Goal: Task Accomplishment & Management: Use online tool/utility

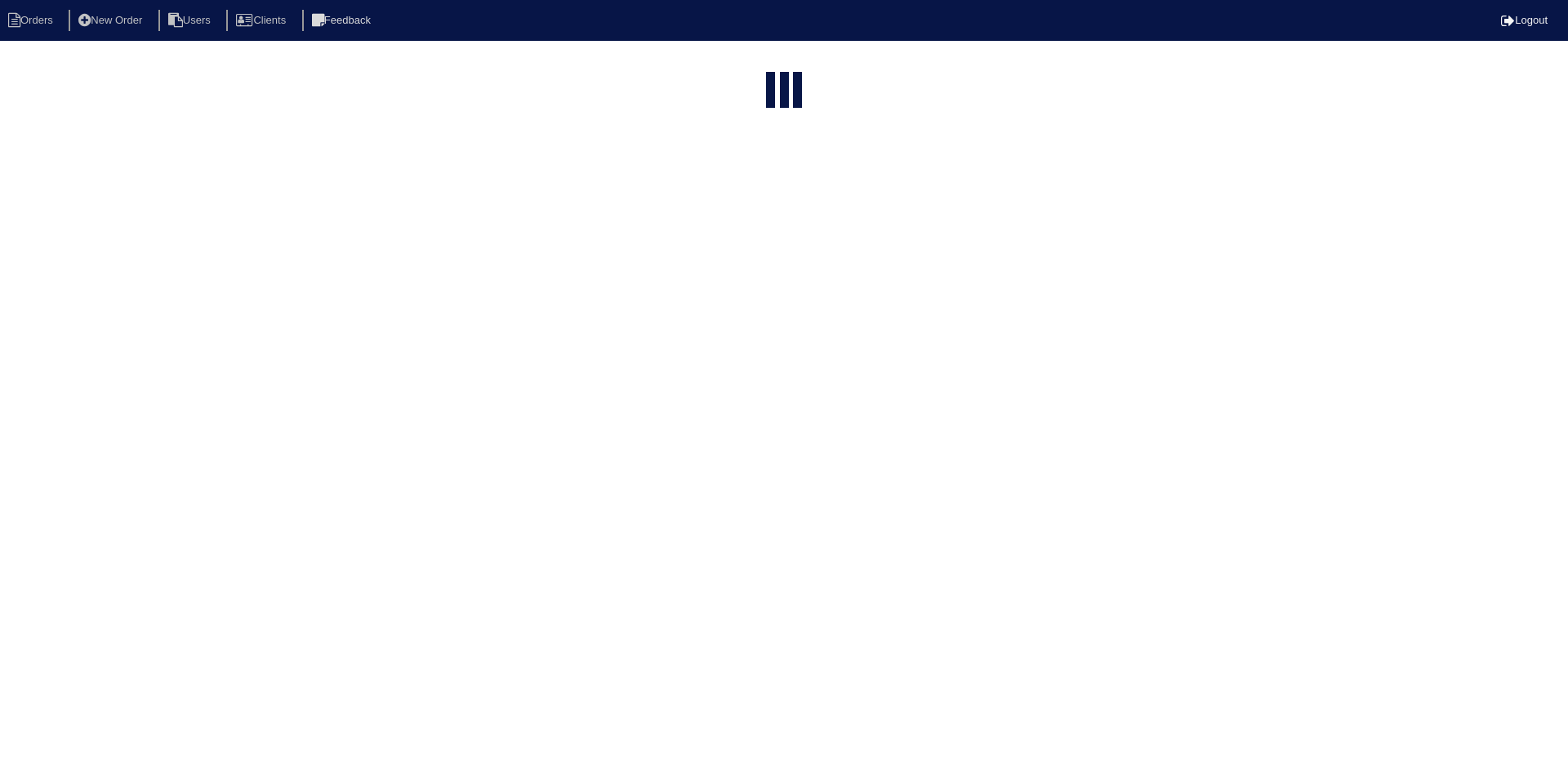
select select "15"
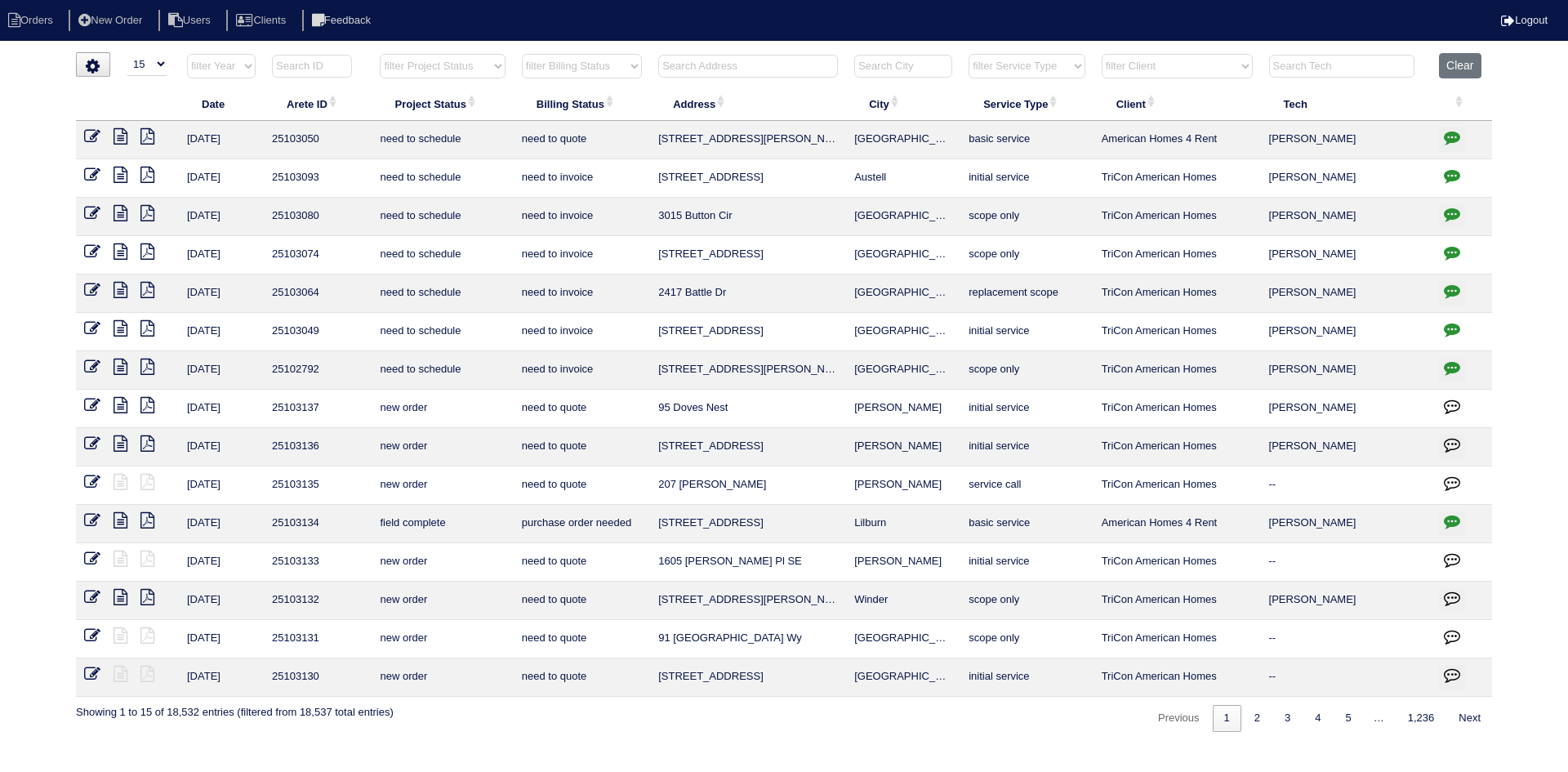
click at [756, 68] on input "text" at bounding box center [748, 66] width 179 height 22
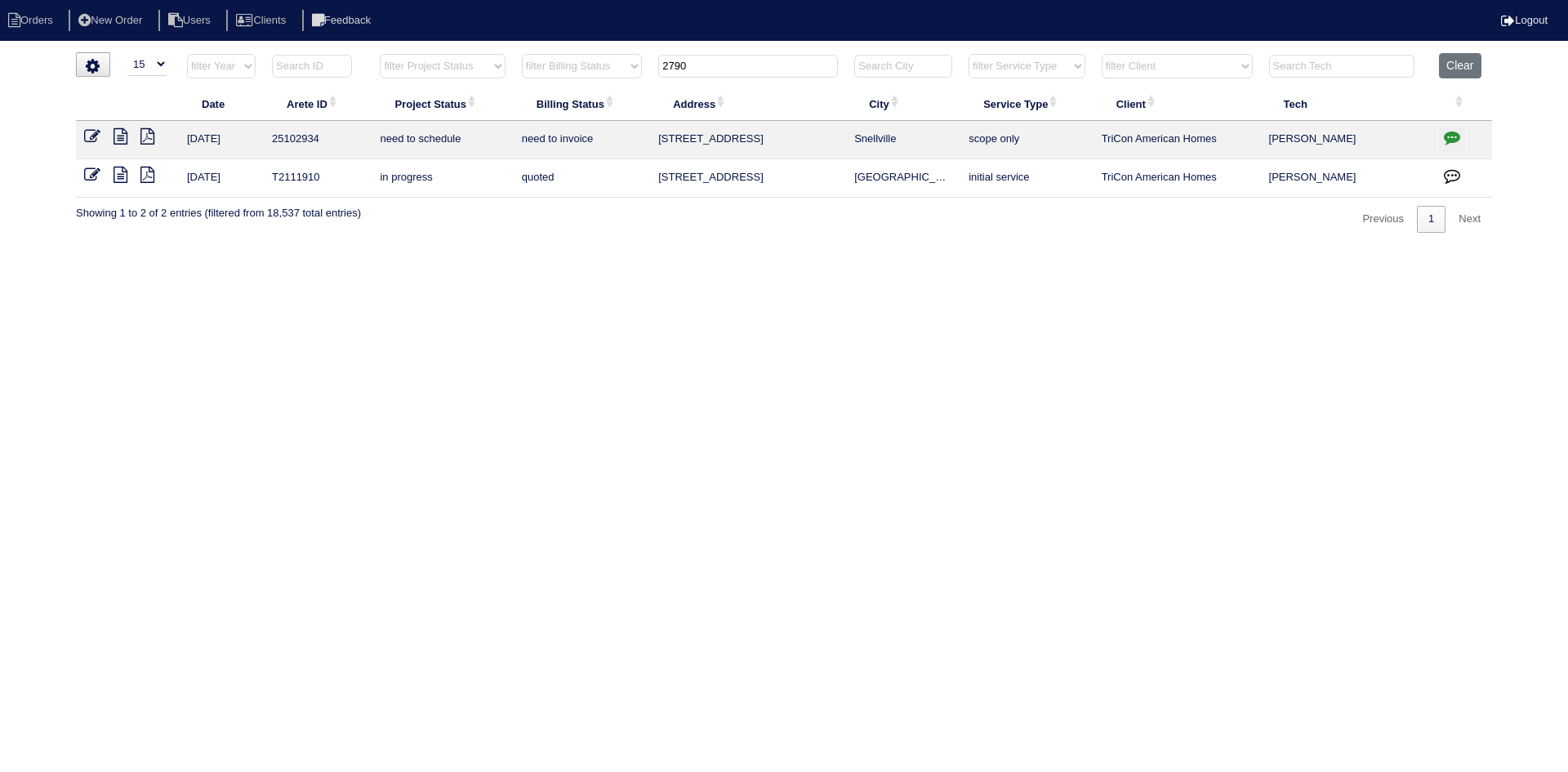
type input "2790"
click at [117, 132] on icon at bounding box center [120, 136] width 14 height 16
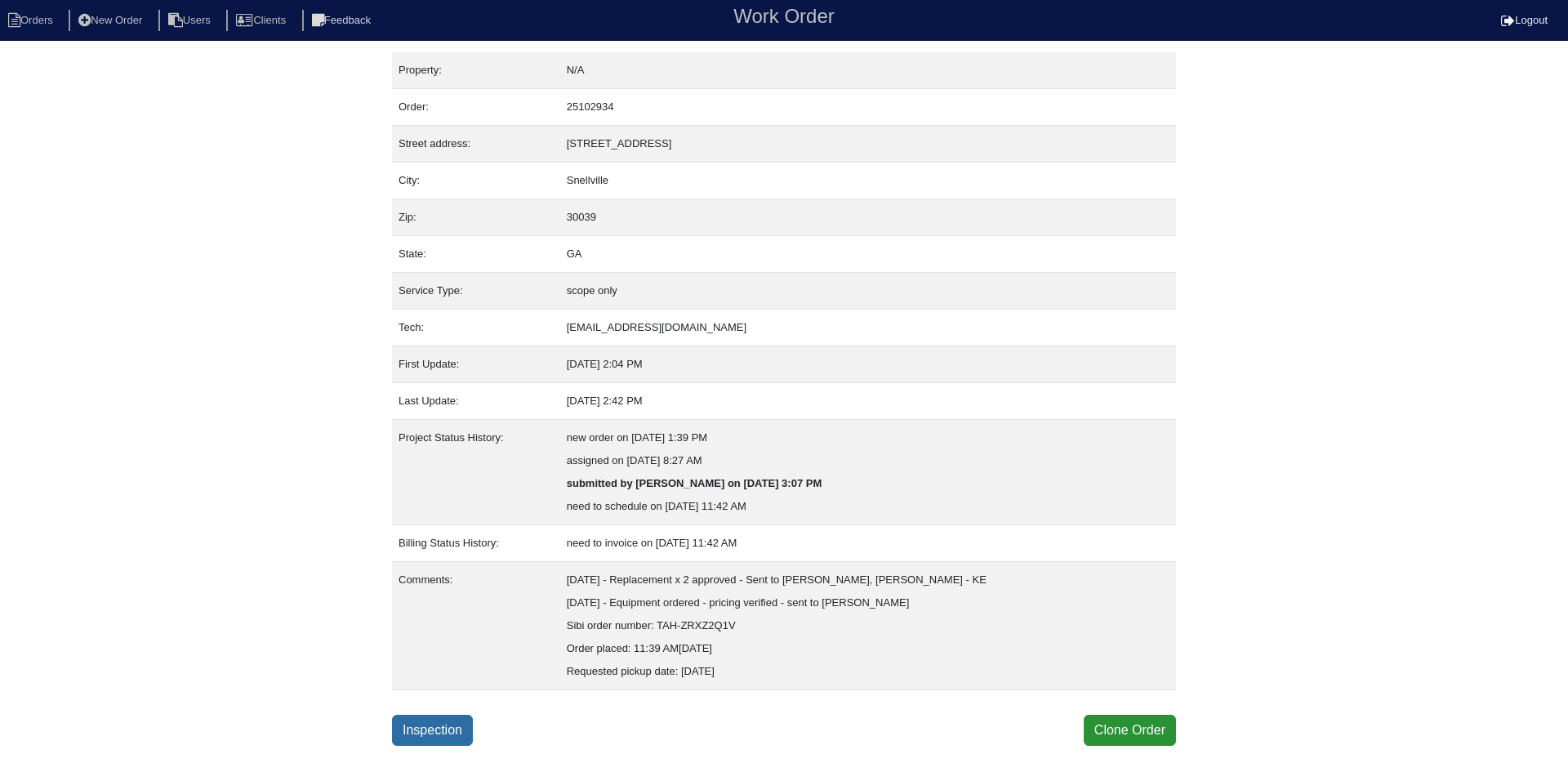
click at [434, 730] on link "Inspection" at bounding box center [432, 730] width 81 height 31
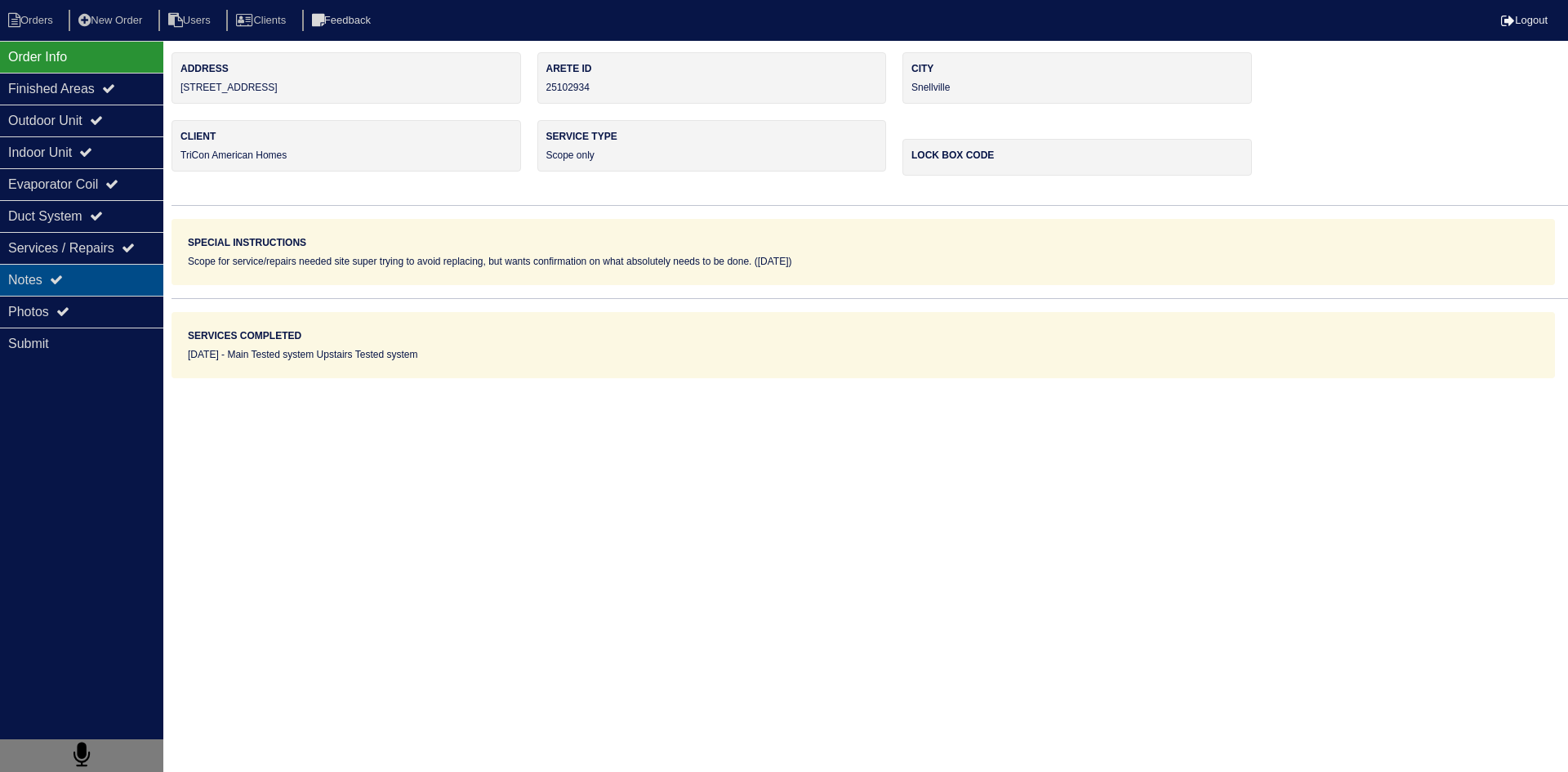
click at [97, 281] on div "Notes" at bounding box center [81, 279] width 164 height 32
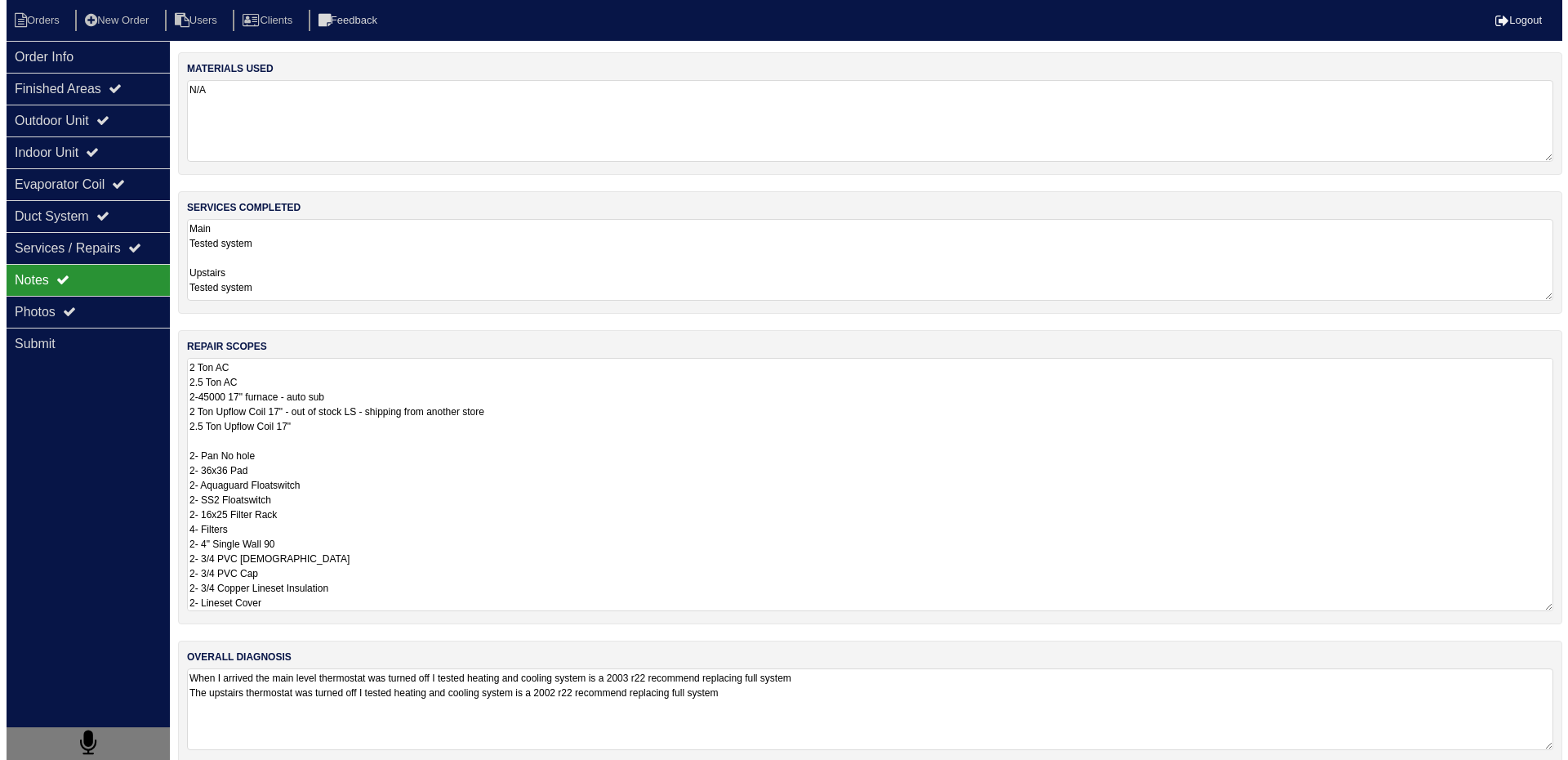
scroll to position [2, 0]
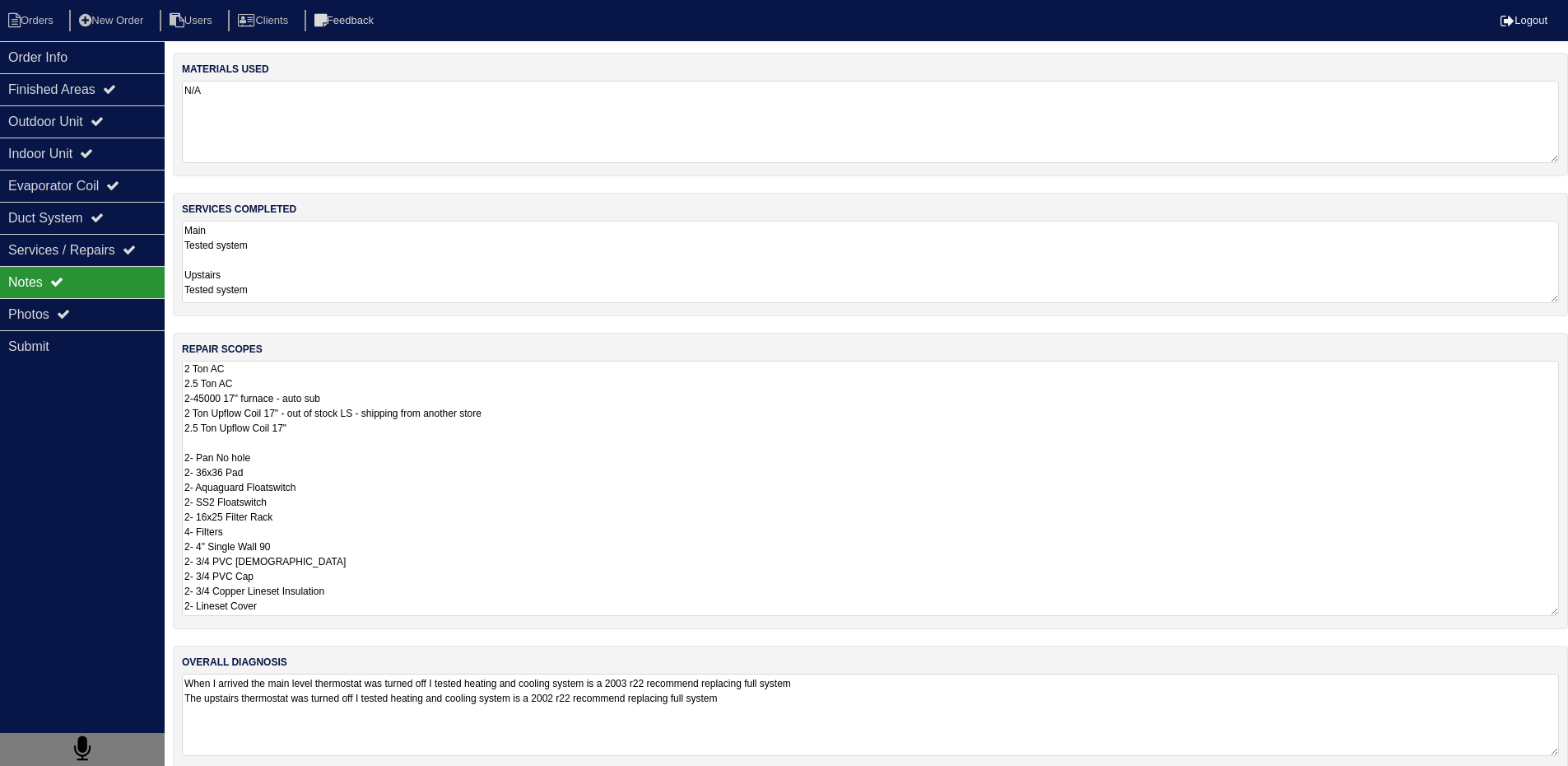
drag, startPoint x: 182, startPoint y: 370, endPoint x: 336, endPoint y: 630, distance: 302.2
click at [332, 630] on div "materials used N/A services completed Main Tested system Upstairs Tested system…" at bounding box center [870, 419] width 1395 height 733
click at [42, 18] on li "Orders" at bounding box center [33, 21] width 67 height 23
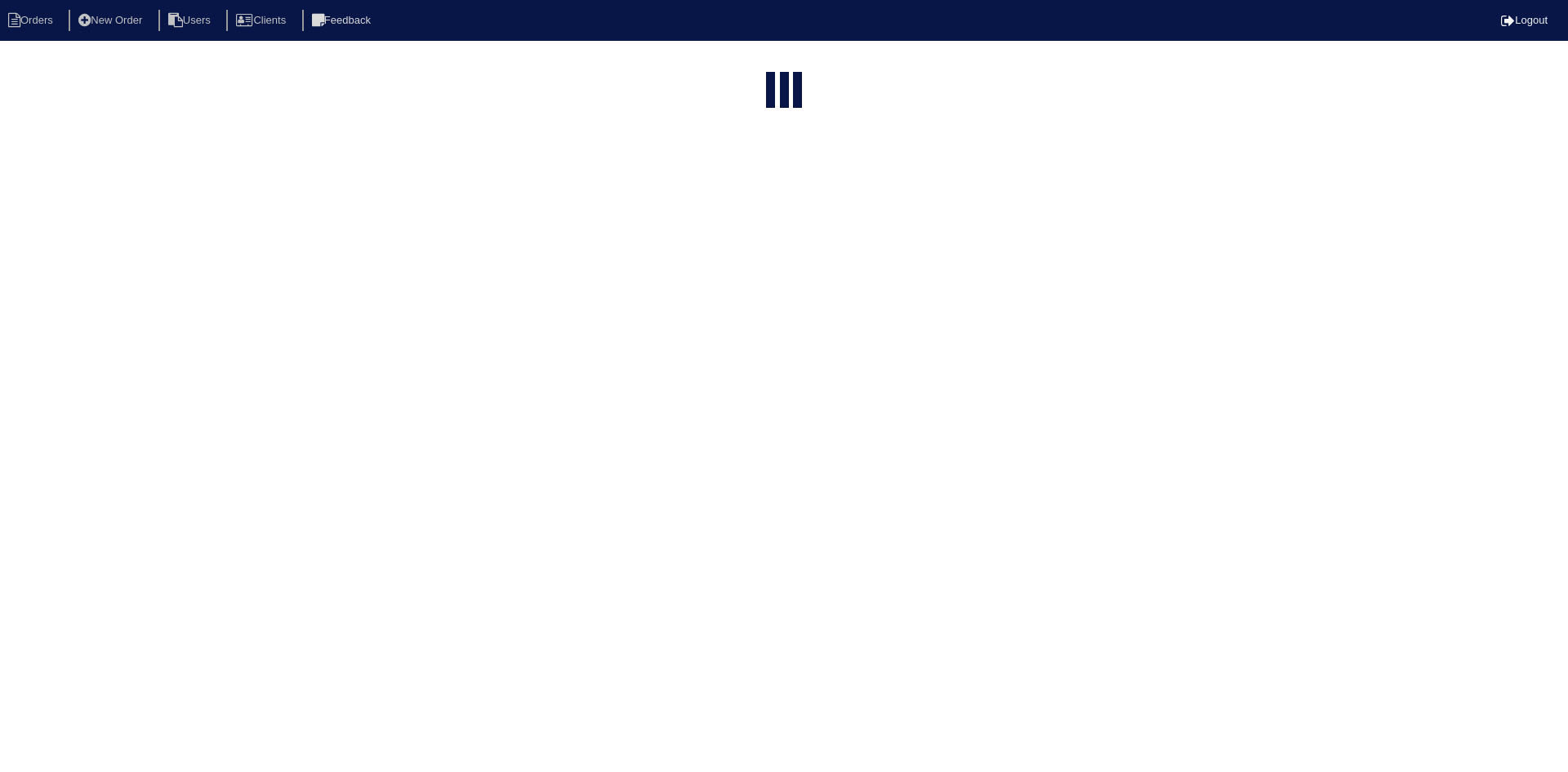
select select "15"
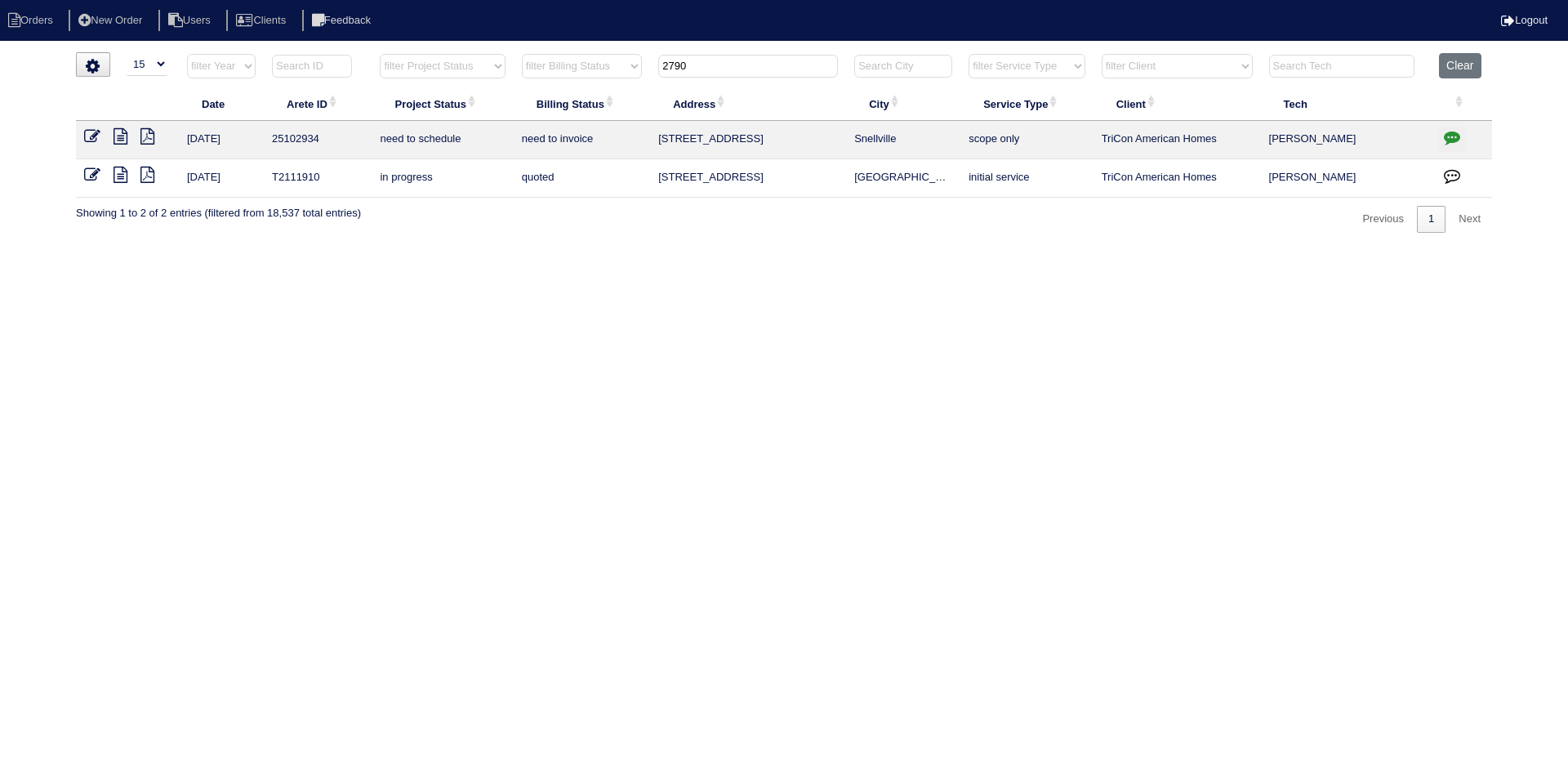
click at [722, 63] on input "2790" at bounding box center [748, 66] width 179 height 22
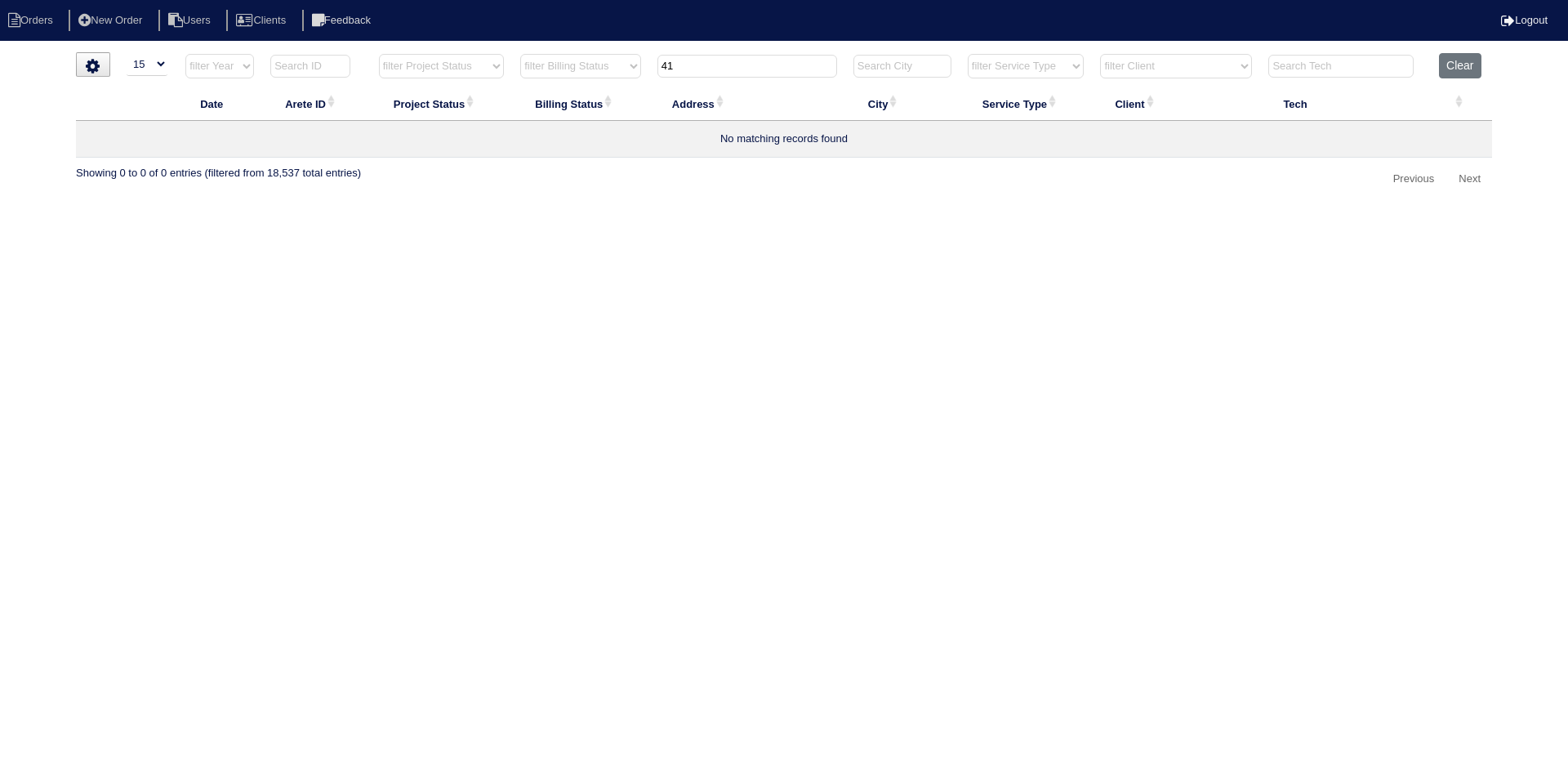
type input "4"
type input "1"
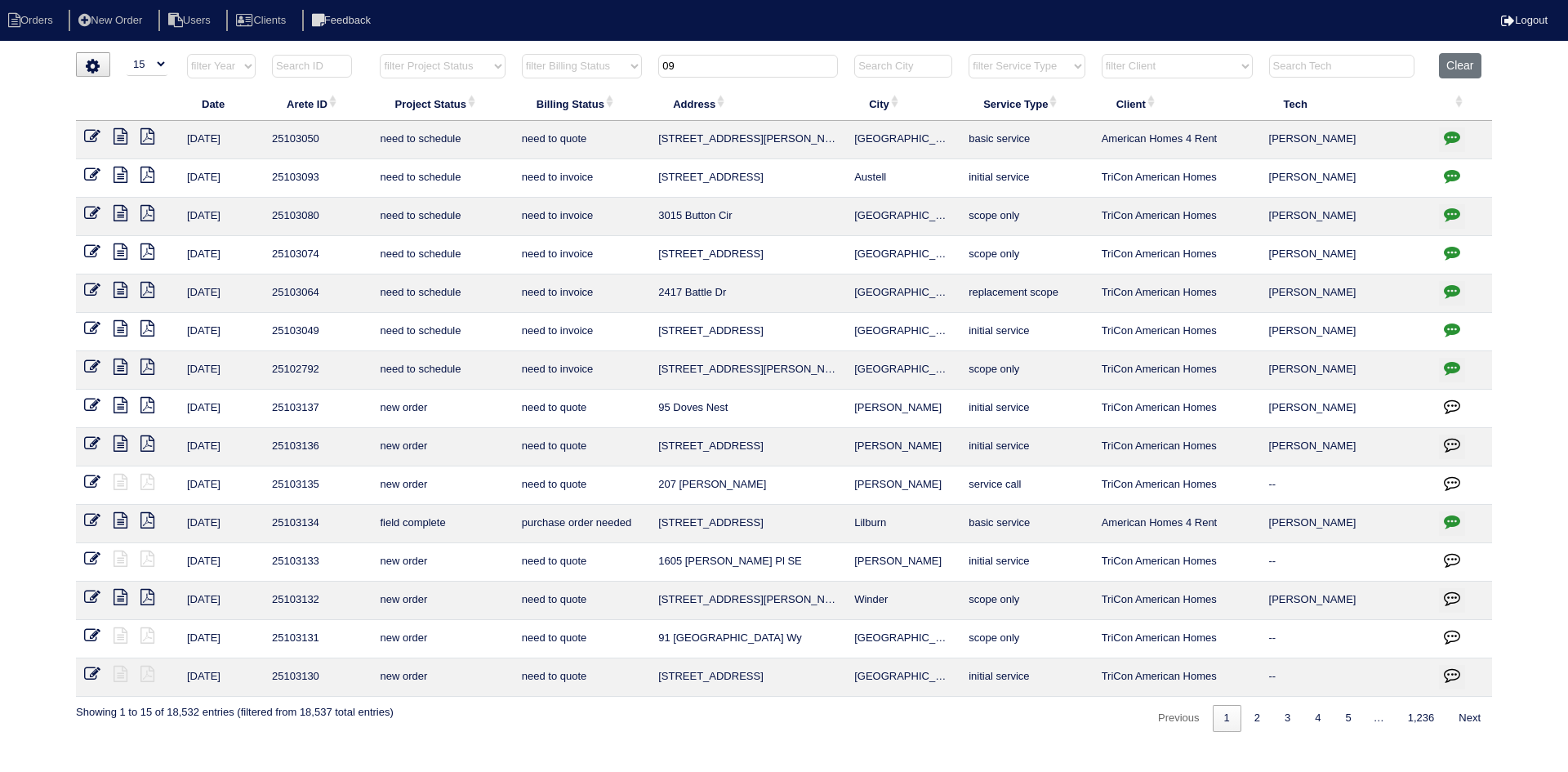
type input "0"
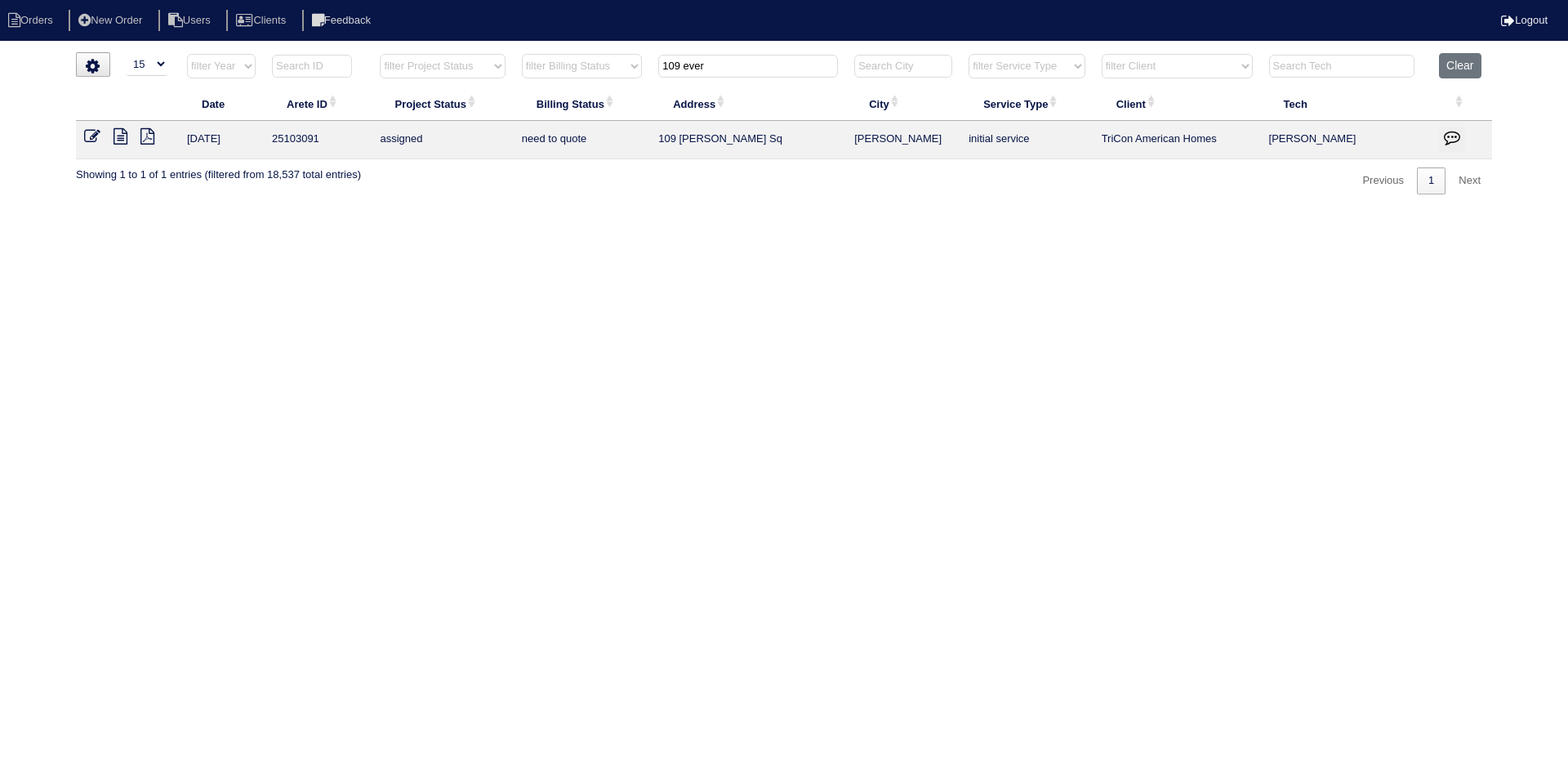
type input "109 ever"
click at [115, 134] on icon at bounding box center [120, 136] width 14 height 16
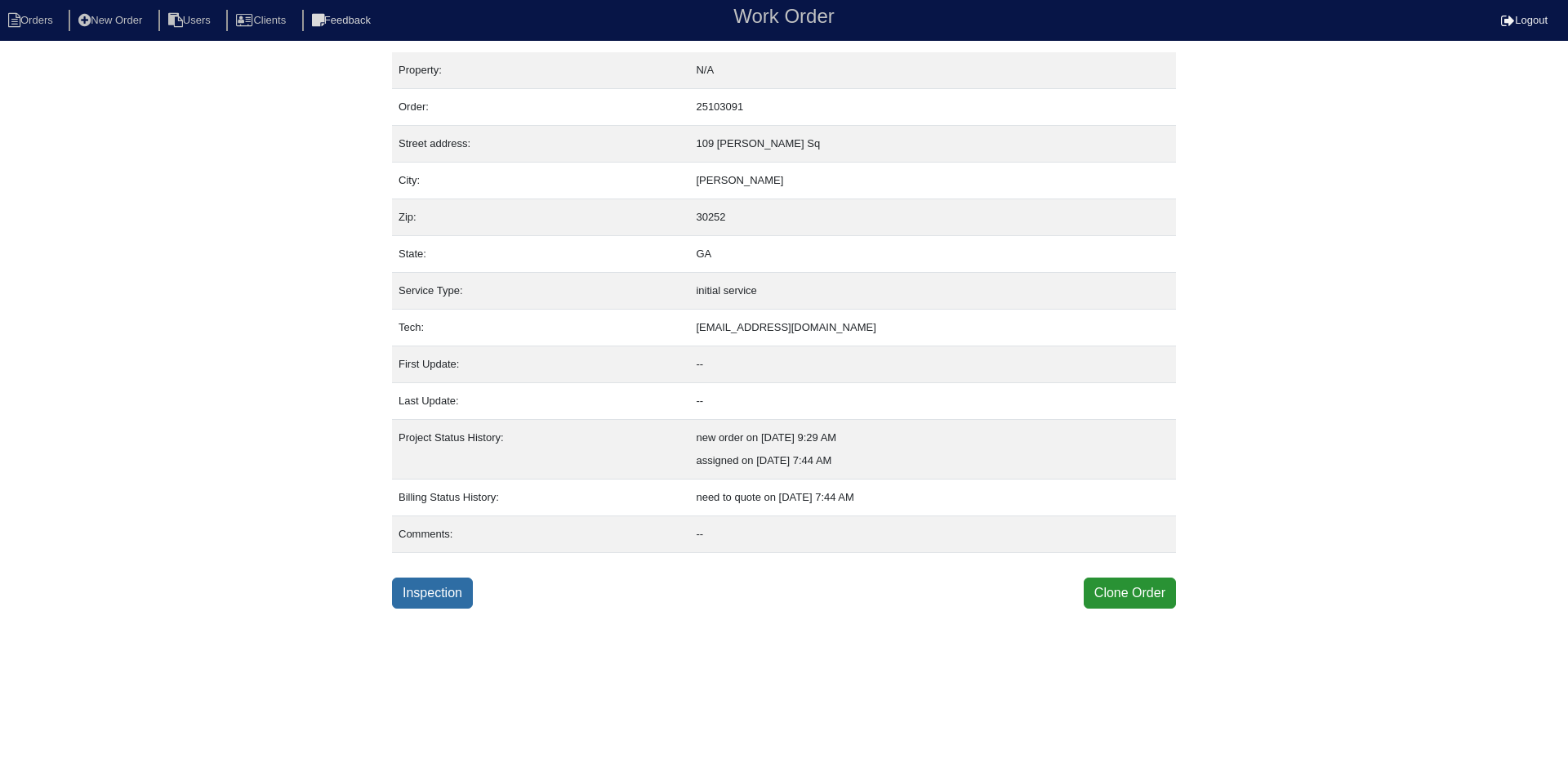
click at [431, 591] on link "Inspection" at bounding box center [432, 593] width 81 height 31
click at [425, 593] on link "Inspection" at bounding box center [432, 593] width 81 height 31
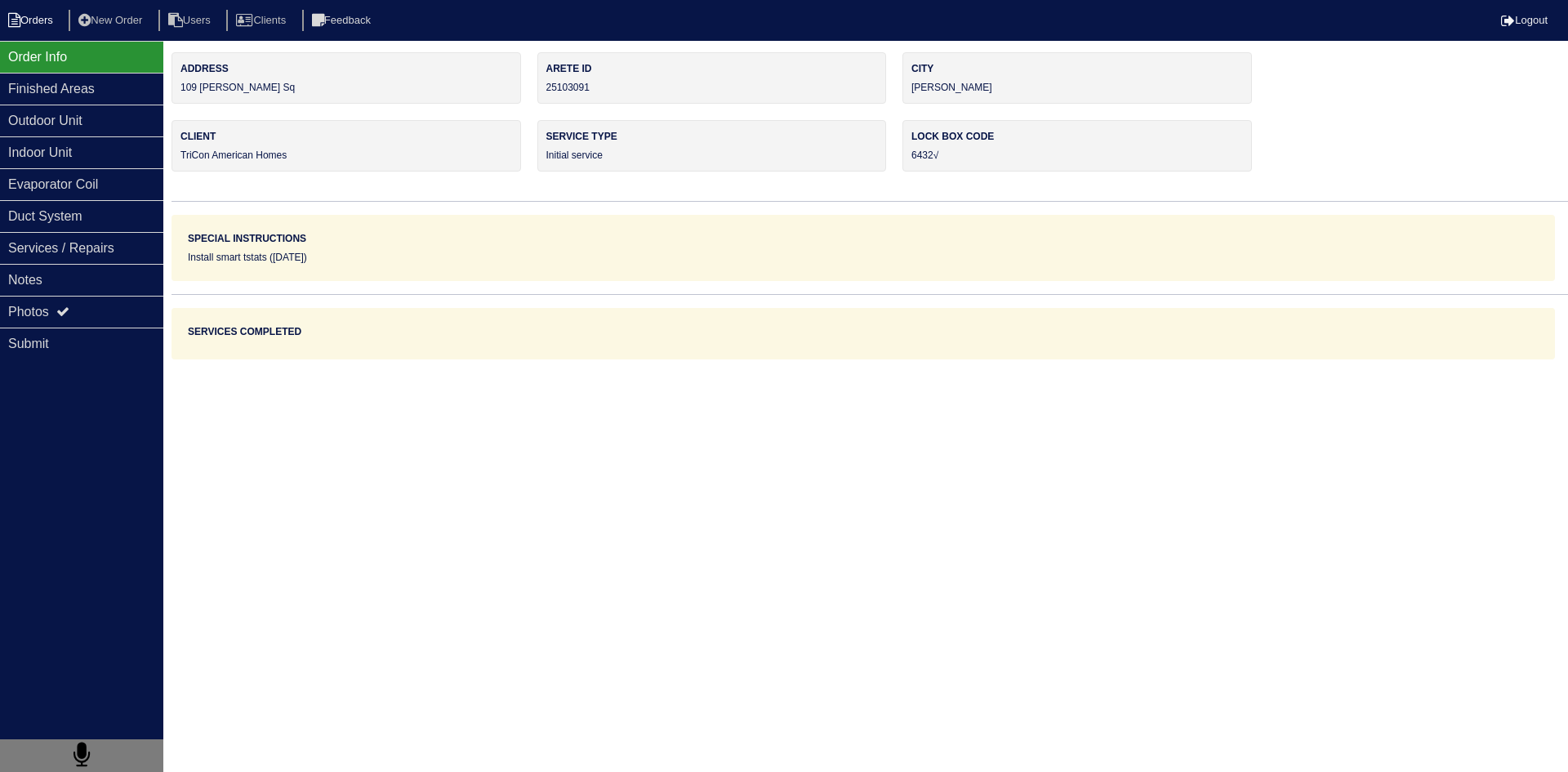
click at [54, 21] on li "Orders" at bounding box center [33, 21] width 66 height 22
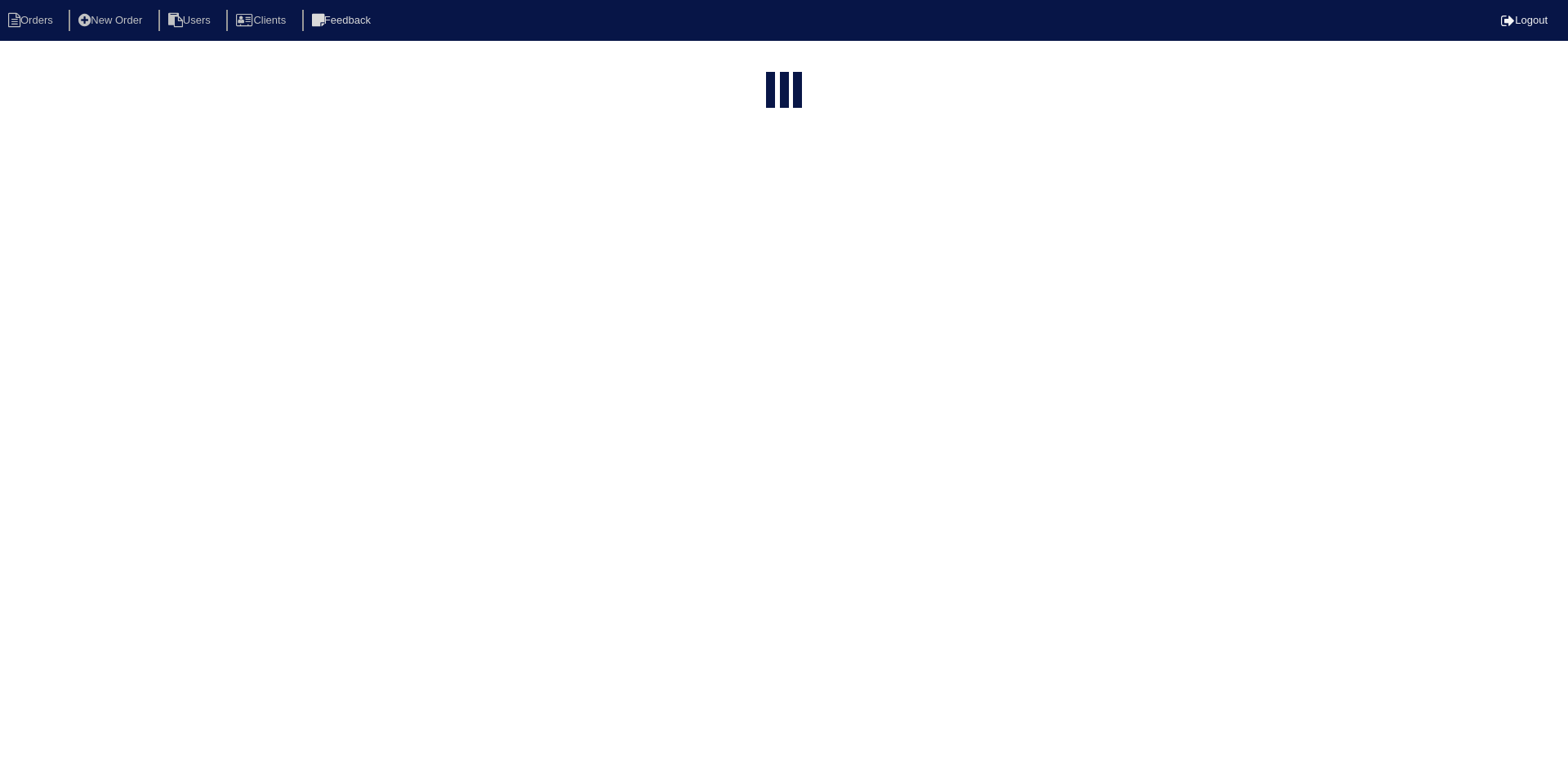
select select "15"
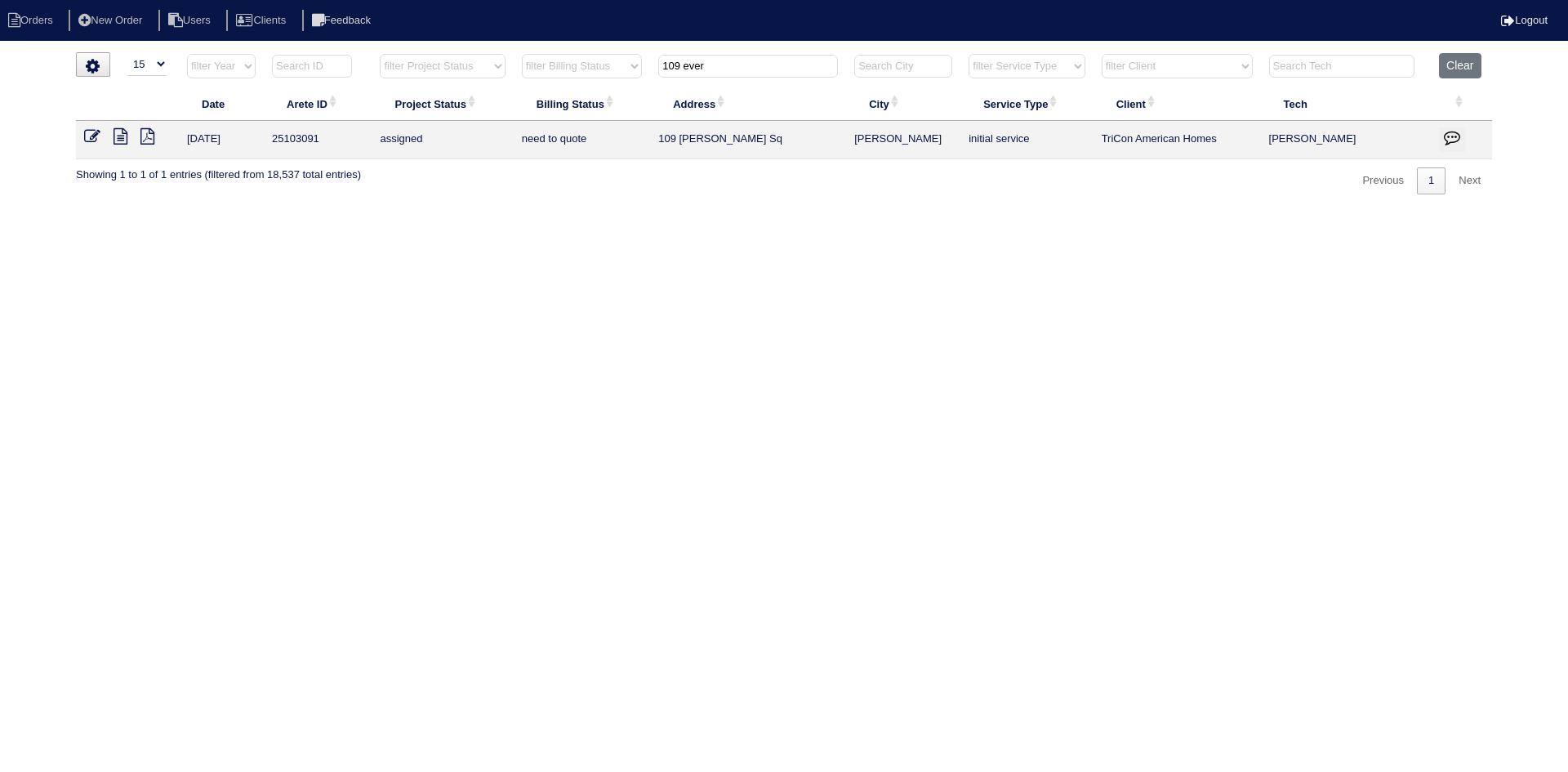
click at [698, 71] on input "109 ever" at bounding box center [748, 66] width 179 height 22
click at [724, 65] on input "1028 mar" at bounding box center [748, 66] width 179 height 22
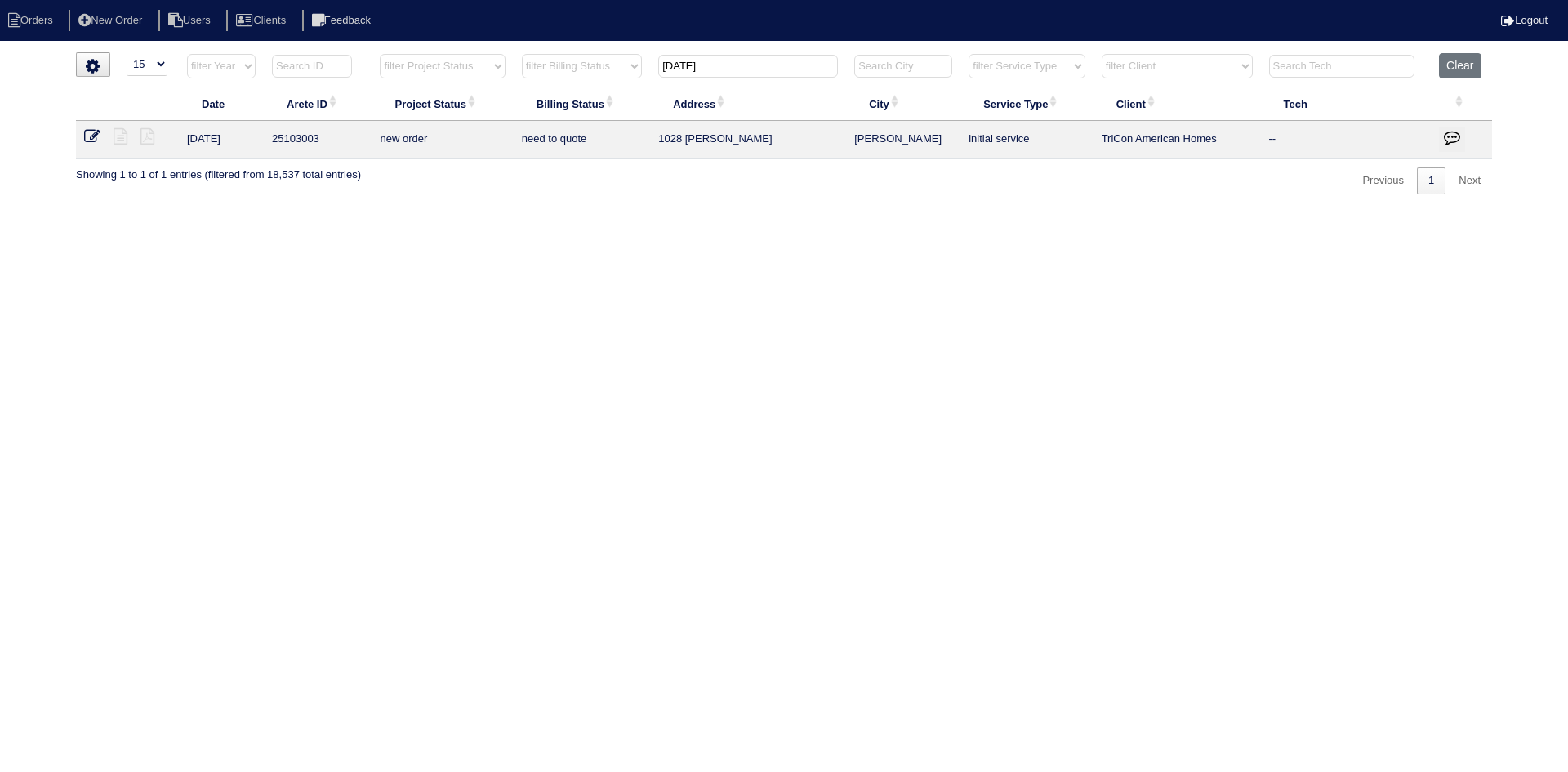
click at [724, 65] on input "1028 mar" at bounding box center [748, 66] width 179 height 22
type input "110 rock"
click at [120, 136] on icon at bounding box center [120, 136] width 14 height 16
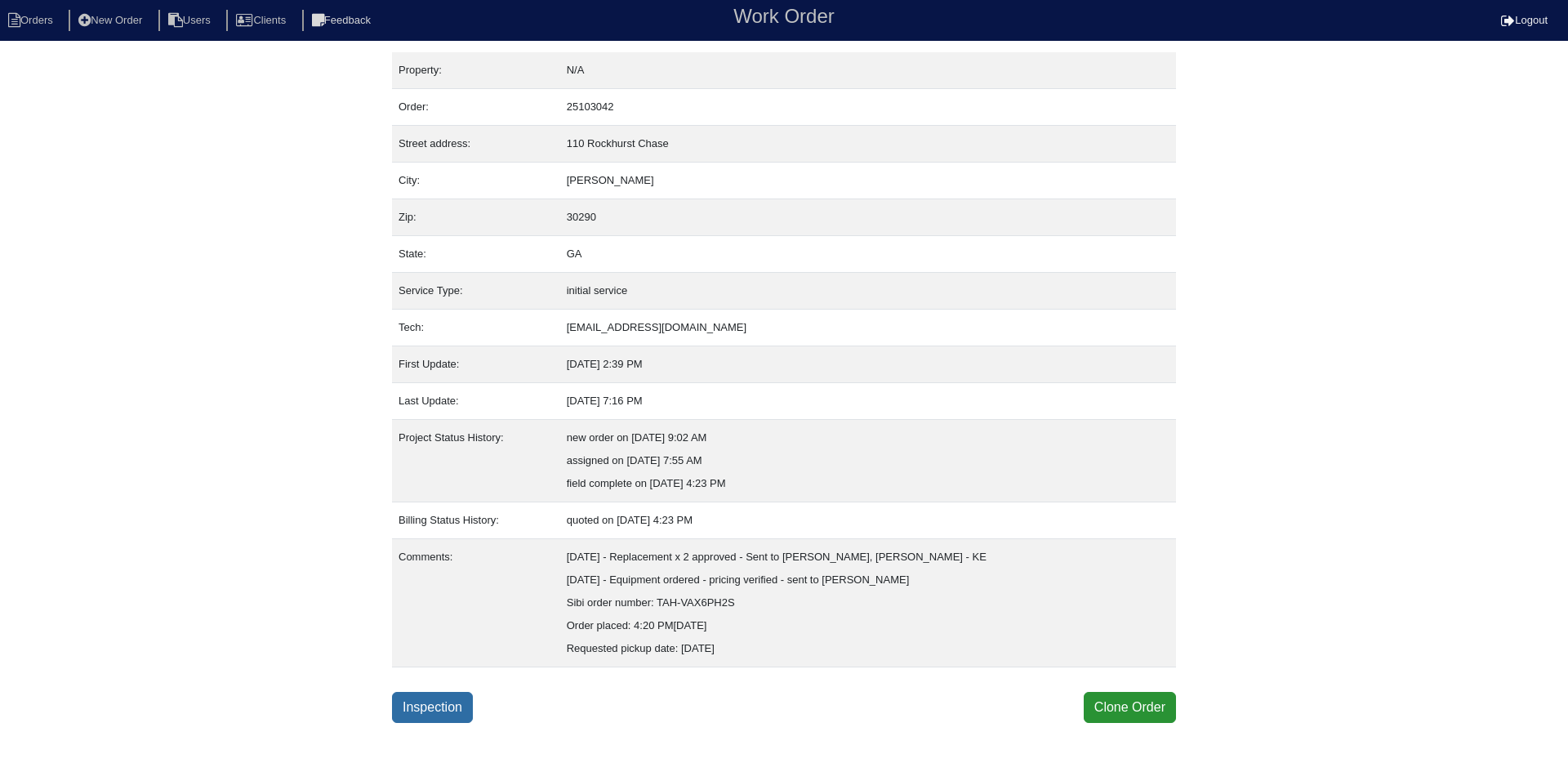
click at [415, 705] on link "Inspection" at bounding box center [432, 707] width 81 height 31
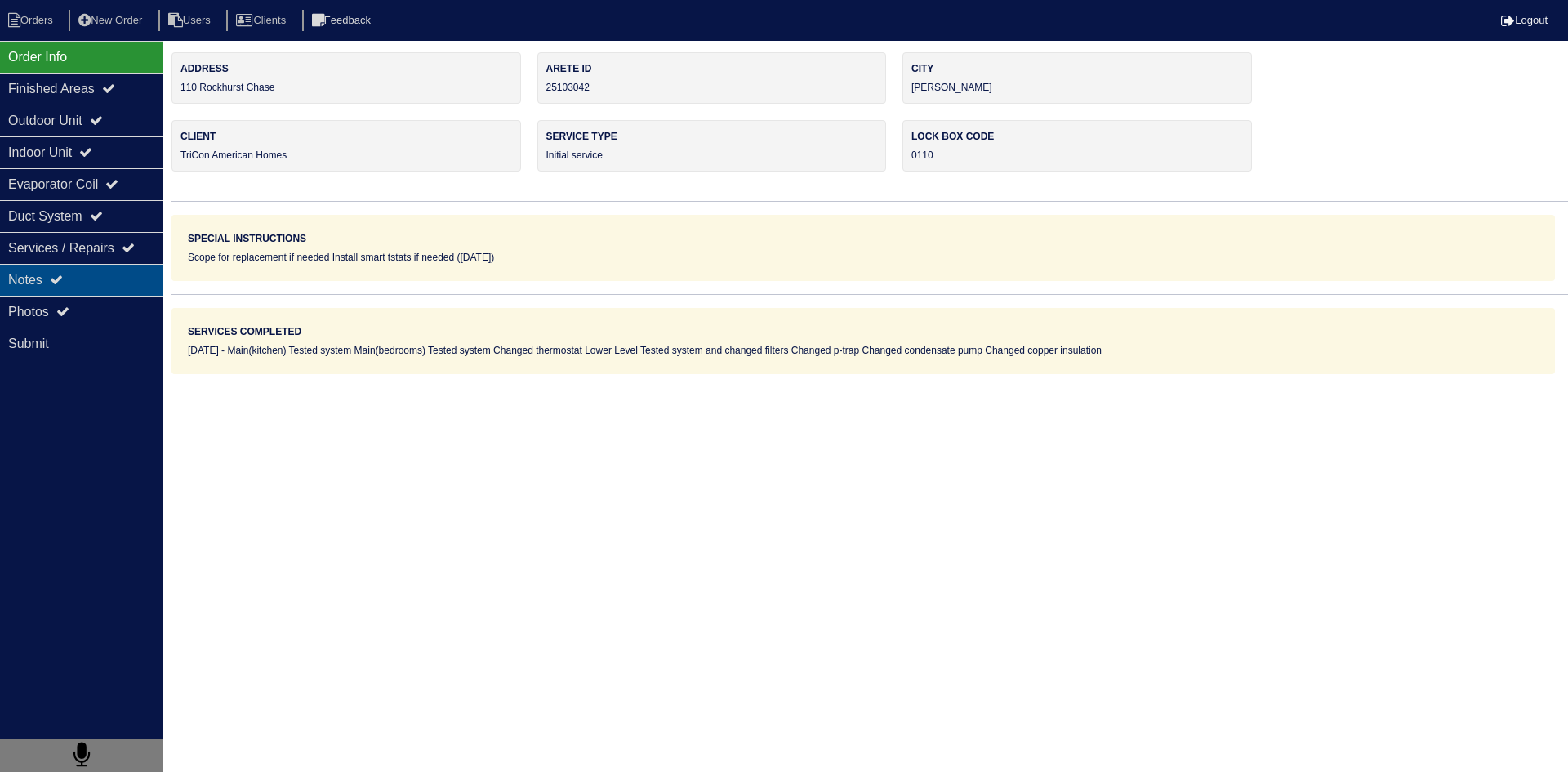
click at [104, 285] on div "Notes" at bounding box center [81, 279] width 164 height 32
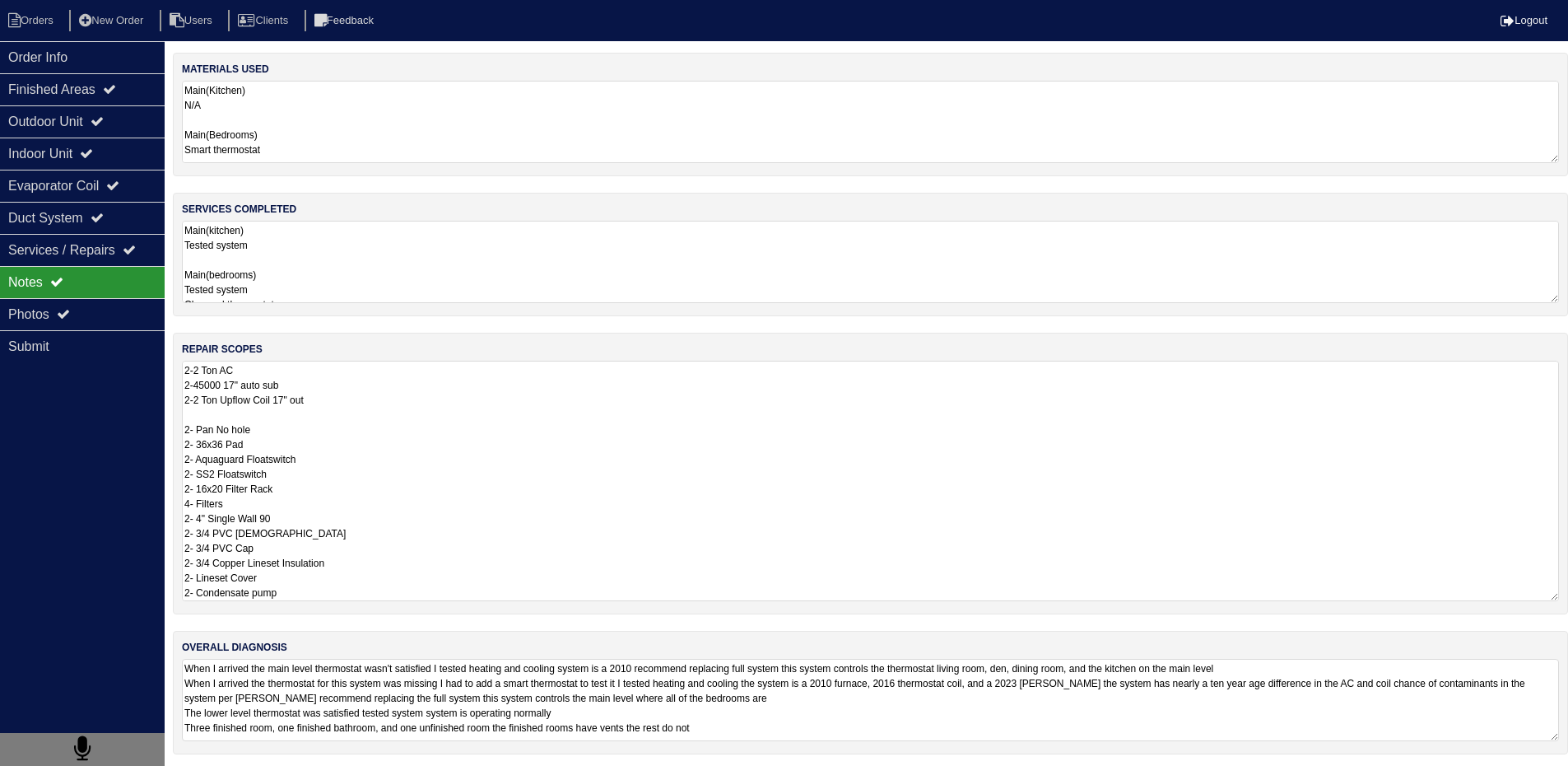
scroll to position [2, 0]
drag, startPoint x: 184, startPoint y: 372, endPoint x: 330, endPoint y: 605, distance: 275.0
click at [331, 602] on div "repair scopes 2-2 Ton AC 2-45000 17" auto sub 2-2 Ton Upflow Coil 17" out 2- Pa…" at bounding box center [870, 473] width 1395 height 282
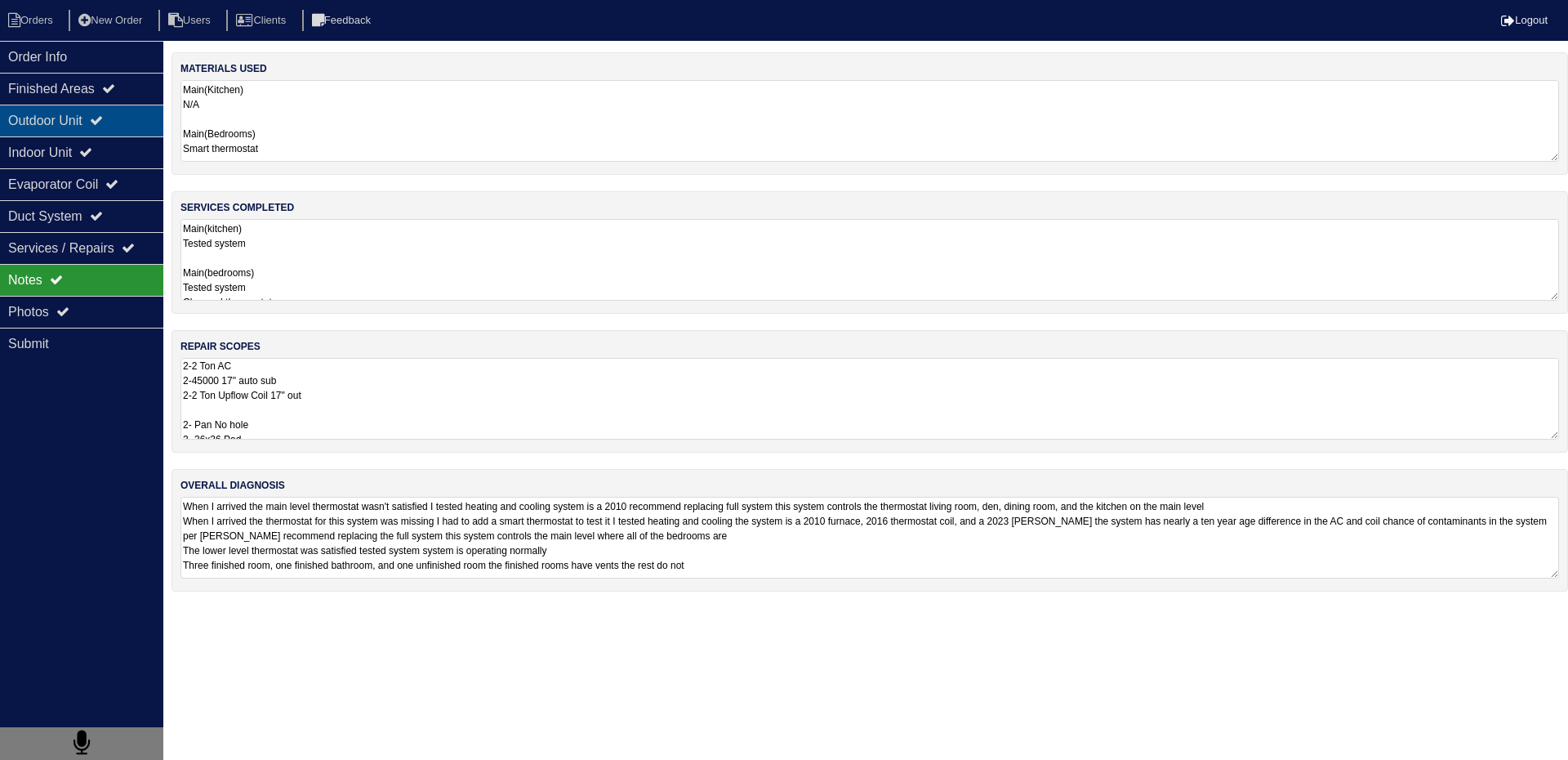
click at [60, 123] on div "Outdoor Unit" at bounding box center [81, 121] width 164 height 32
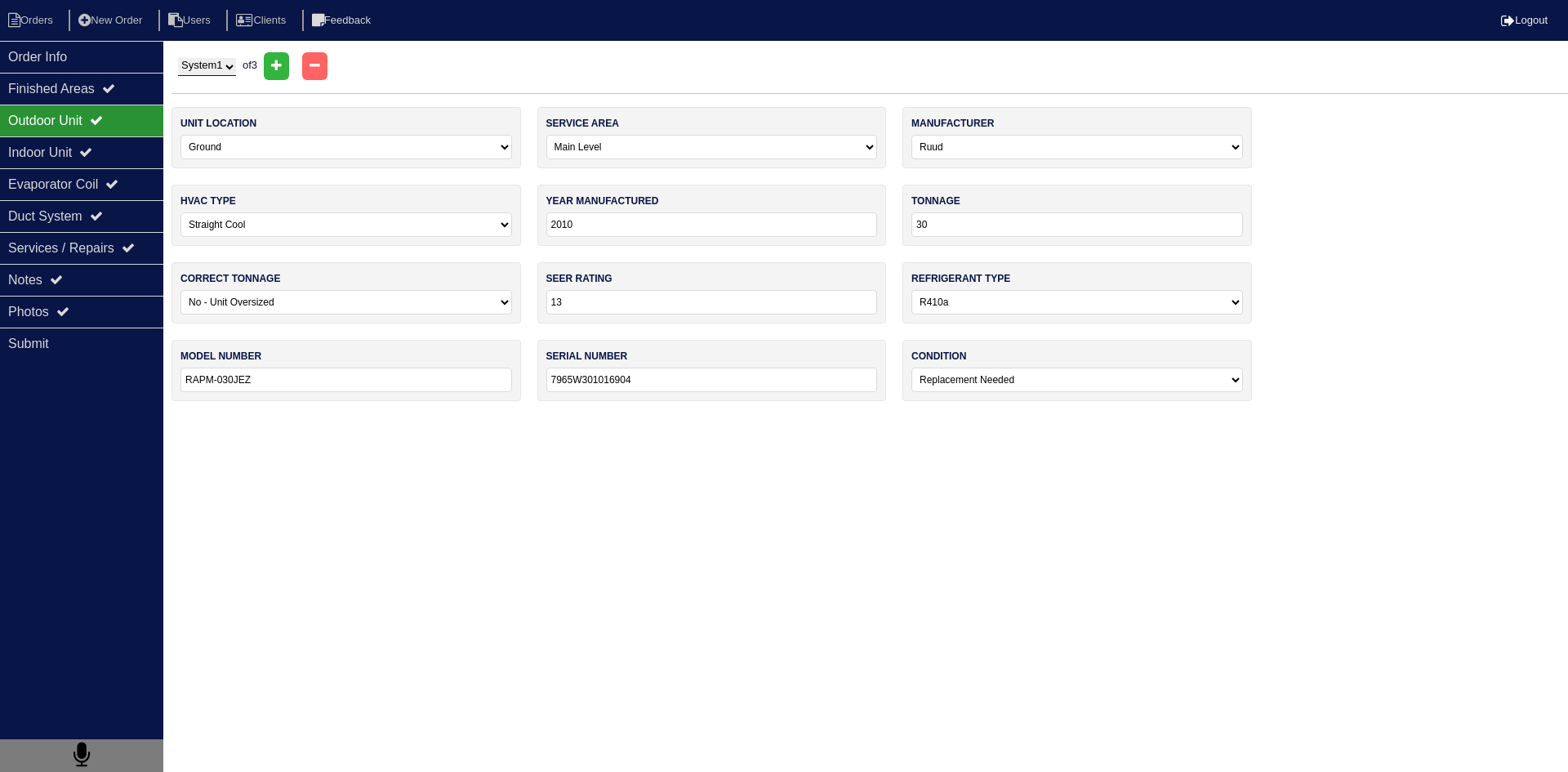
click at [245, 74] on div "System 1 System 2 System 3 of 3" at bounding box center [870, 66] width 1396 height 28
click at [236, 68] on select "System 1 System 2 System 3" at bounding box center [207, 66] width 58 height 18
click at [97, 281] on div "Notes" at bounding box center [81, 279] width 164 height 32
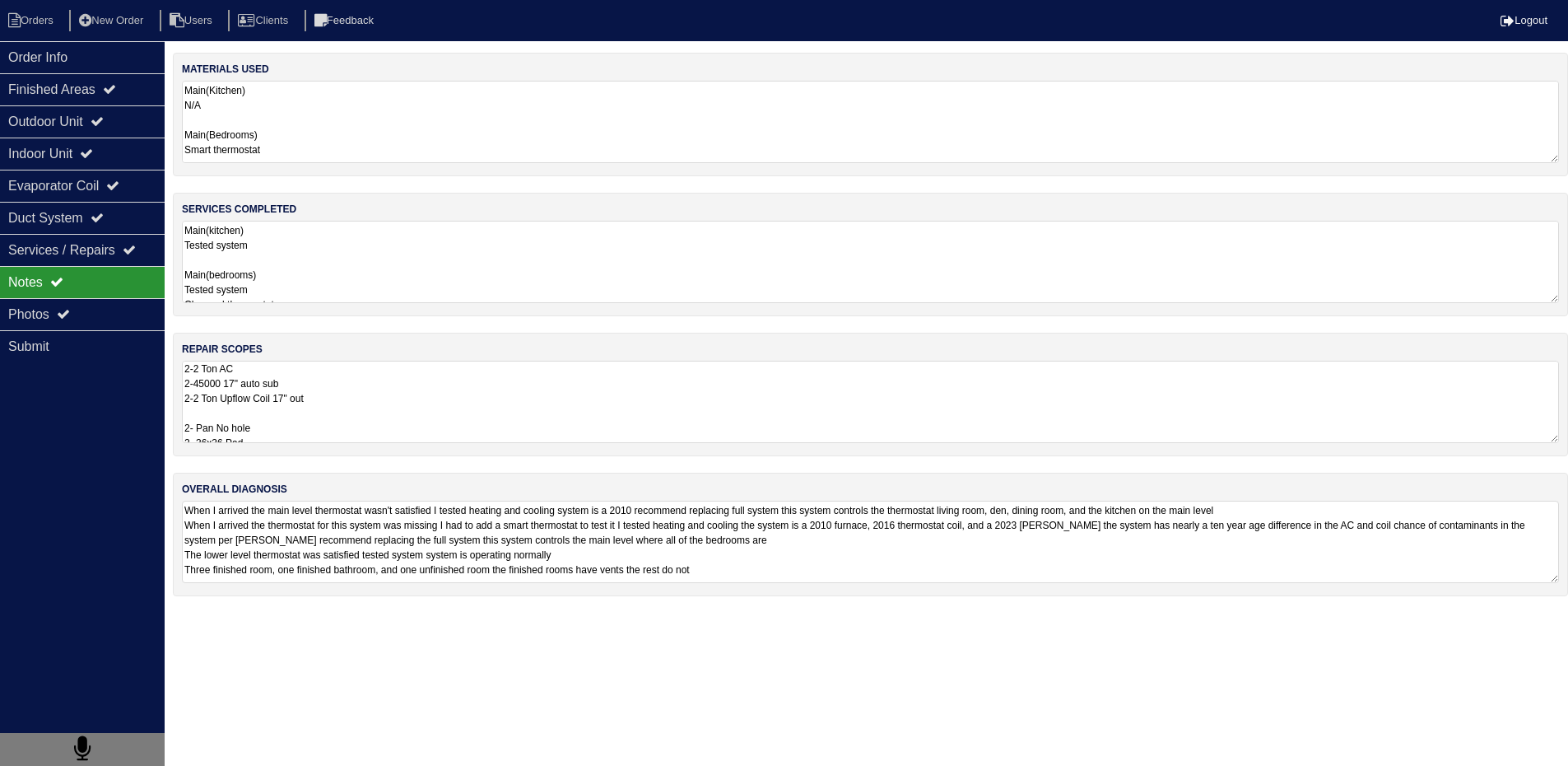
click at [324, 399] on textarea "2-2 Ton AC 2-45000 17" auto sub 2-2 Ton Upflow Coil 17" out 2- Pan No hole 2- 3…" at bounding box center [870, 401] width 1377 height 82
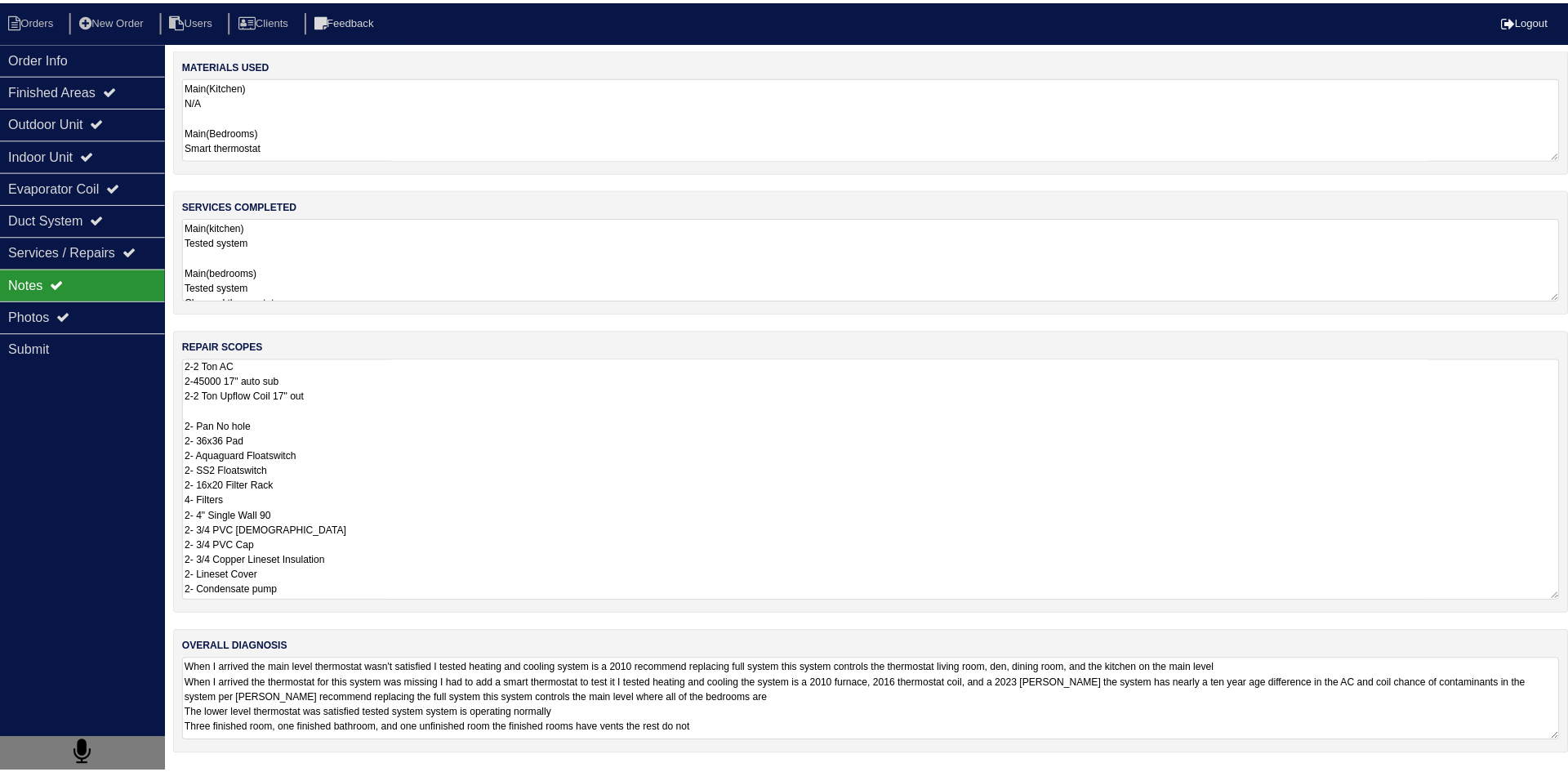
scroll to position [0, 0]
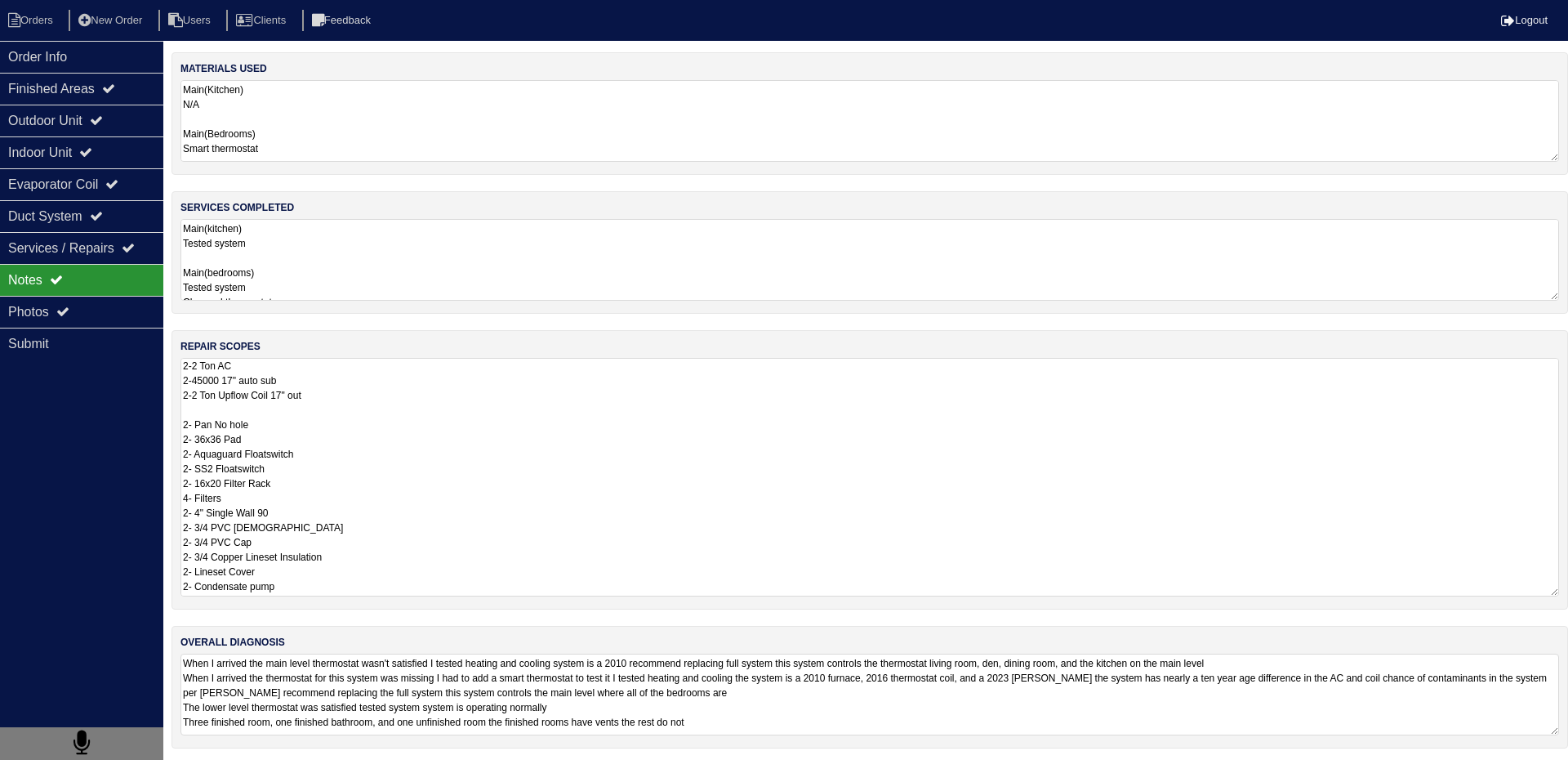
click at [437, 694] on html "Orders New Order Users Clients Feedback Logout Orders New Order Users Clients M…" at bounding box center [784, 382] width 1568 height 765
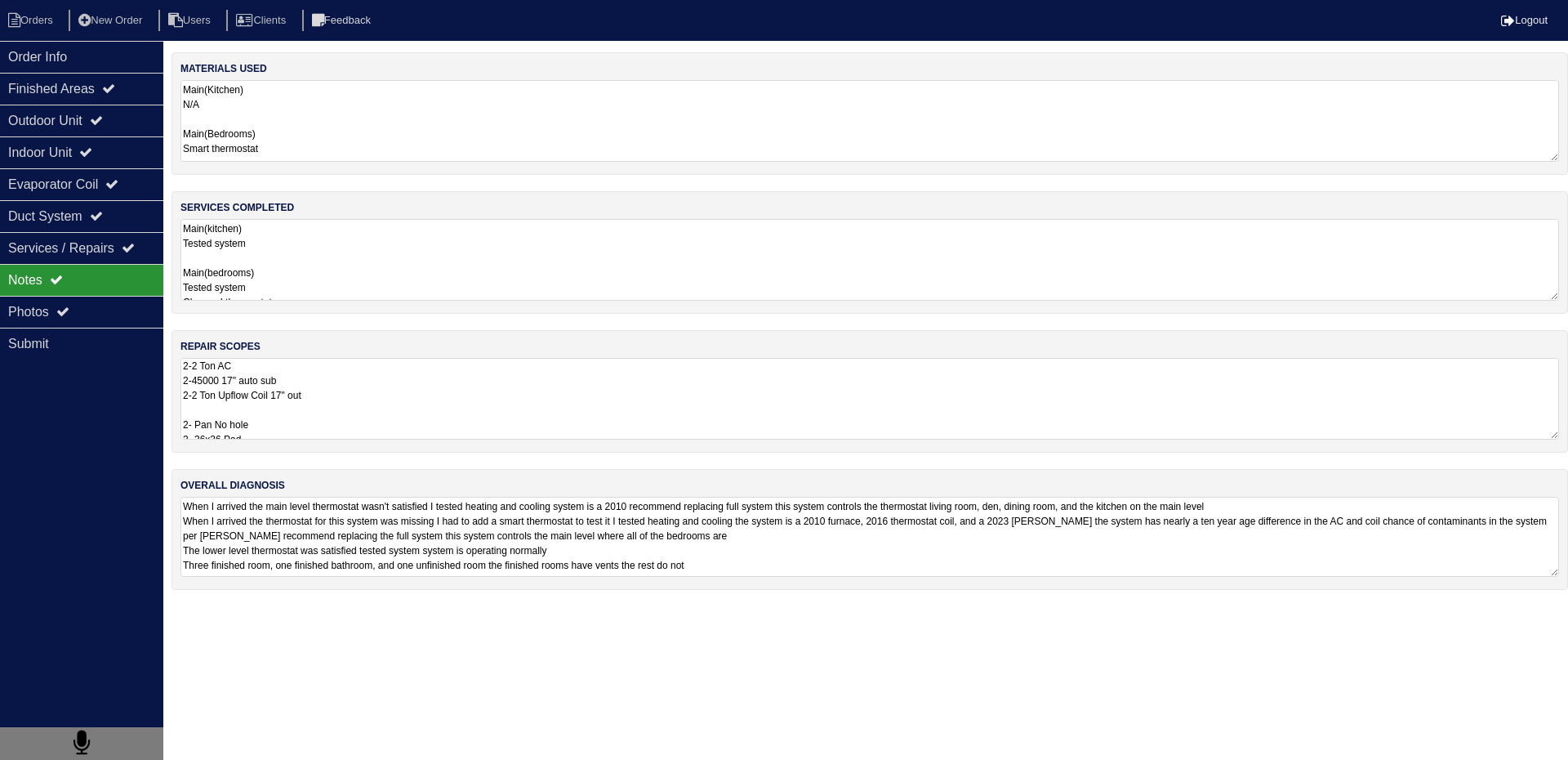
click at [493, 547] on textarea "When I arrived the main level thermostat wasn't satisfied I tested heating and …" at bounding box center [869, 537] width 1378 height 80
click at [290, 276] on textarea "Main(kitchen) Tested system Main(bedrooms) Tested system Changed thermostat Low…" at bounding box center [869, 259] width 1378 height 81
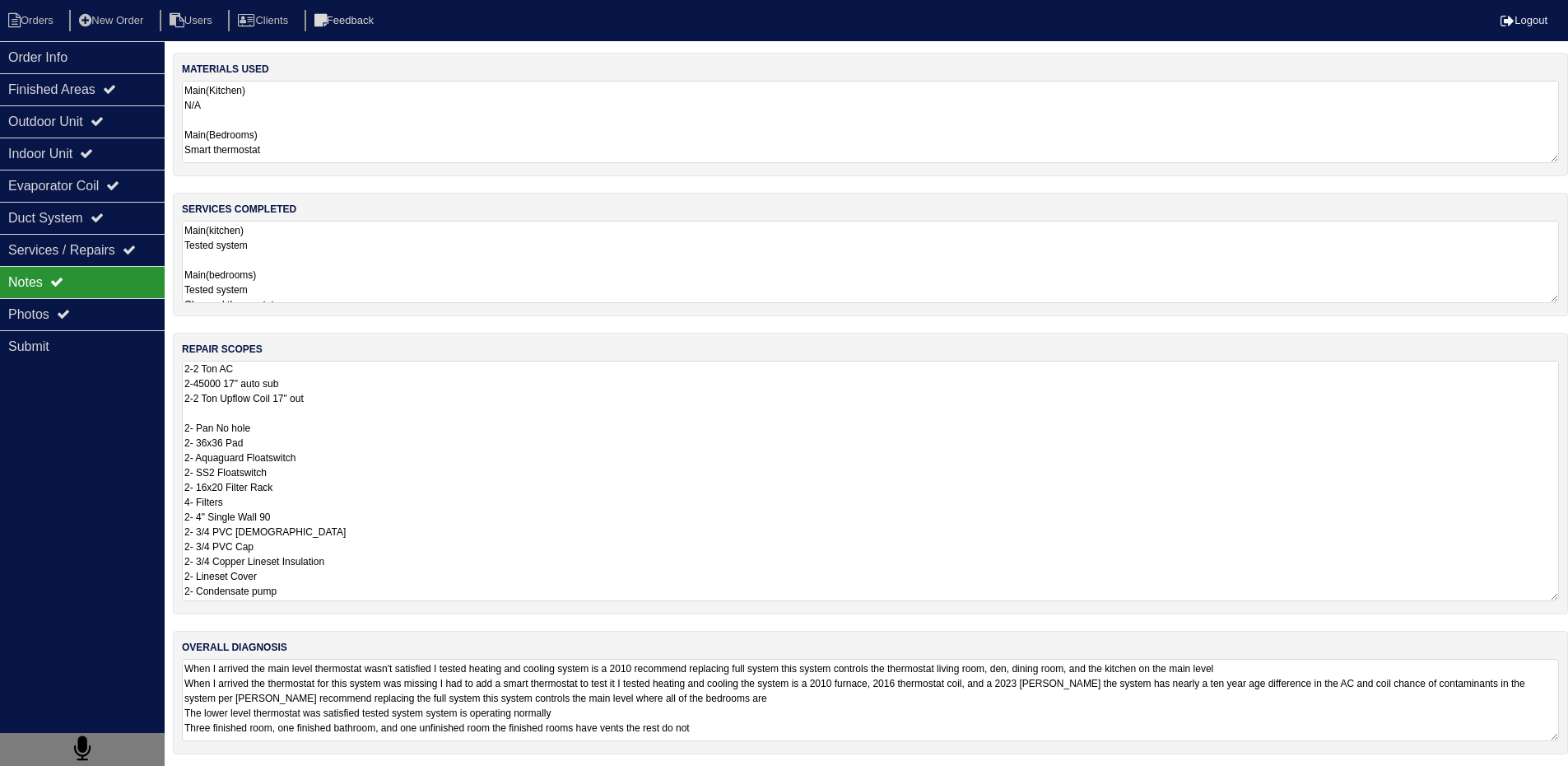
click at [358, 509] on textarea "2-2 Ton AC 2-45000 17" auto sub 2-2 Ton Upflow Coil 17" out 2- Pan No hole 2- 3…" at bounding box center [870, 481] width 1377 height 240
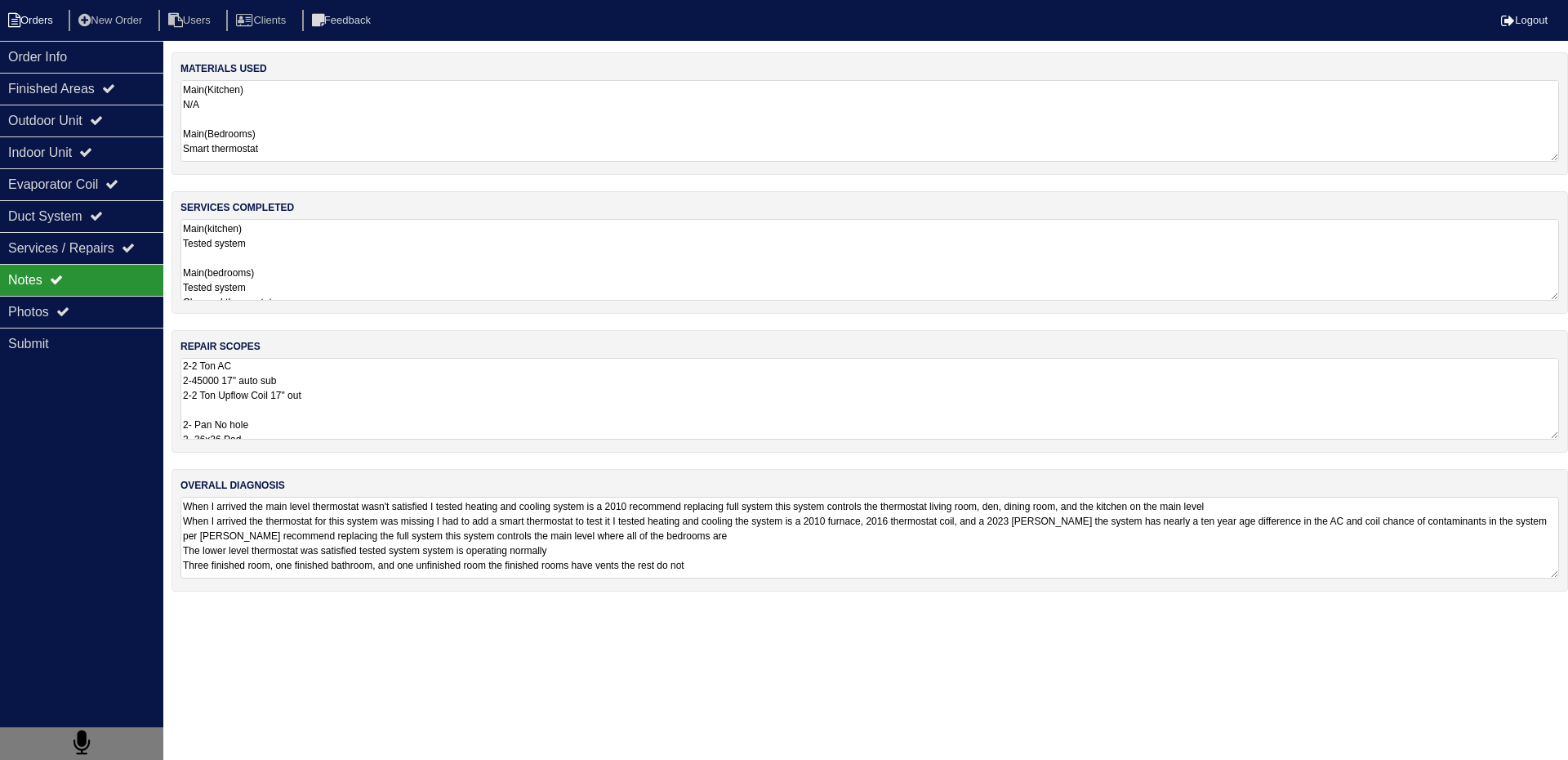
click at [58, 17] on li "Orders" at bounding box center [33, 21] width 66 height 22
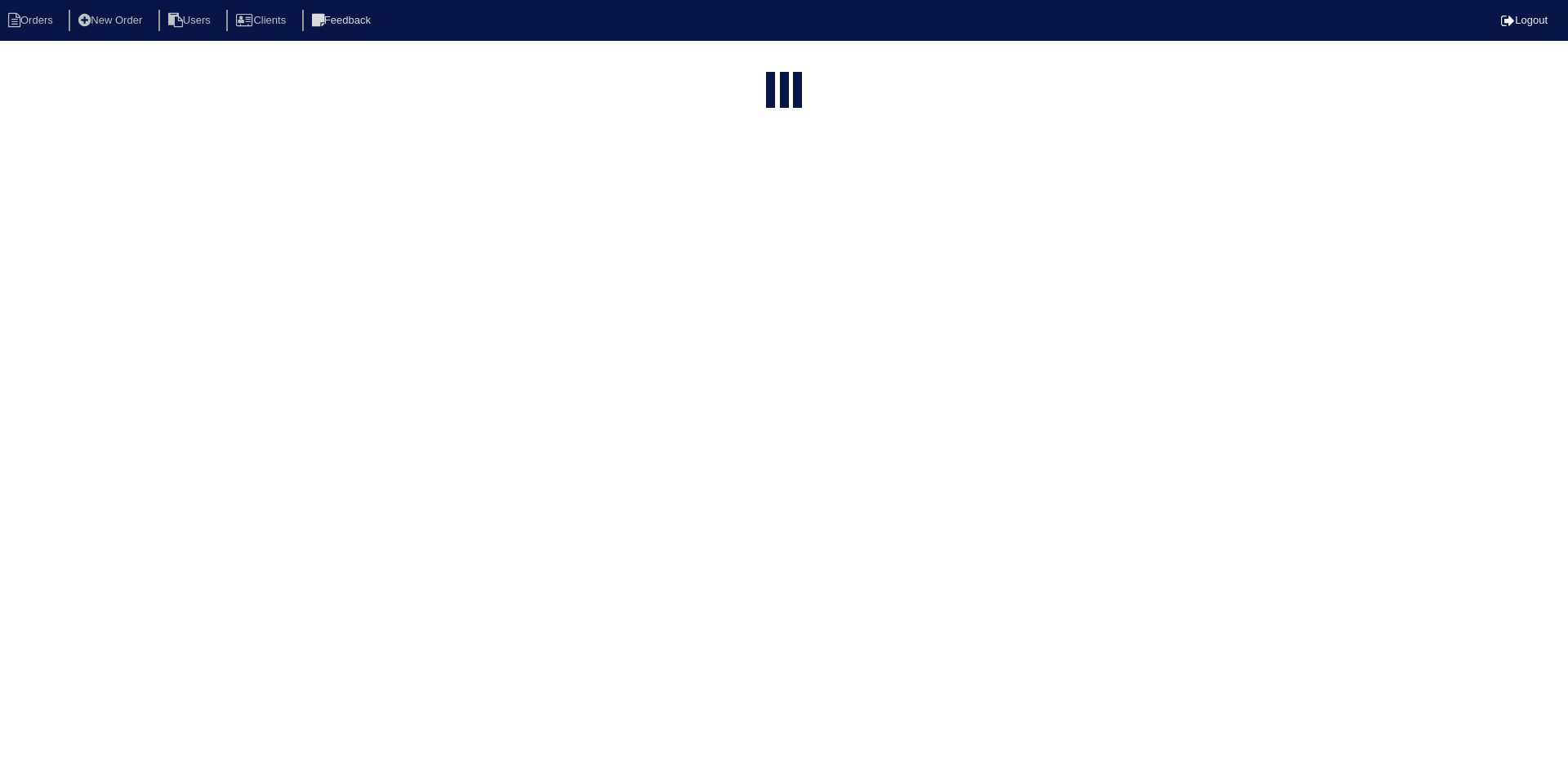
select select "15"
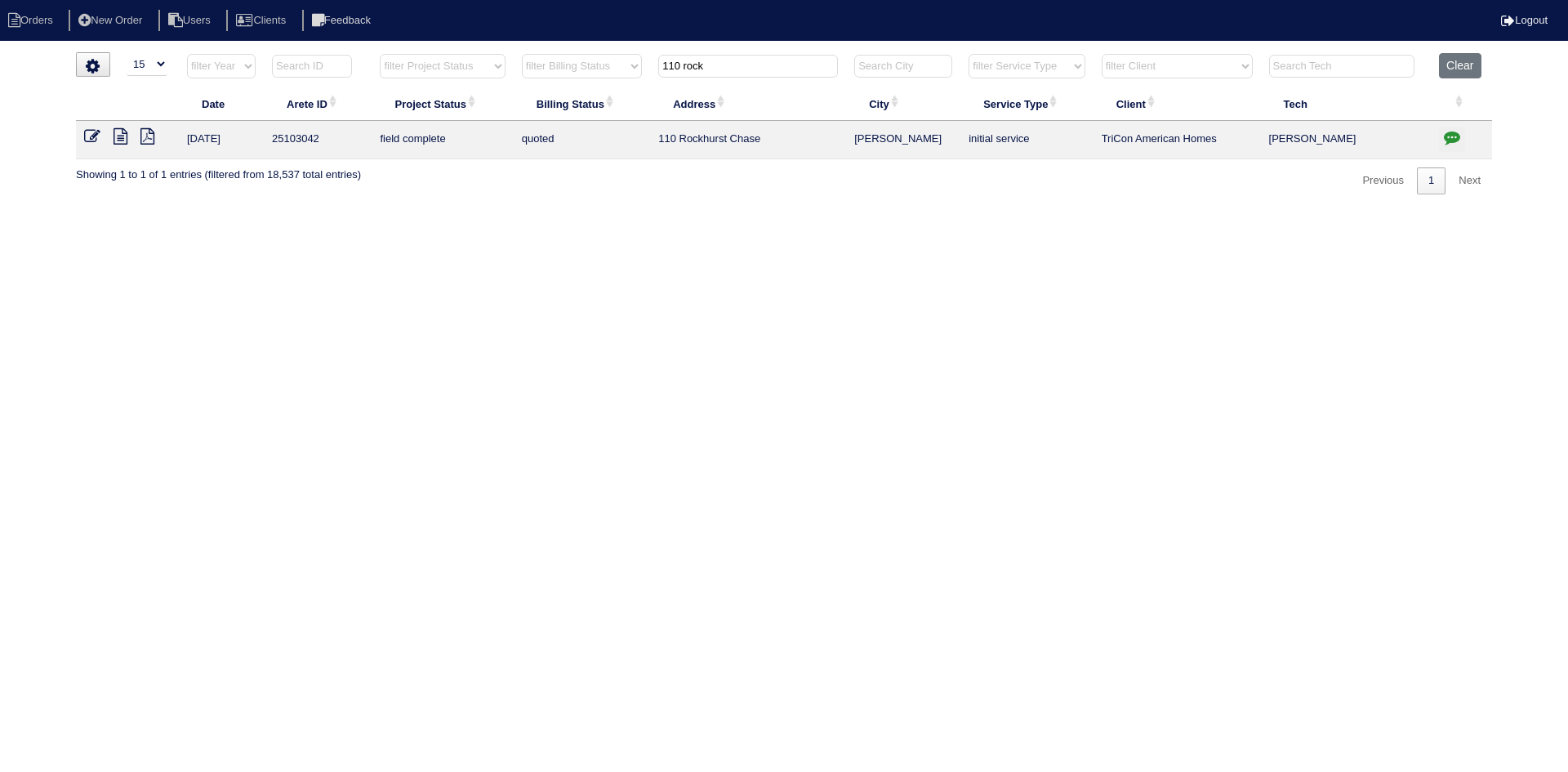
click at [734, 68] on input "110 rock" at bounding box center [748, 66] width 179 height 22
type input "9466 deer"
click at [123, 139] on icon at bounding box center [120, 136] width 14 height 16
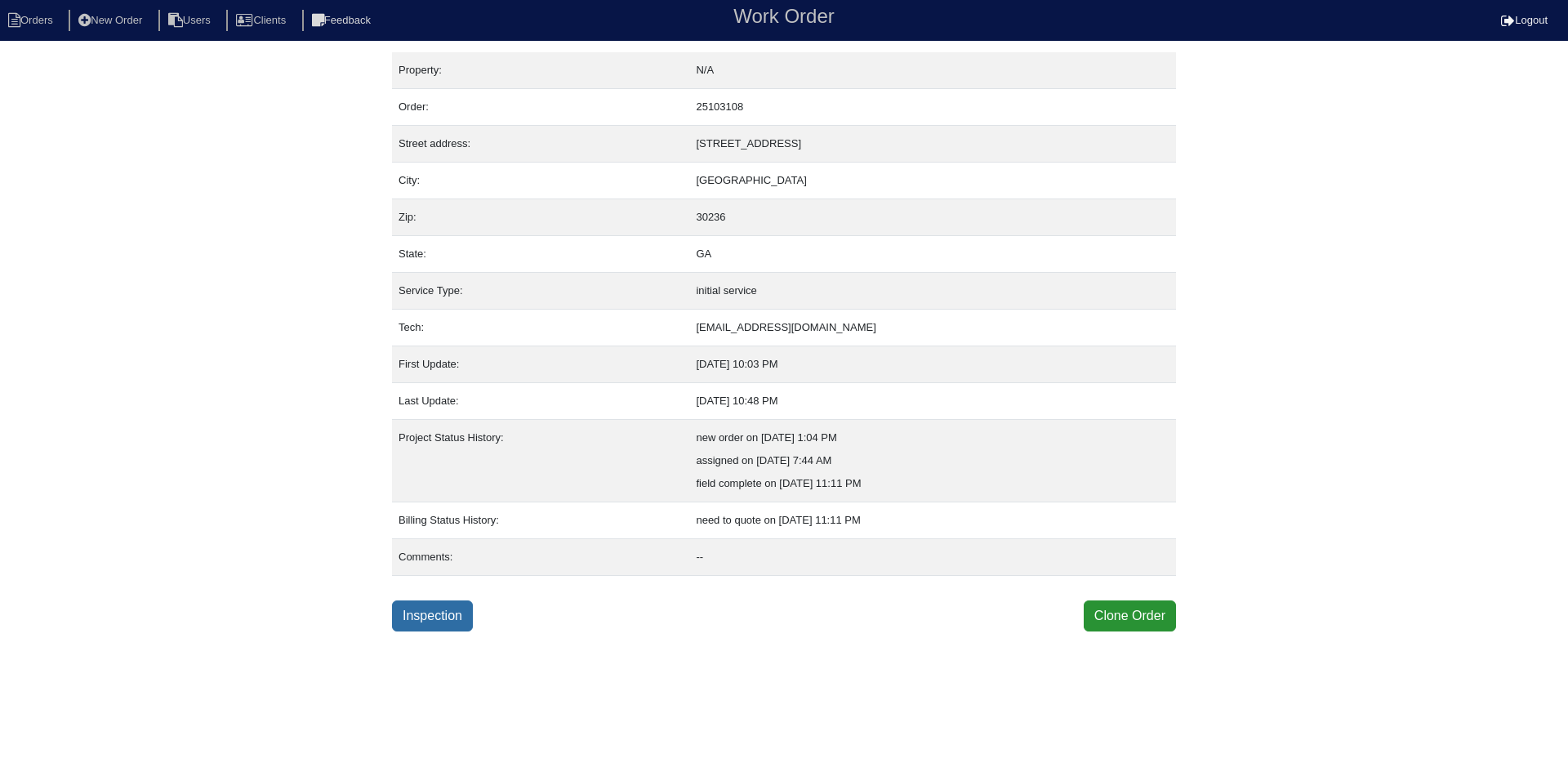
click at [428, 619] on link "Inspection" at bounding box center [432, 615] width 81 height 31
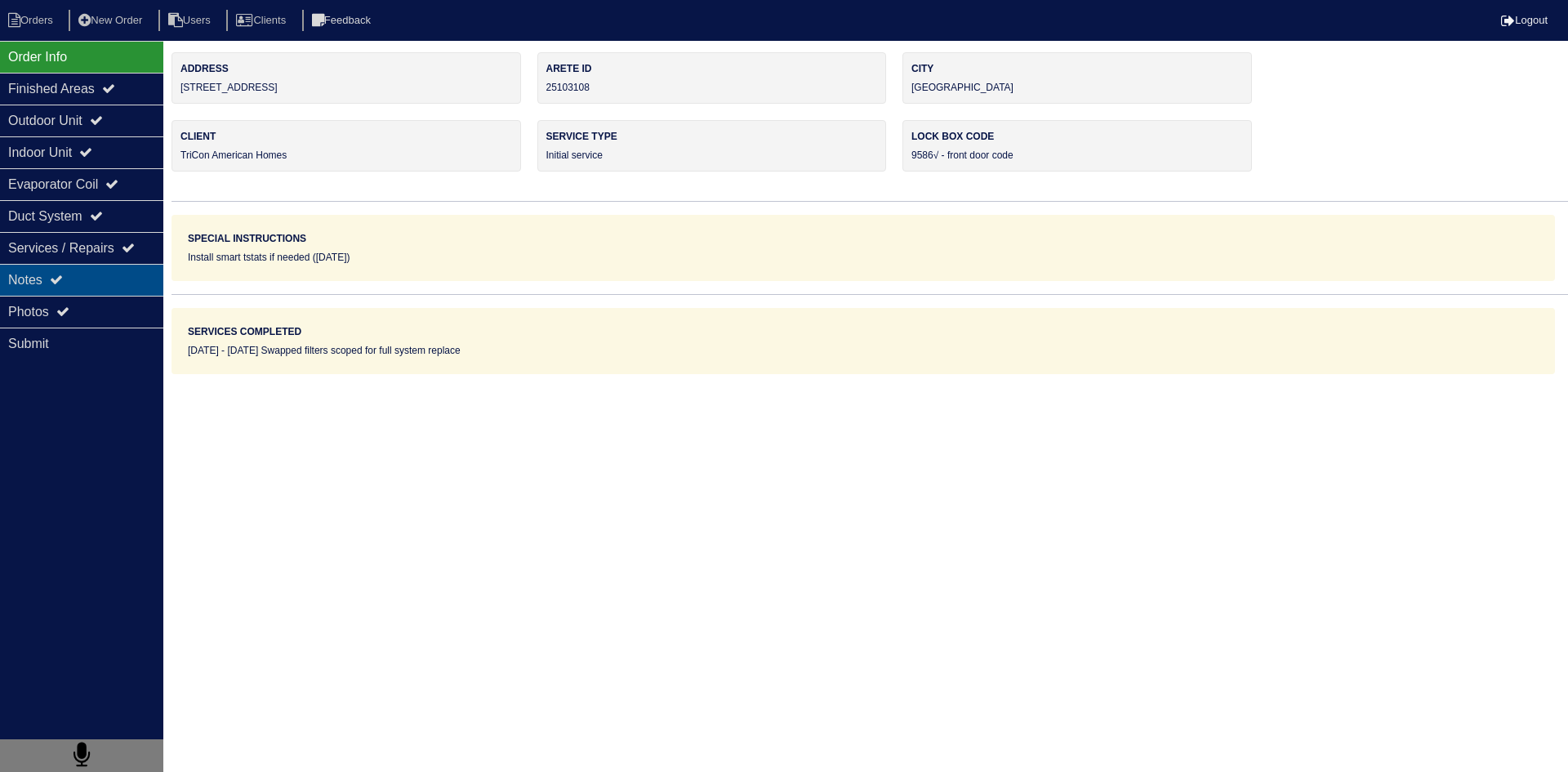
click at [73, 288] on div "Notes" at bounding box center [81, 279] width 164 height 32
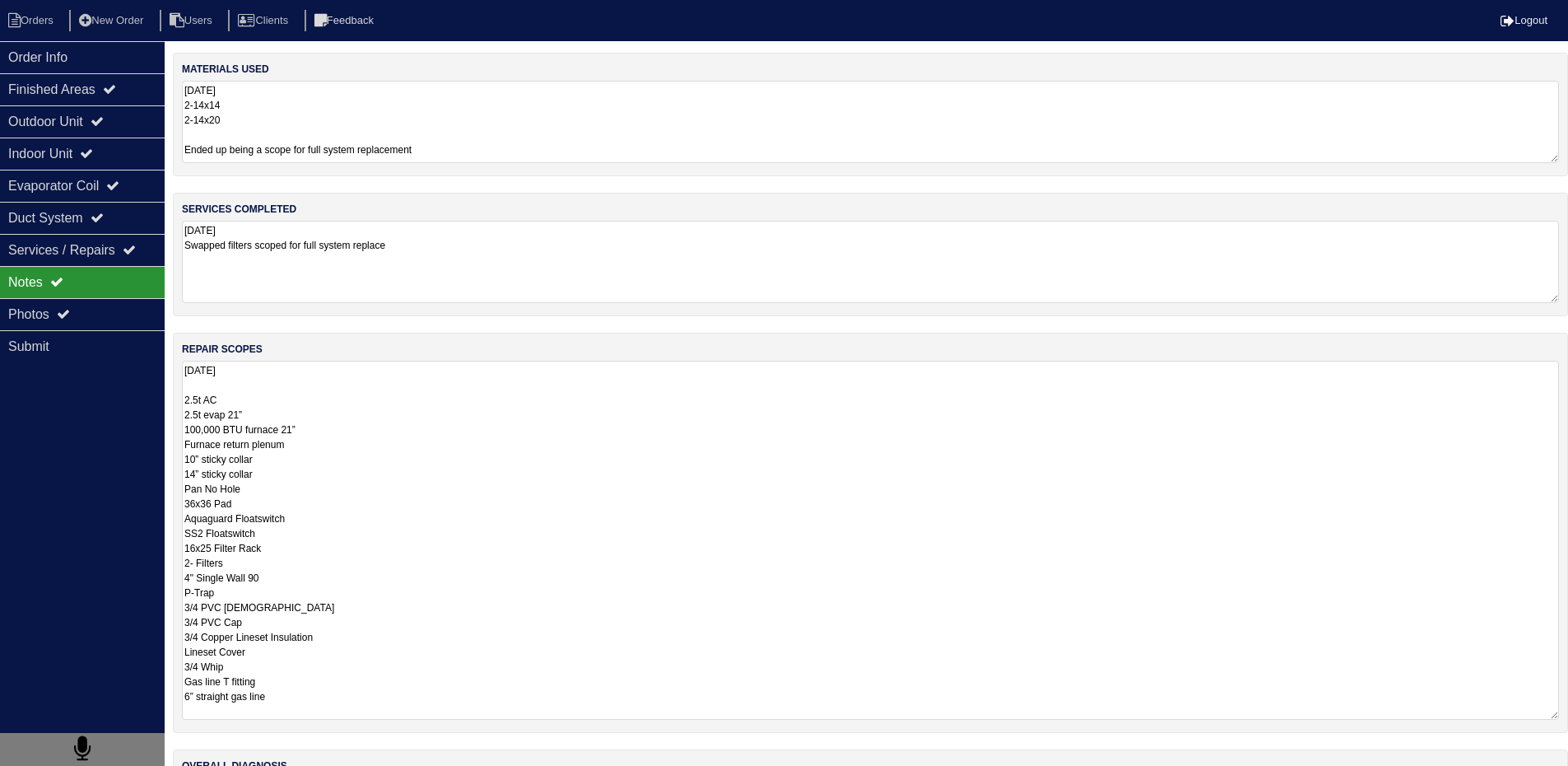
click at [271, 399] on textarea "[DATE] 2.5t AC 2.5t evap 21” 100,000 BTU furnace 21” Furnace return plenum 10” …" at bounding box center [870, 540] width 1377 height 359
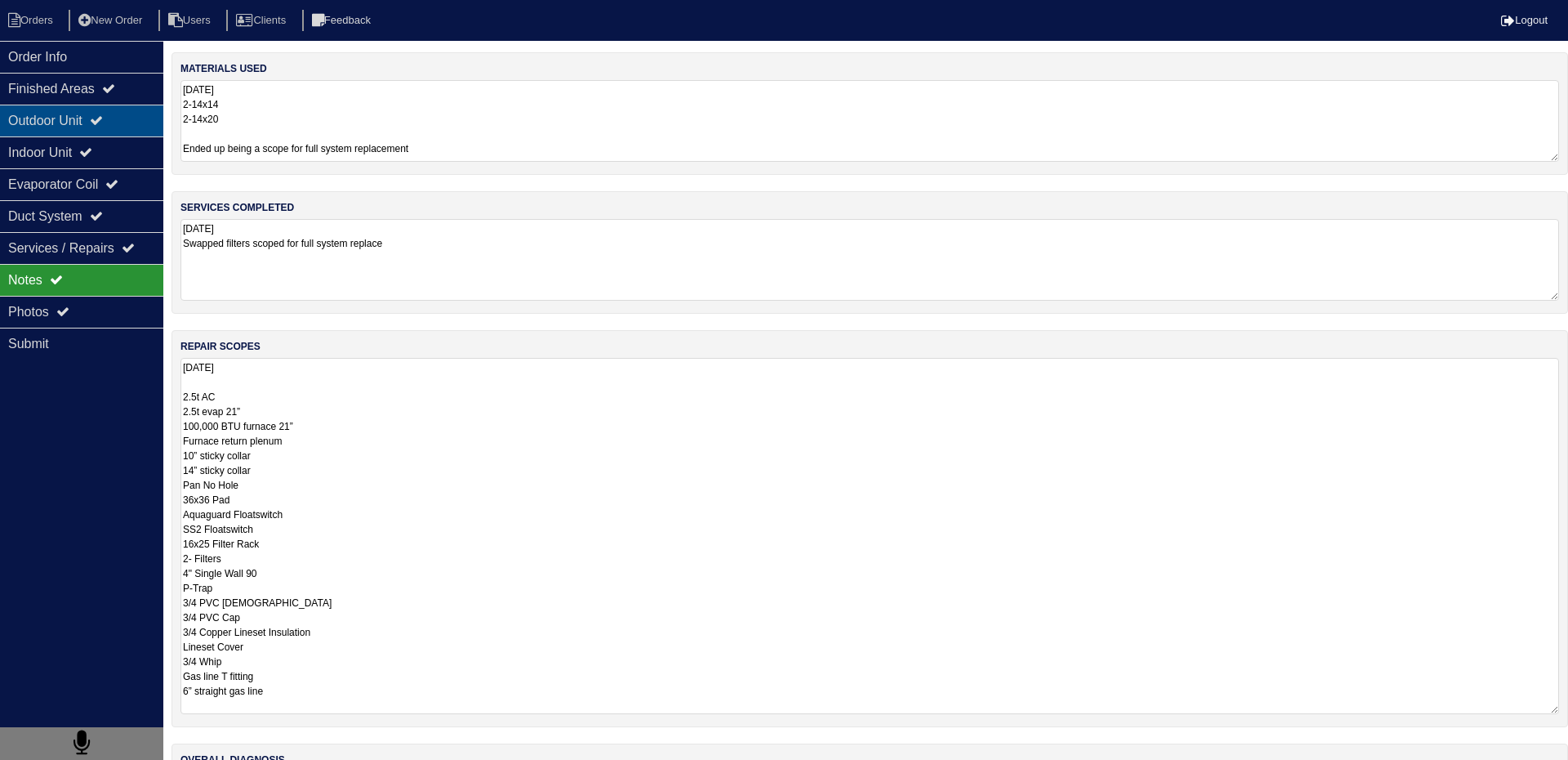
click at [65, 115] on div "Outdoor Unit" at bounding box center [81, 121] width 164 height 32
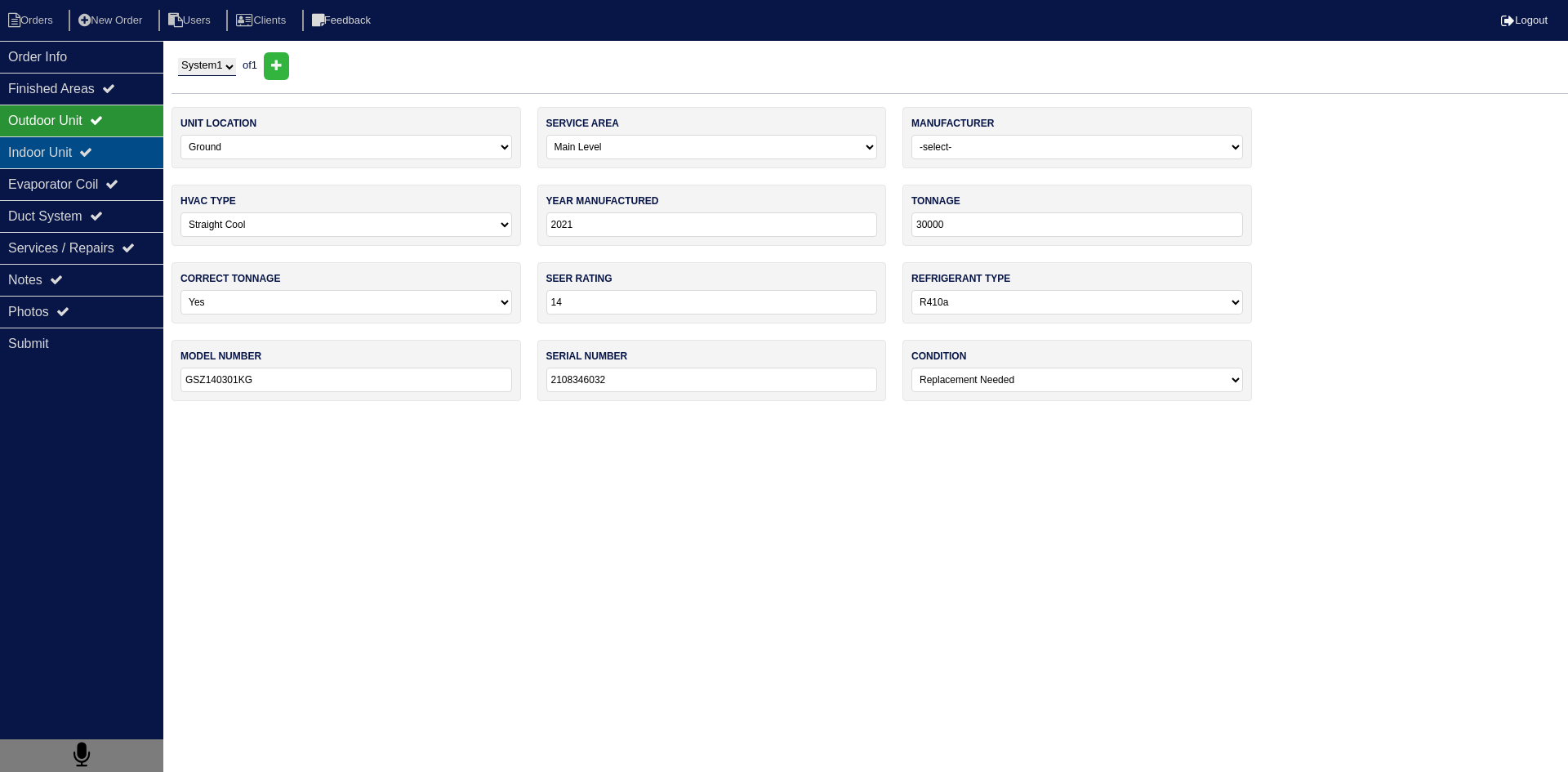
click at [42, 151] on div "Indoor Unit" at bounding box center [81, 152] width 164 height 32
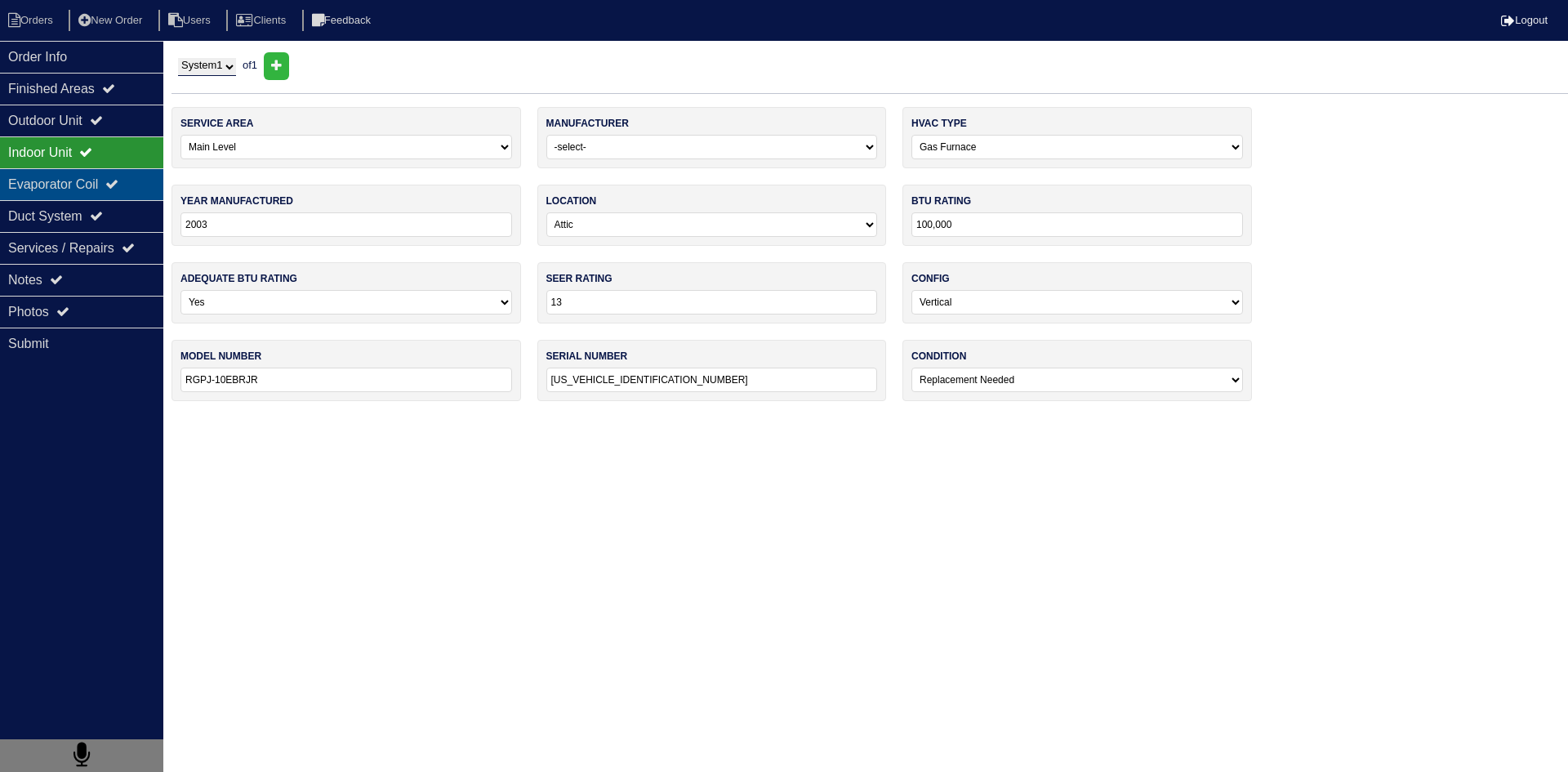
click at [42, 192] on div "Evaporator Coil" at bounding box center [81, 184] width 164 height 32
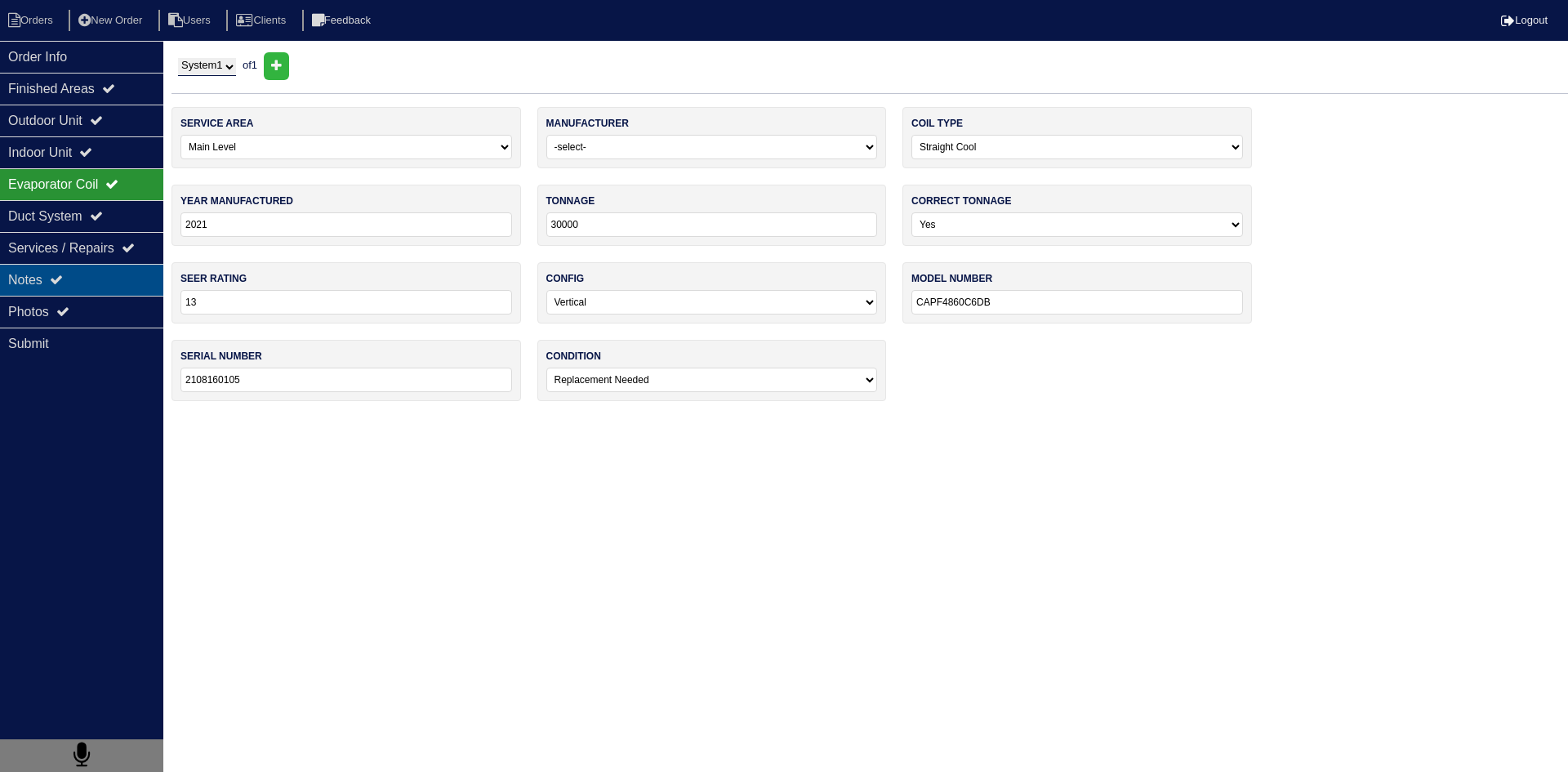
click at [104, 284] on div "Notes" at bounding box center [81, 279] width 164 height 32
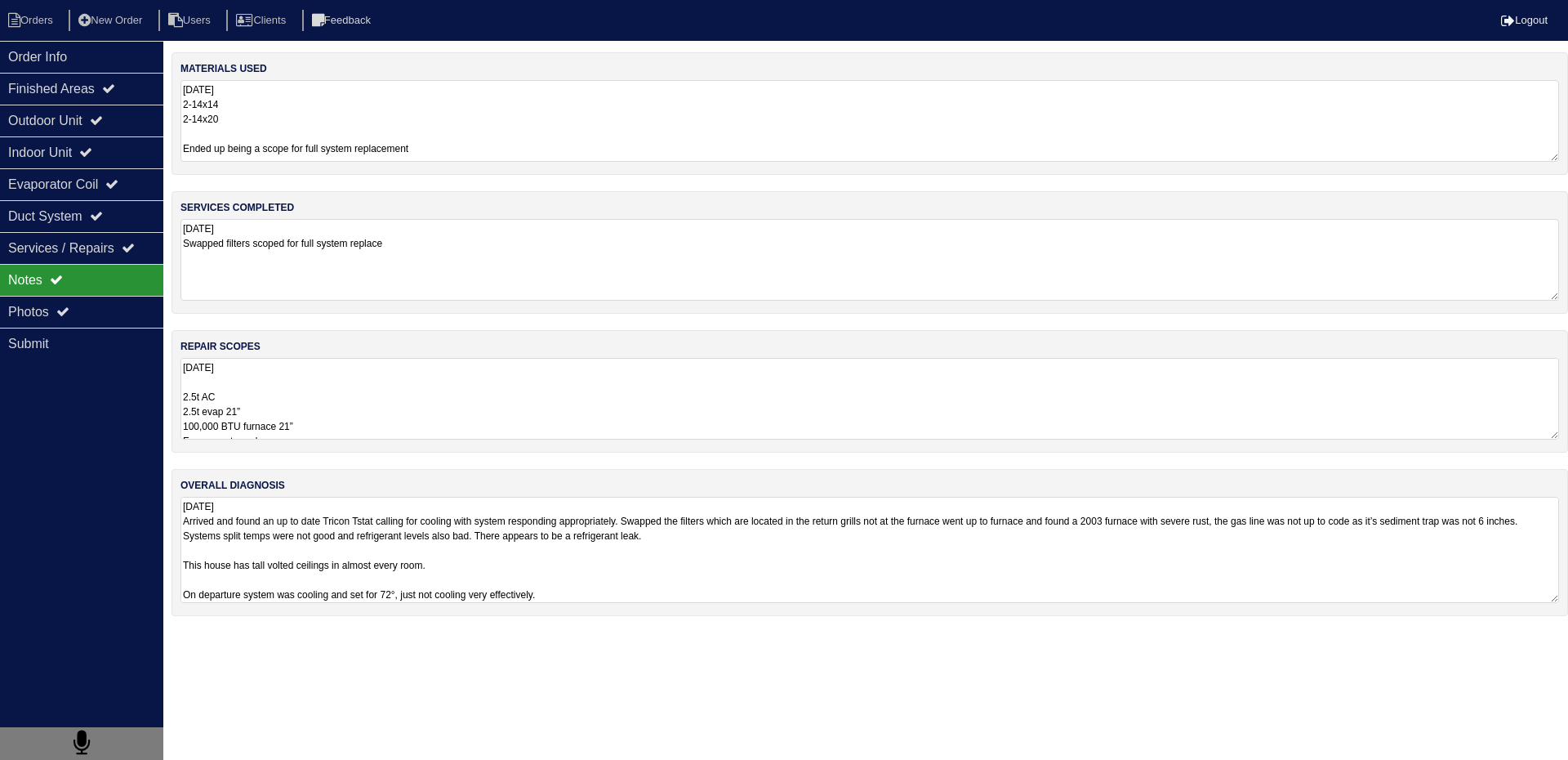
click at [283, 522] on textarea "8.25.25 Arrived and found an up to date Tricon Tstat calling for cooling with s…" at bounding box center [869, 550] width 1378 height 107
click at [508, 567] on textarea "8.25.25 Arrived and found an up to date Tricon Tstat calling for cooling with s…" at bounding box center [869, 550] width 1378 height 107
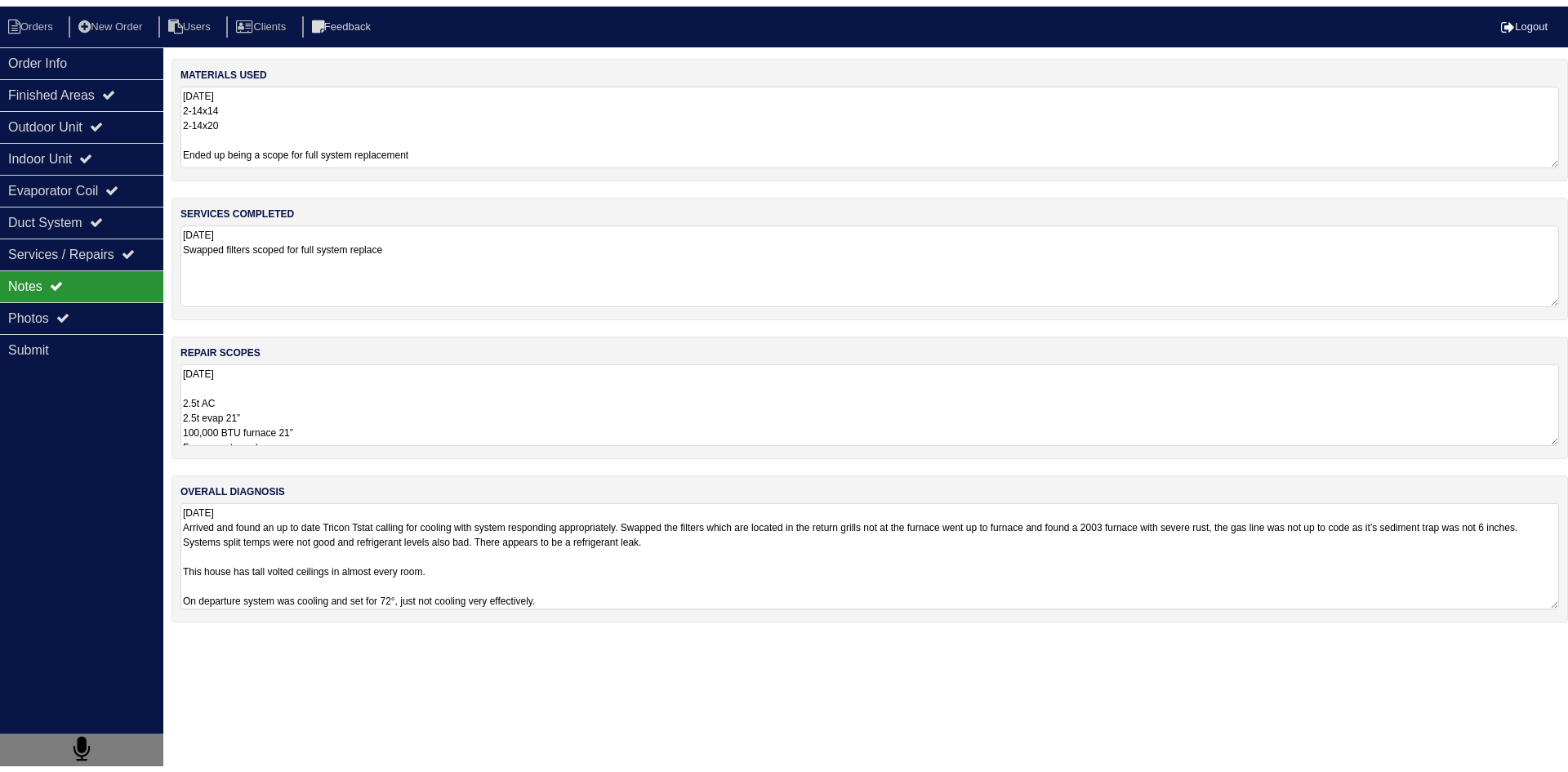
scroll to position [2, 0]
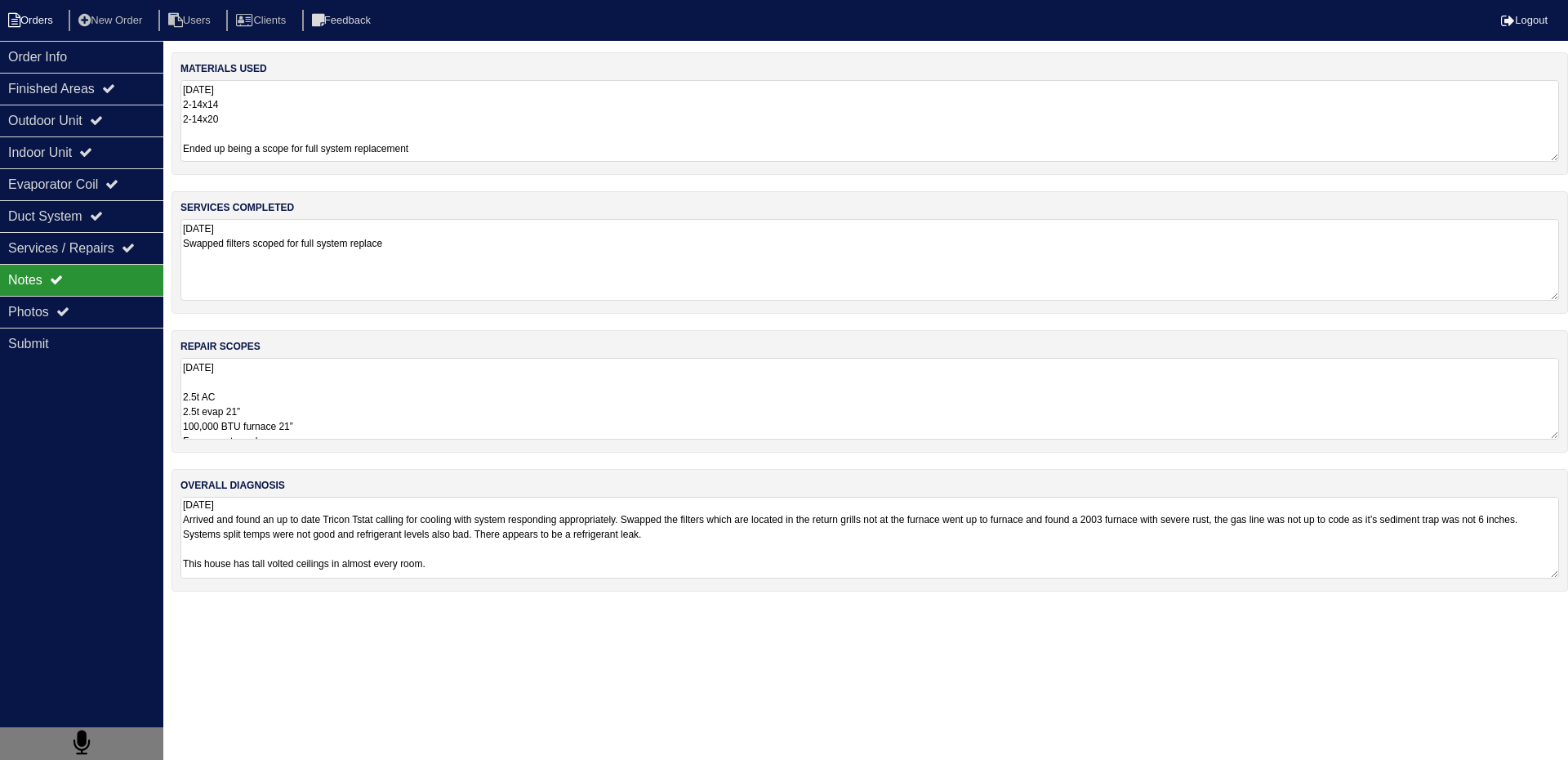
click at [36, 15] on li "Orders" at bounding box center [33, 21] width 66 height 22
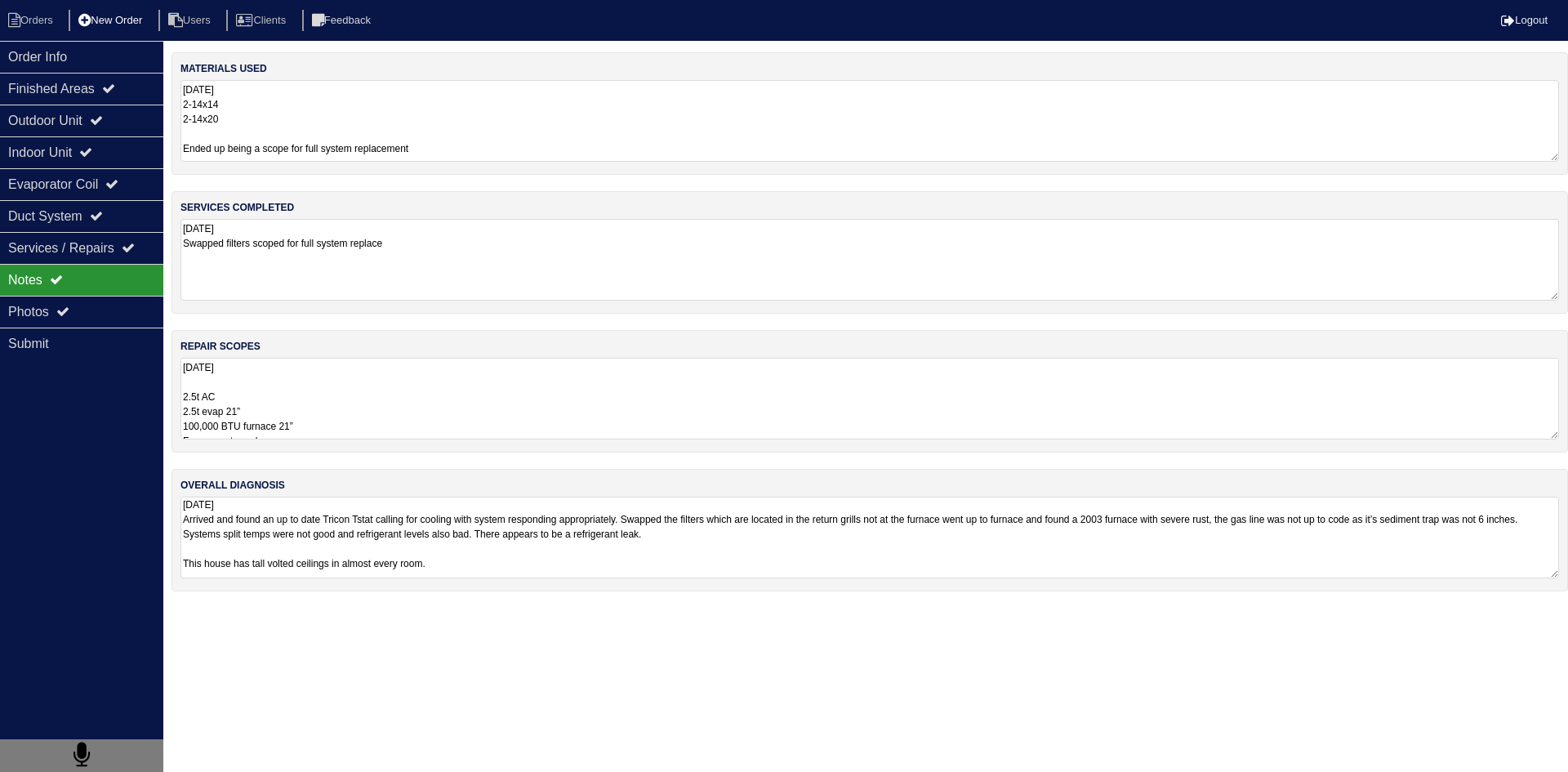
select select "15"
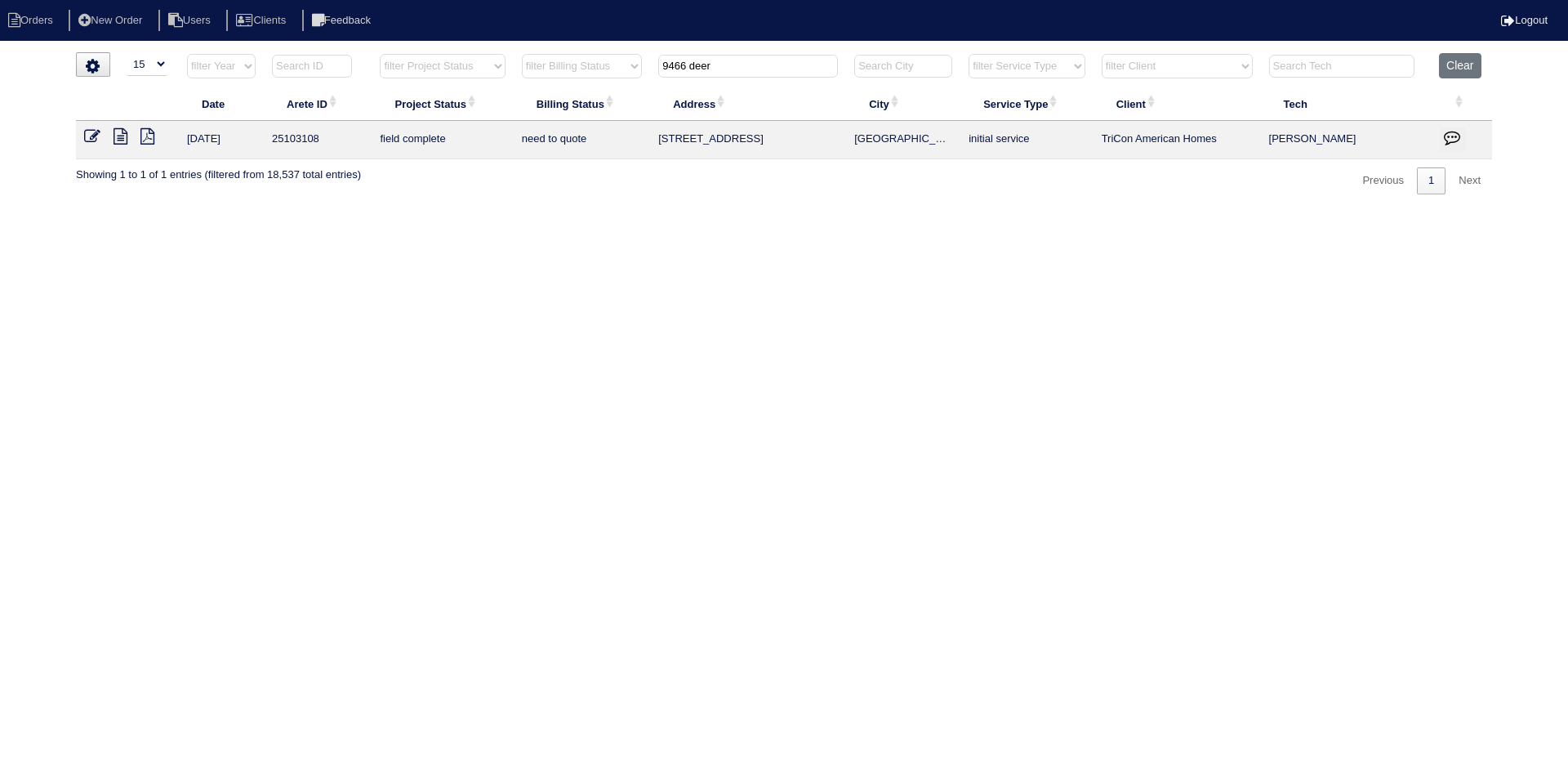
click at [757, 66] on input "9466 deer" at bounding box center [748, 66] width 179 height 22
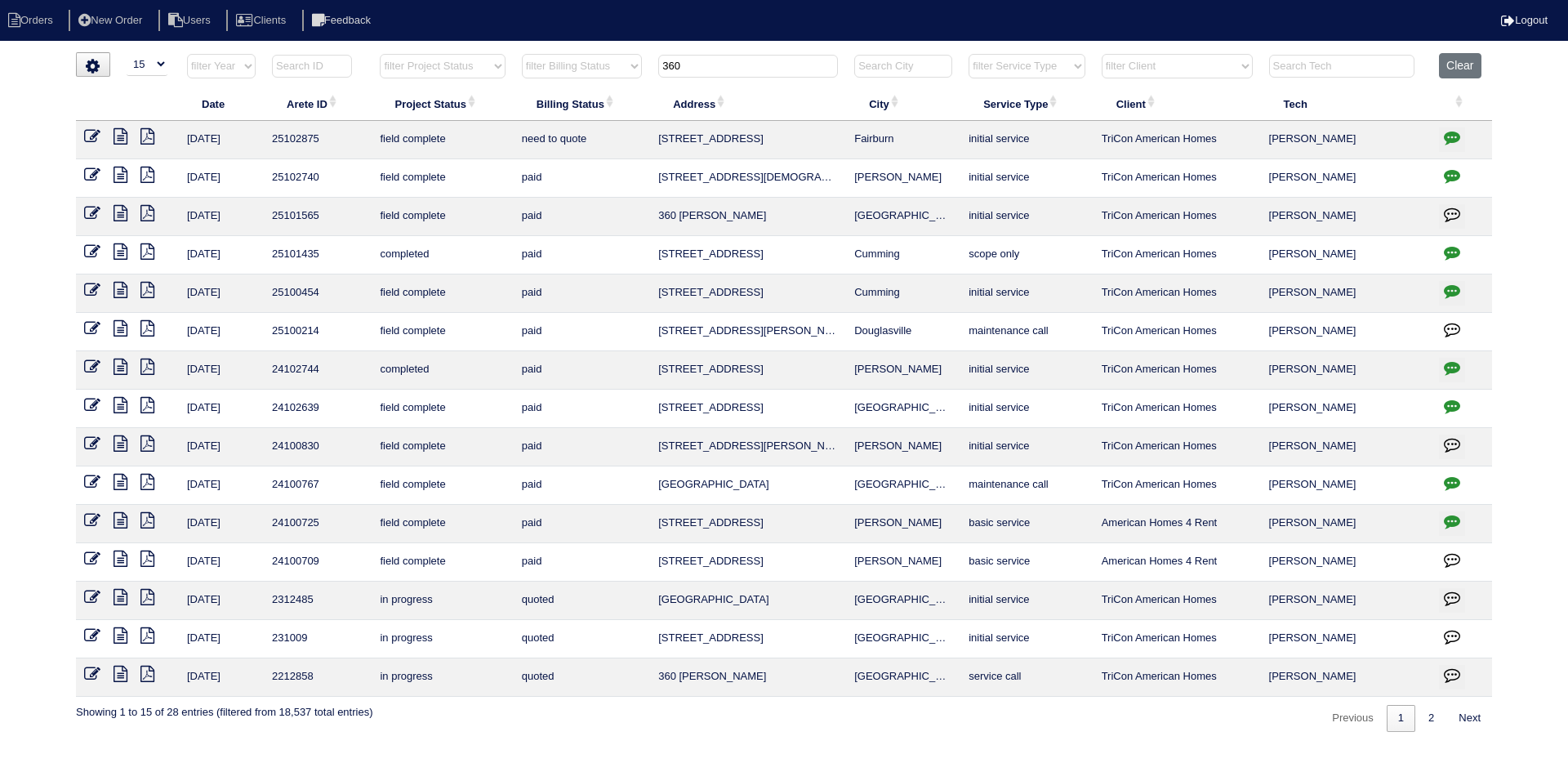
type input "360"
click at [119, 137] on icon at bounding box center [120, 136] width 14 height 16
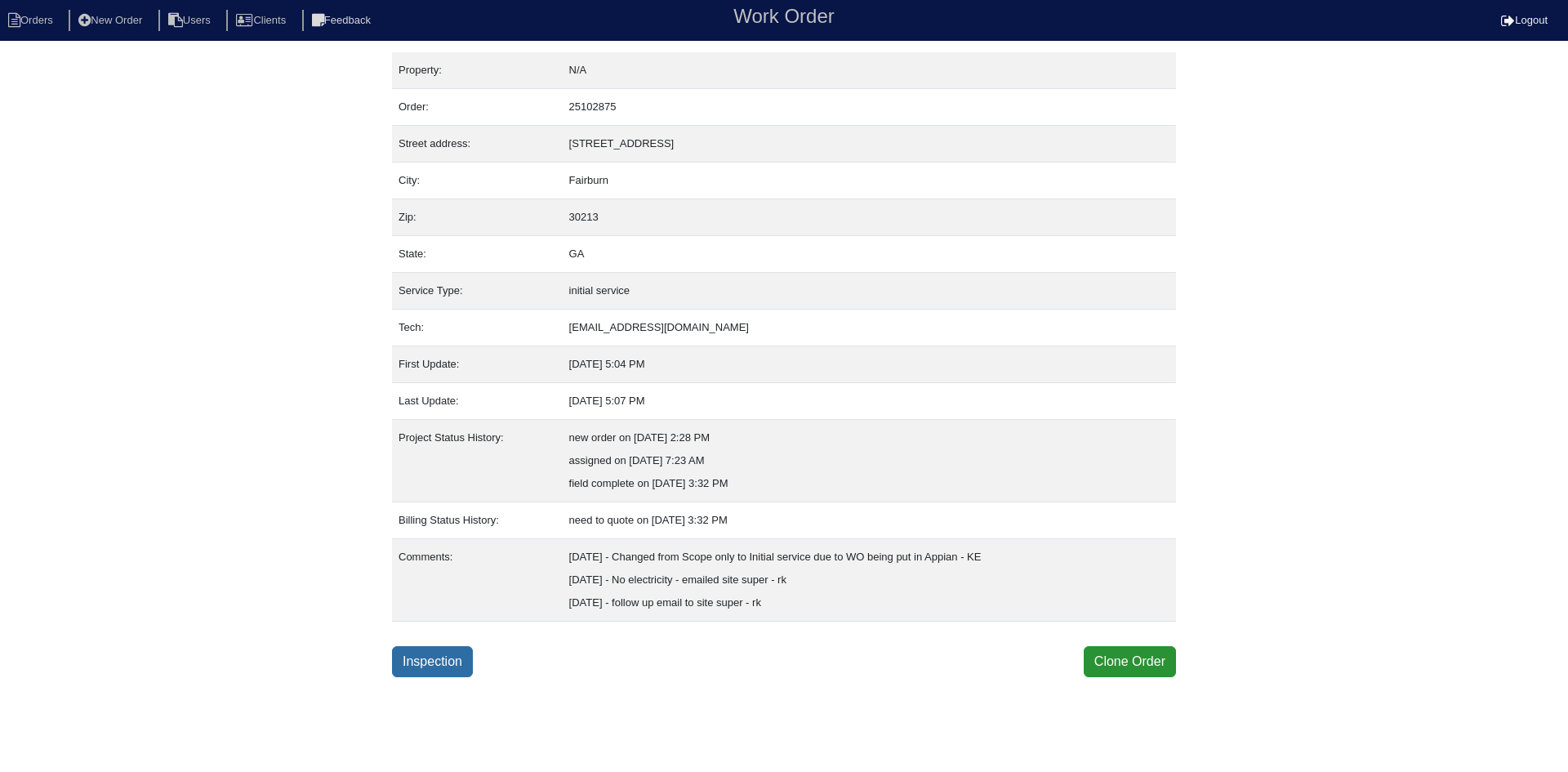
click at [439, 659] on link "Inspection" at bounding box center [432, 661] width 81 height 31
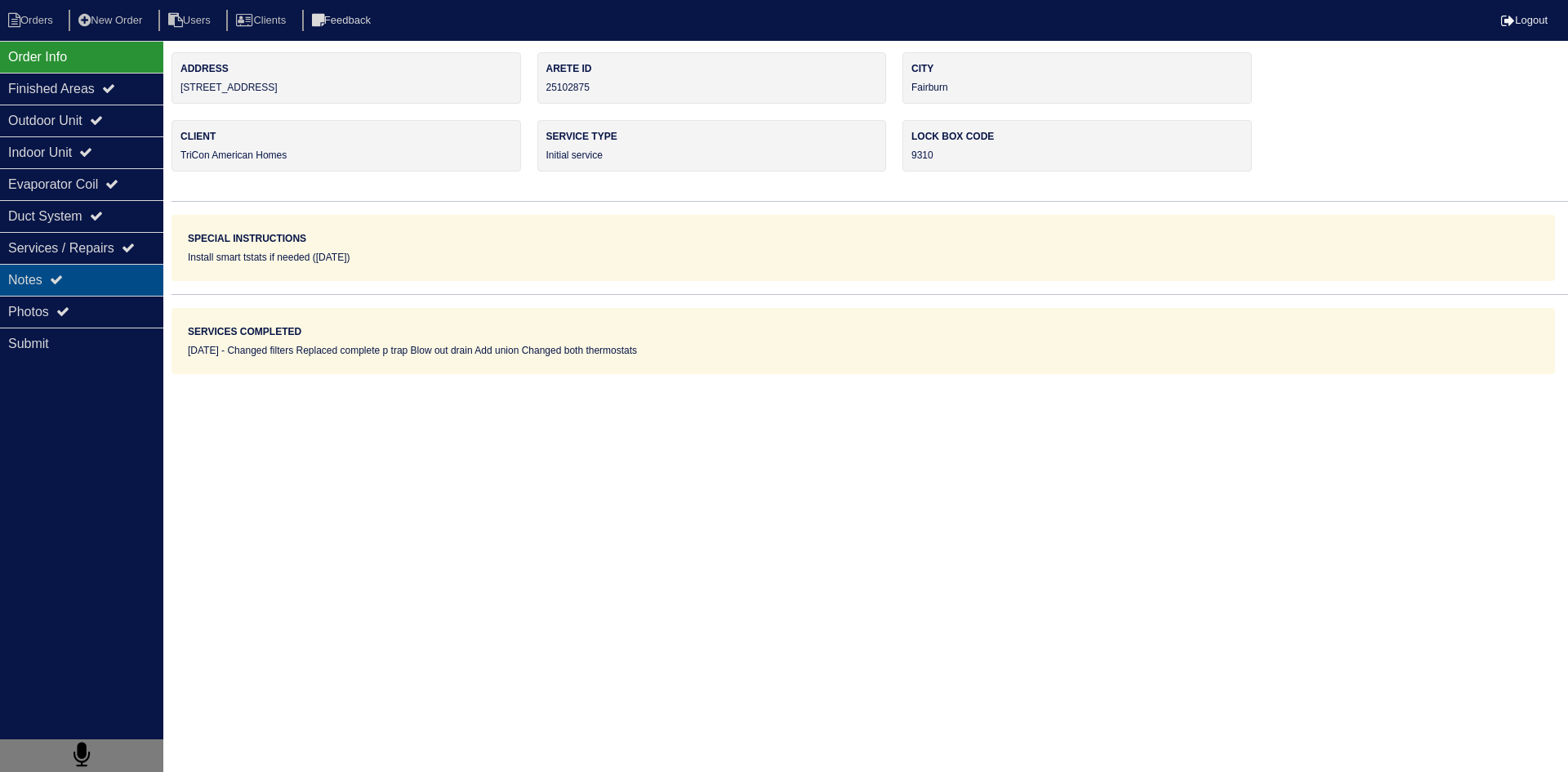
click at [112, 283] on div "Notes" at bounding box center [81, 279] width 164 height 32
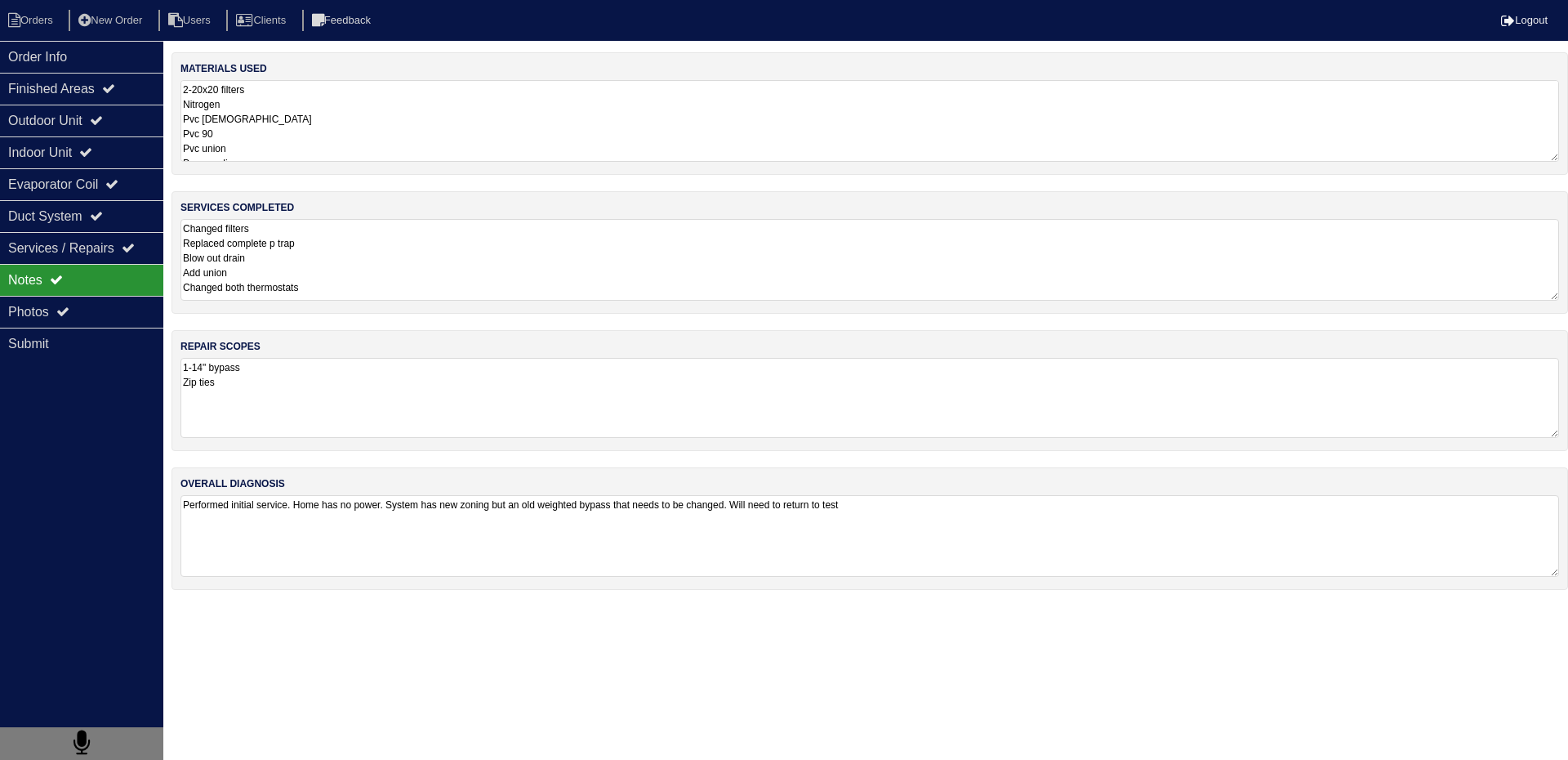
click at [278, 385] on textarea "1-14" bypass Zip ties" at bounding box center [869, 398] width 1378 height 80
click at [342, 272] on textarea "Changed filters Replaced complete p trap Blow out drain Add union Changed both …" at bounding box center [869, 259] width 1378 height 80
click at [75, 117] on div "Outdoor Unit" at bounding box center [81, 121] width 164 height 32
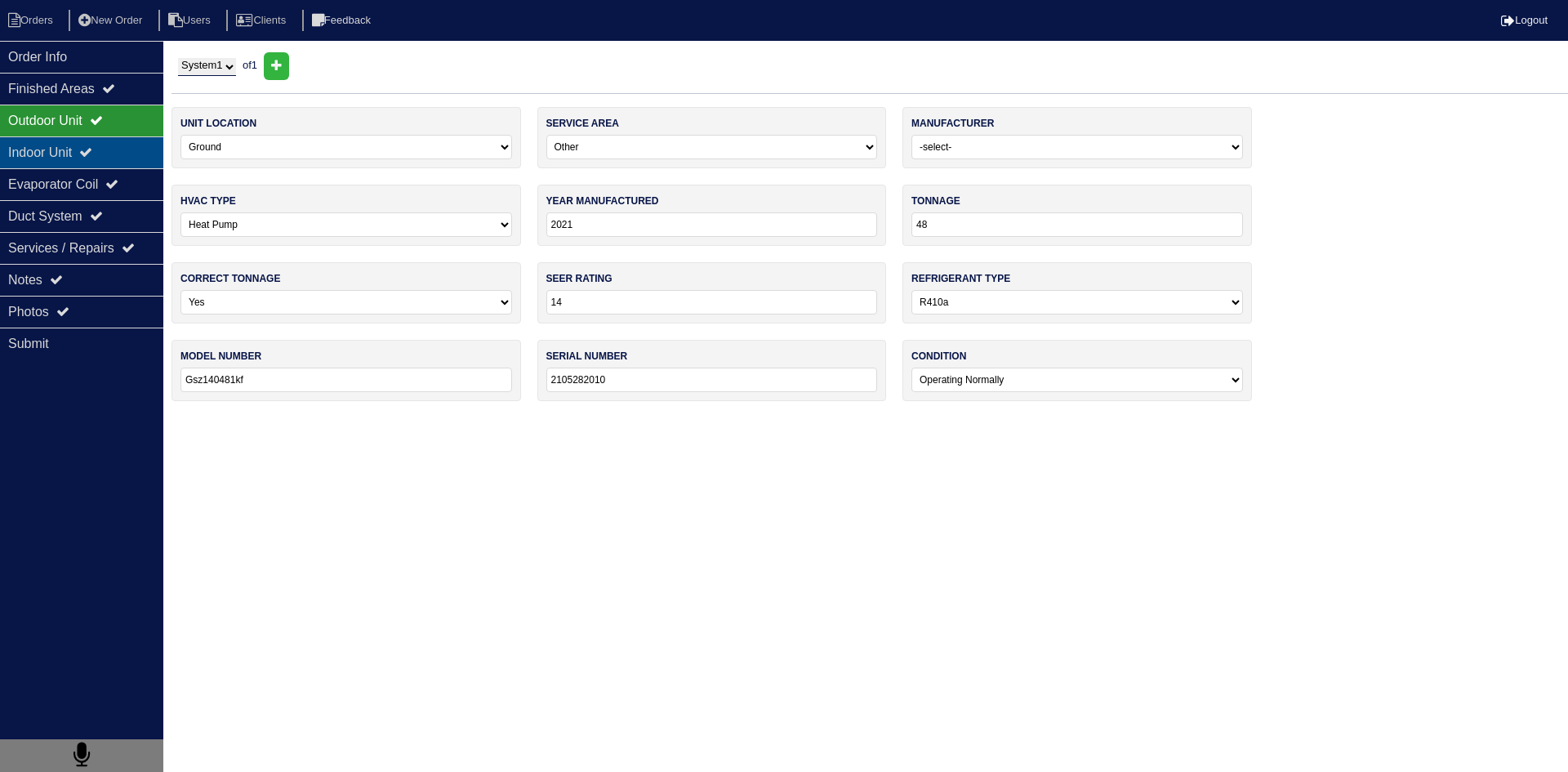
click at [43, 158] on div "Indoor Unit" at bounding box center [81, 152] width 164 height 32
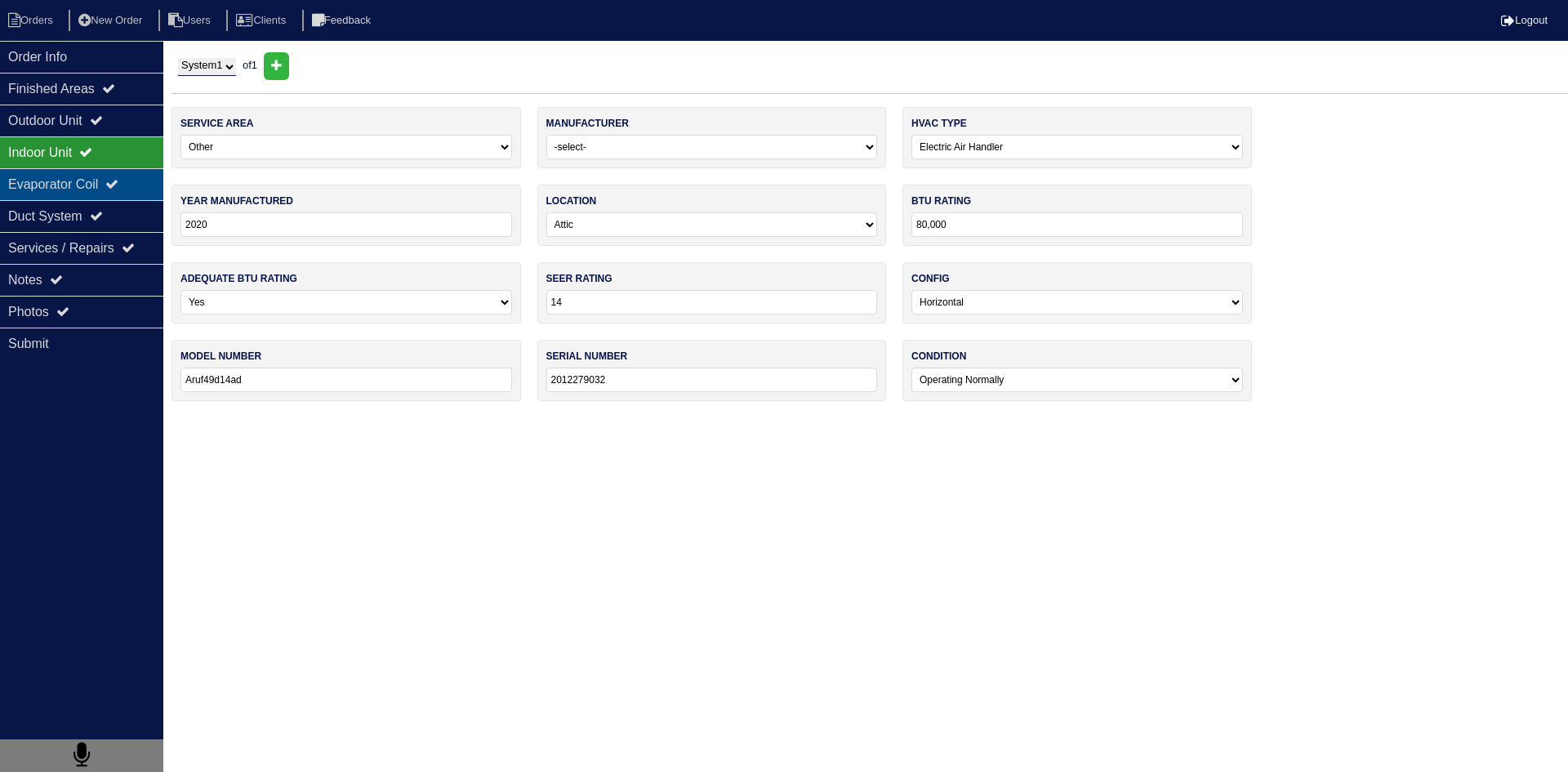
click at [43, 181] on div "Evaporator Coil" at bounding box center [81, 184] width 164 height 32
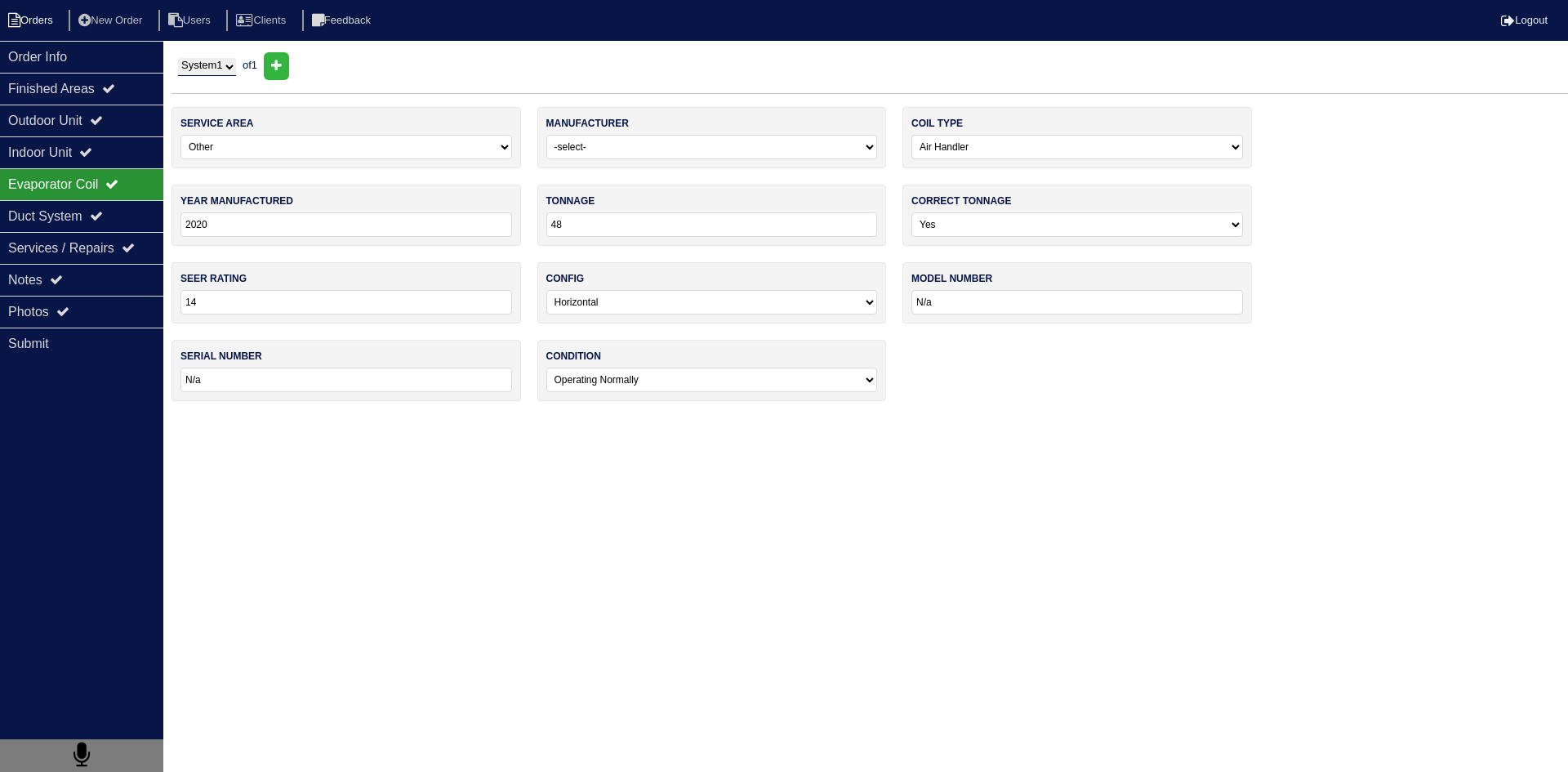
click at [44, 26] on li "Orders" at bounding box center [33, 21] width 66 height 22
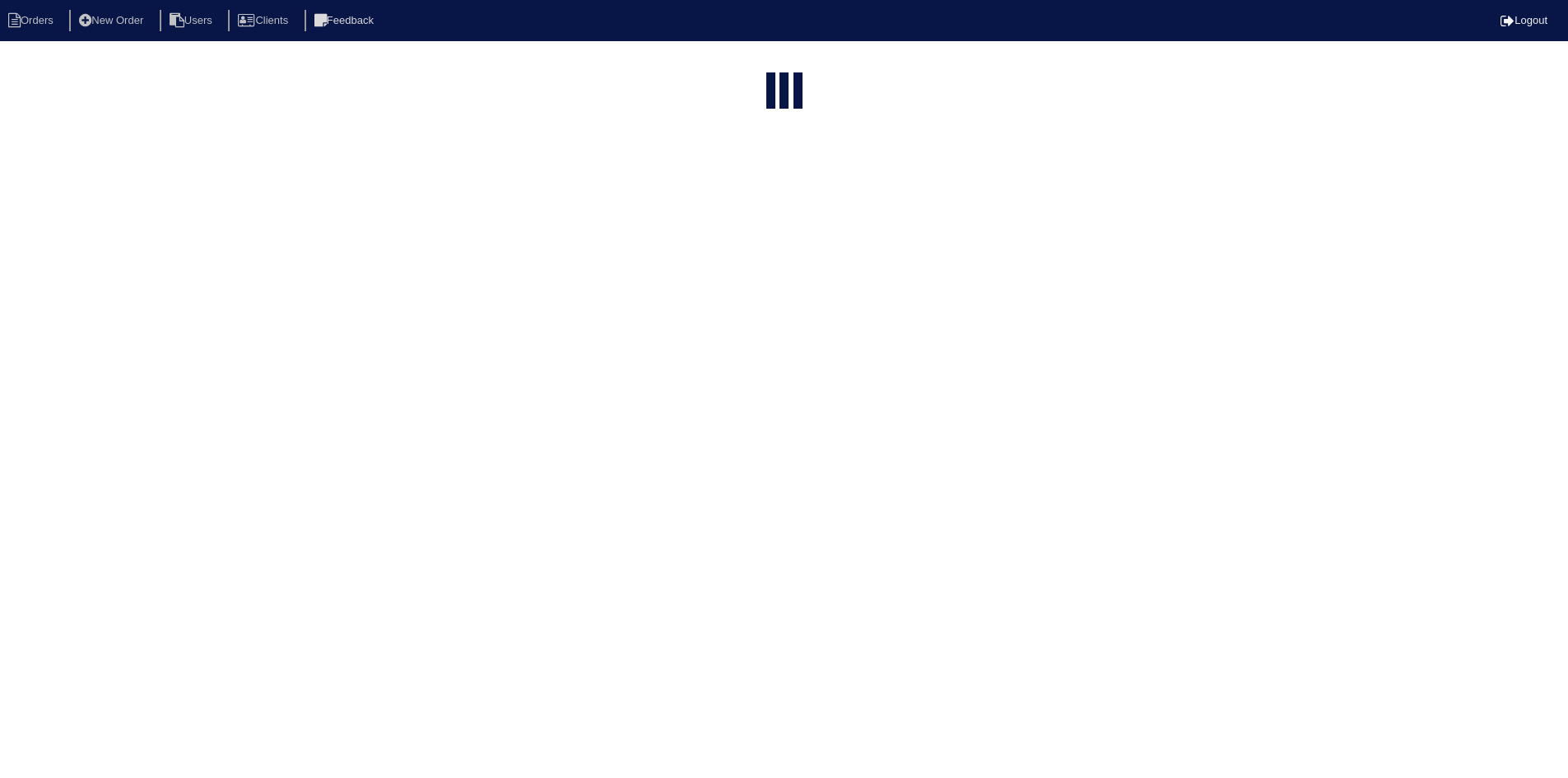
select select "15"
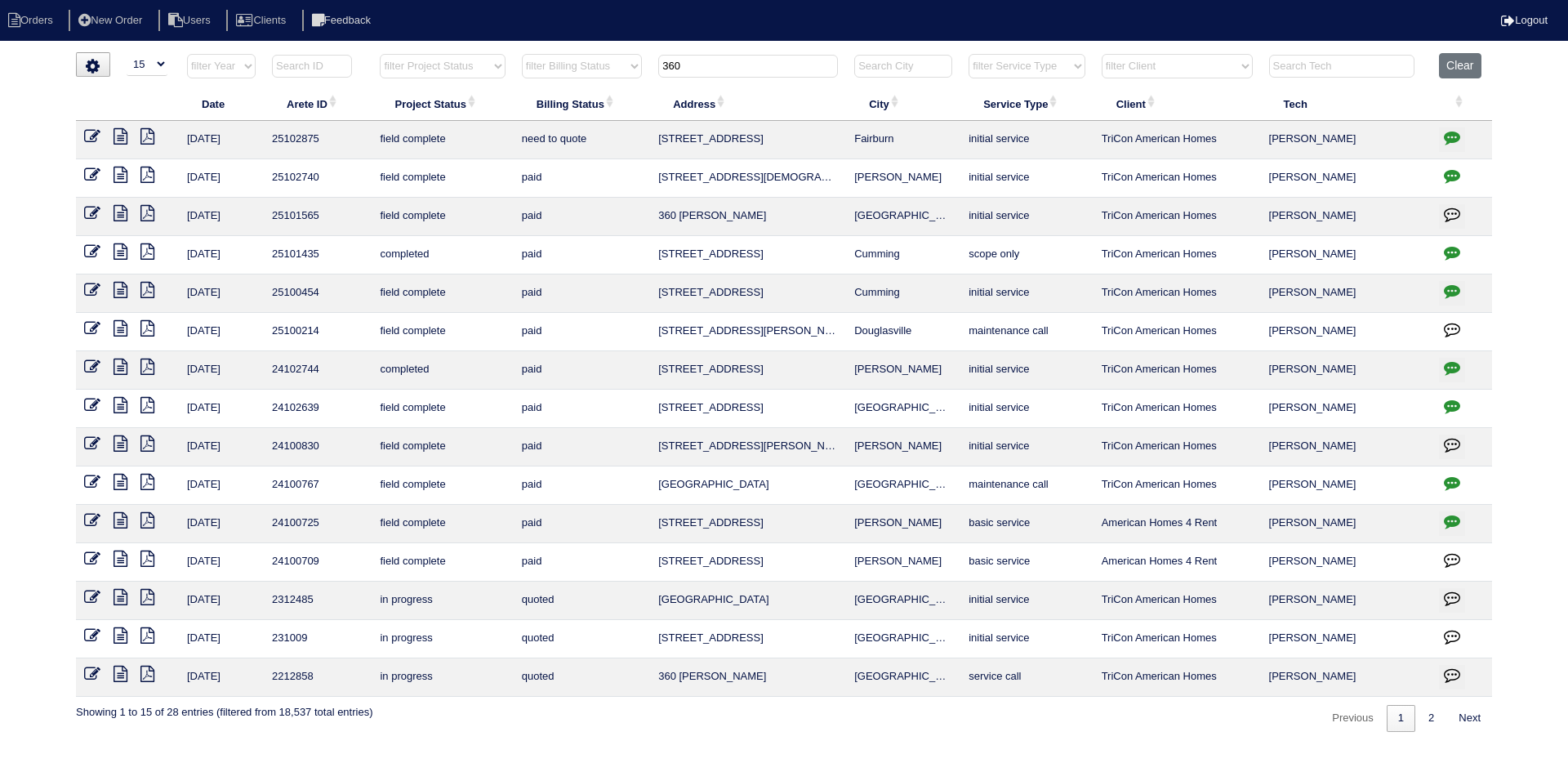
drag, startPoint x: 778, startPoint y: 60, endPoint x: 617, endPoint y: 62, distance: 161.0
click at [617, 62] on tr "filter Year -- Any Year -- 2025 2024 2023 2022 2021 2020 2019 filter Project St…" at bounding box center [783, 70] width 1416 height 34
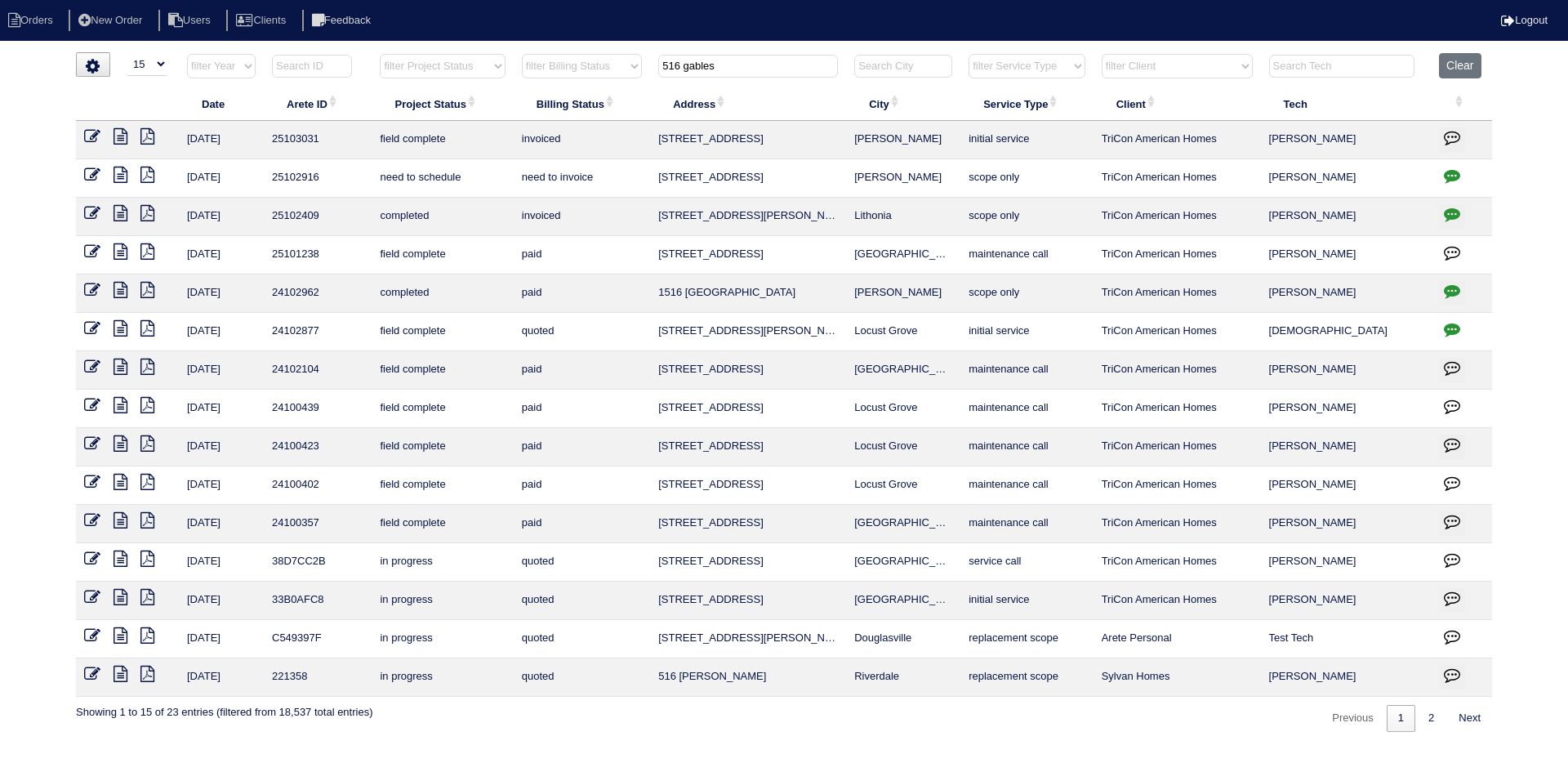
type input "516 gables"
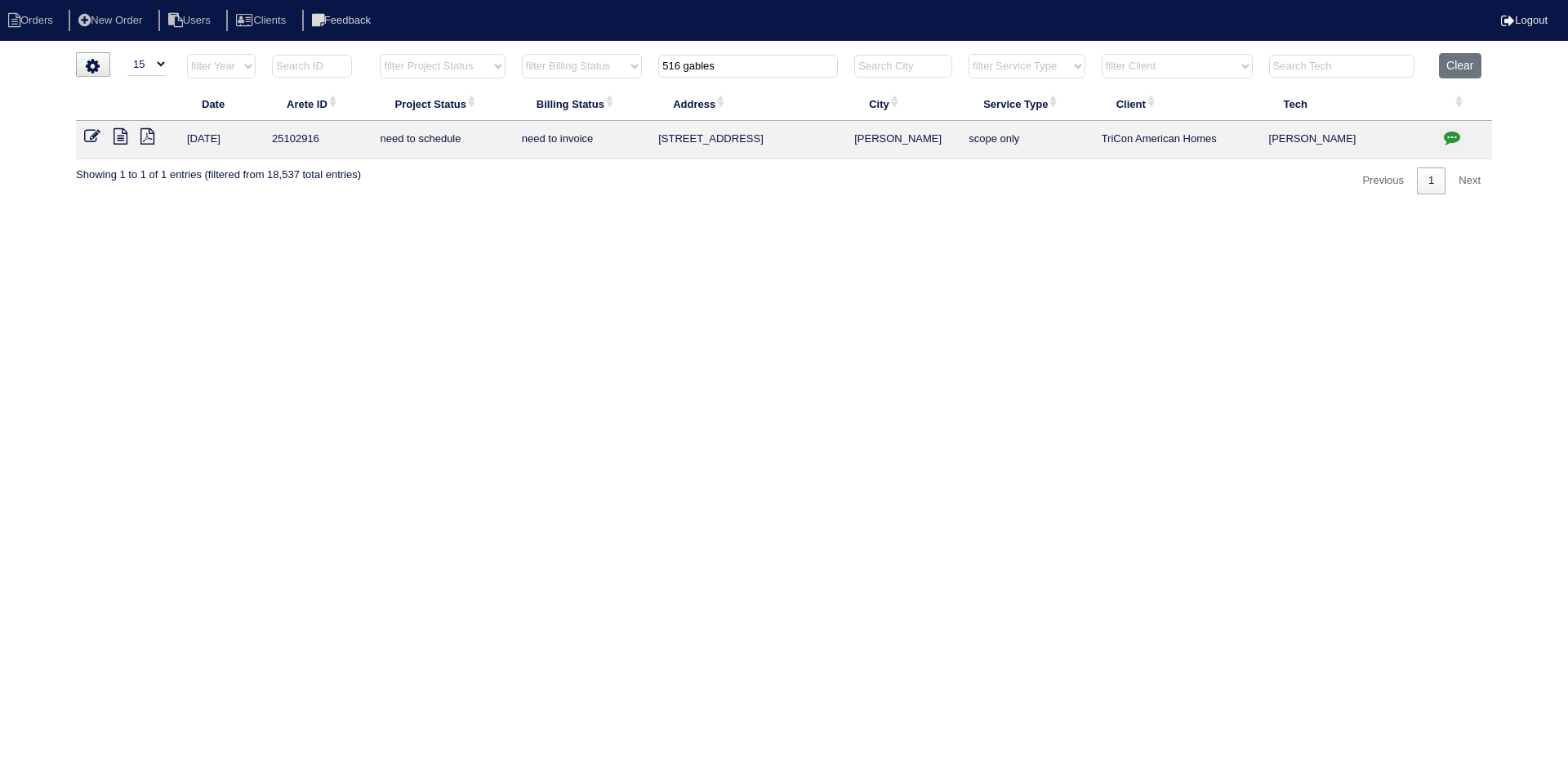
click at [119, 133] on icon at bounding box center [120, 136] width 14 height 16
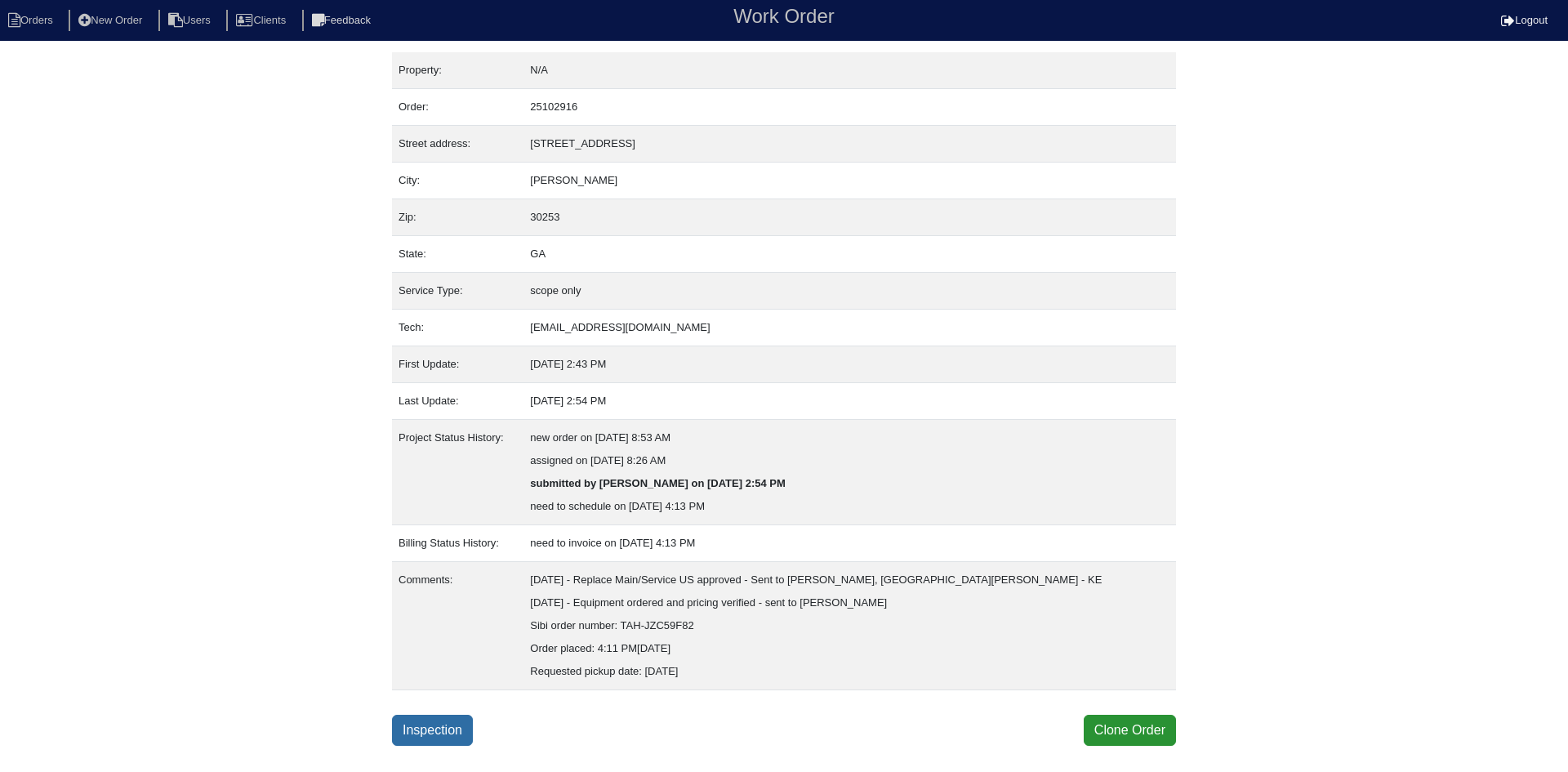
click at [434, 724] on link "Inspection" at bounding box center [432, 730] width 81 height 31
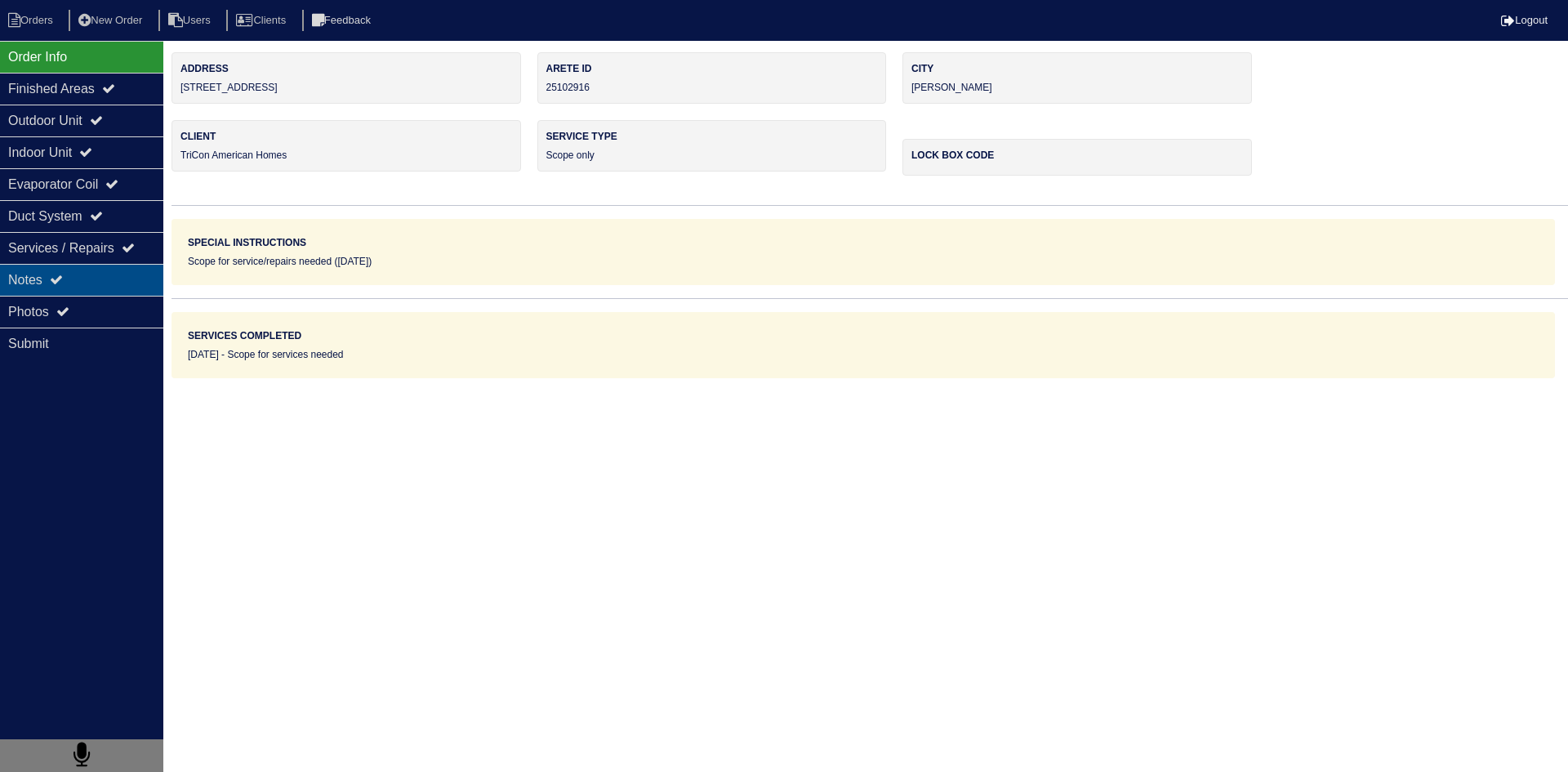
click at [107, 281] on div "Notes" at bounding box center [81, 279] width 164 height 32
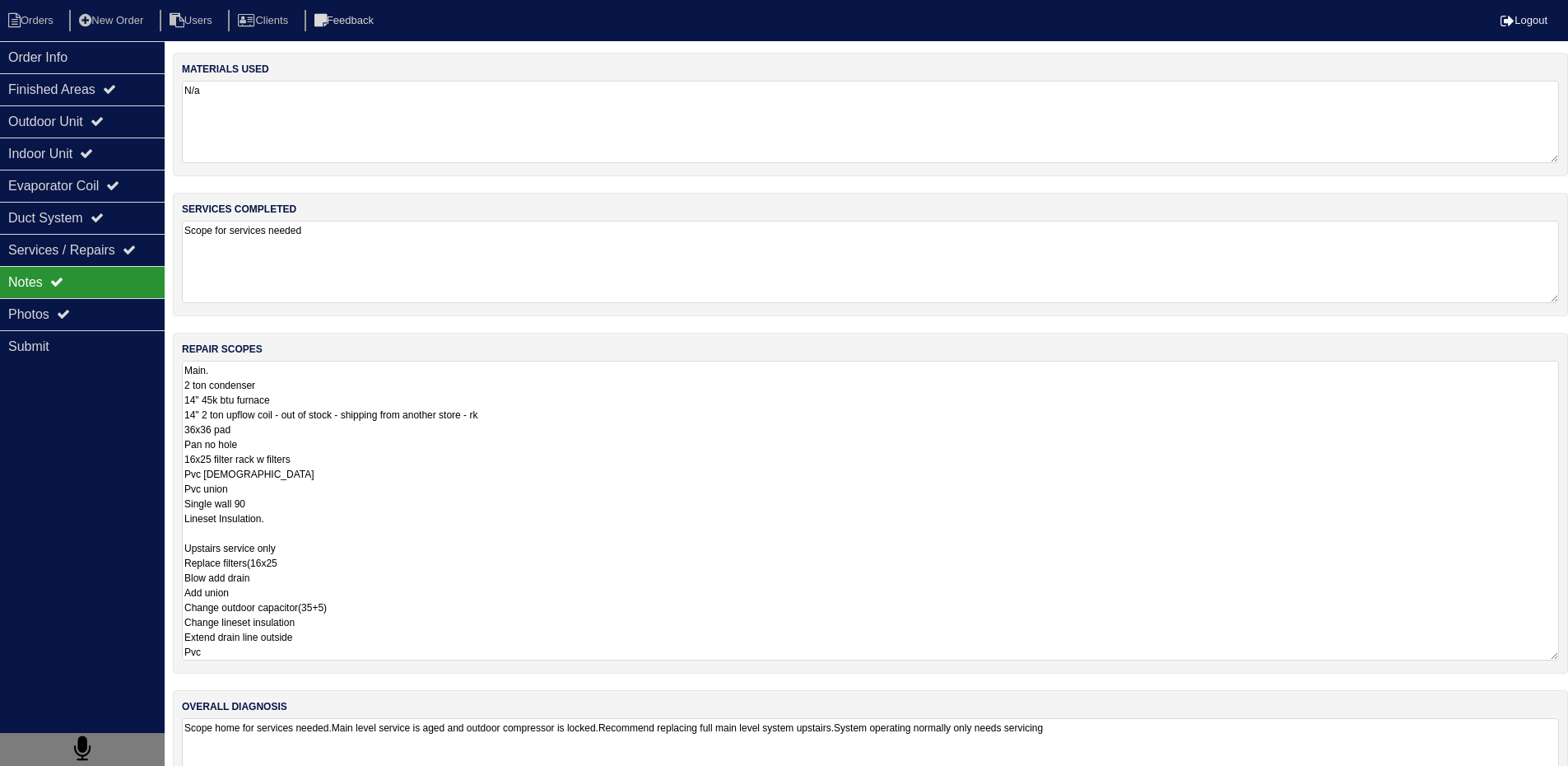
drag, startPoint x: 185, startPoint y: 368, endPoint x: 348, endPoint y: 543, distance: 239.2
click at [348, 543] on textarea "Main. 2 ton condenser 14" 45k btu furnace 14" 2 ton upflow coil - out of stock …" at bounding box center [870, 511] width 1377 height 300
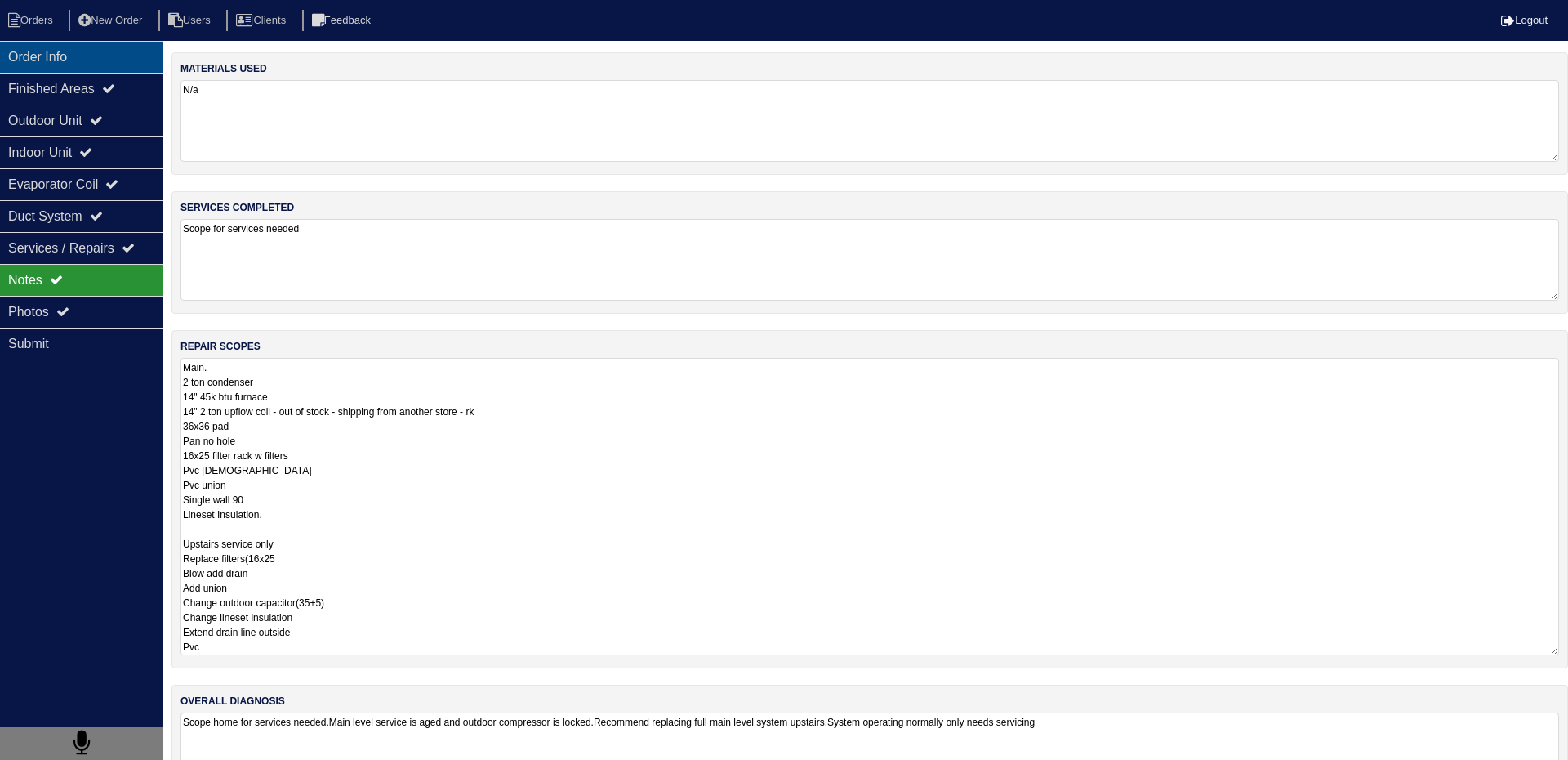
click at [75, 62] on div "Order Info" at bounding box center [81, 57] width 164 height 32
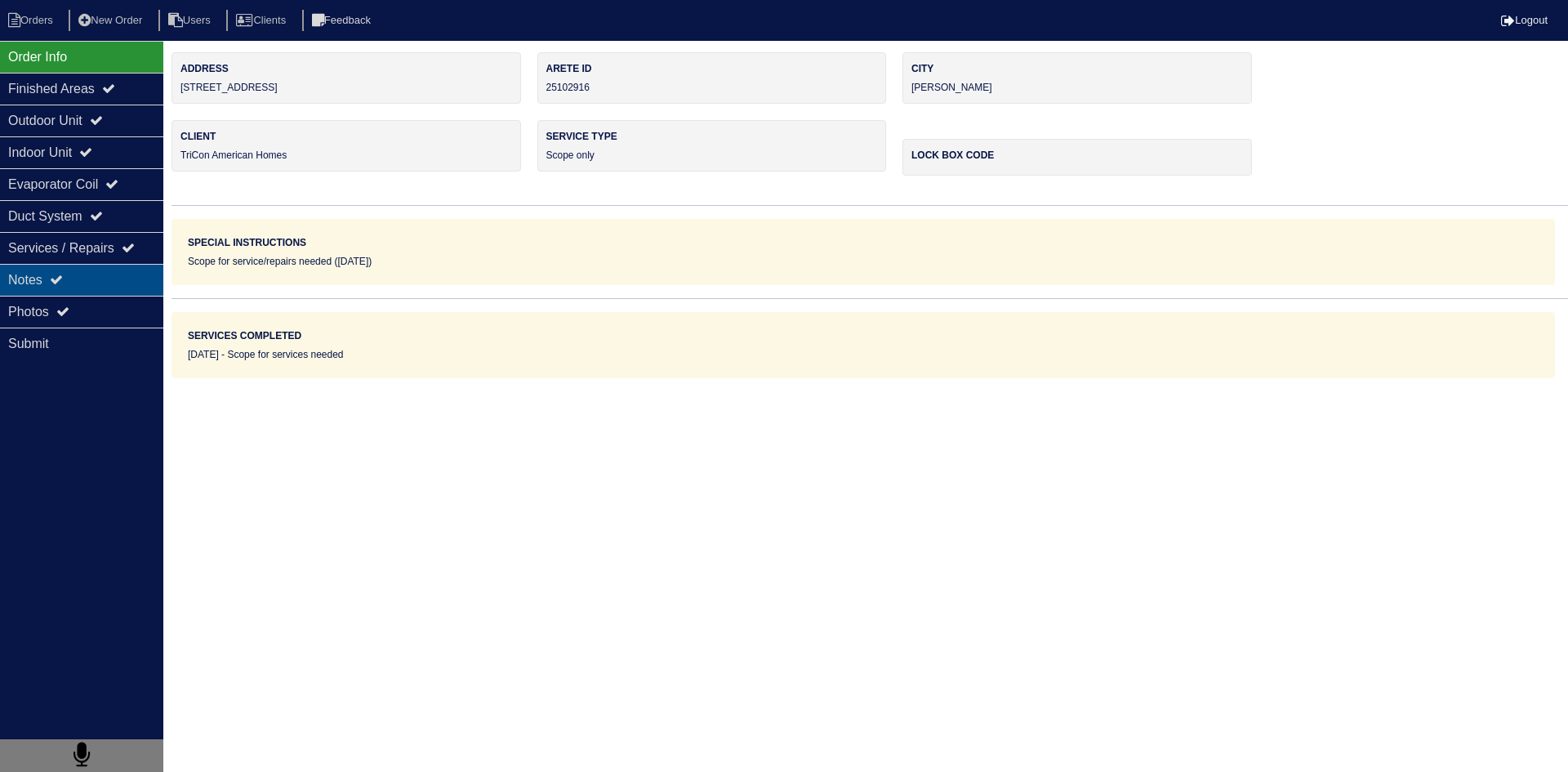
click at [81, 277] on div "Notes" at bounding box center [81, 279] width 164 height 32
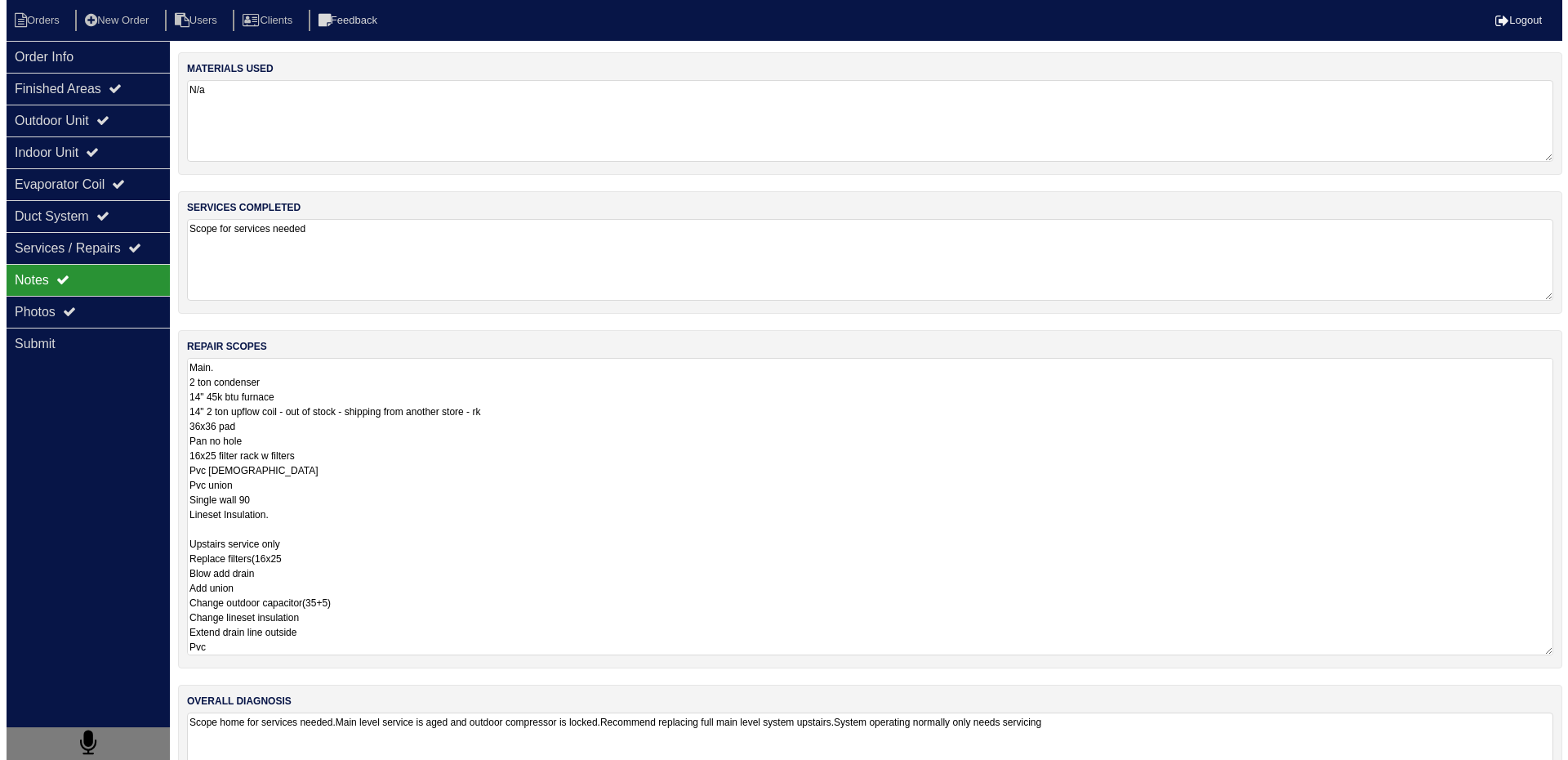
scroll to position [2, 0]
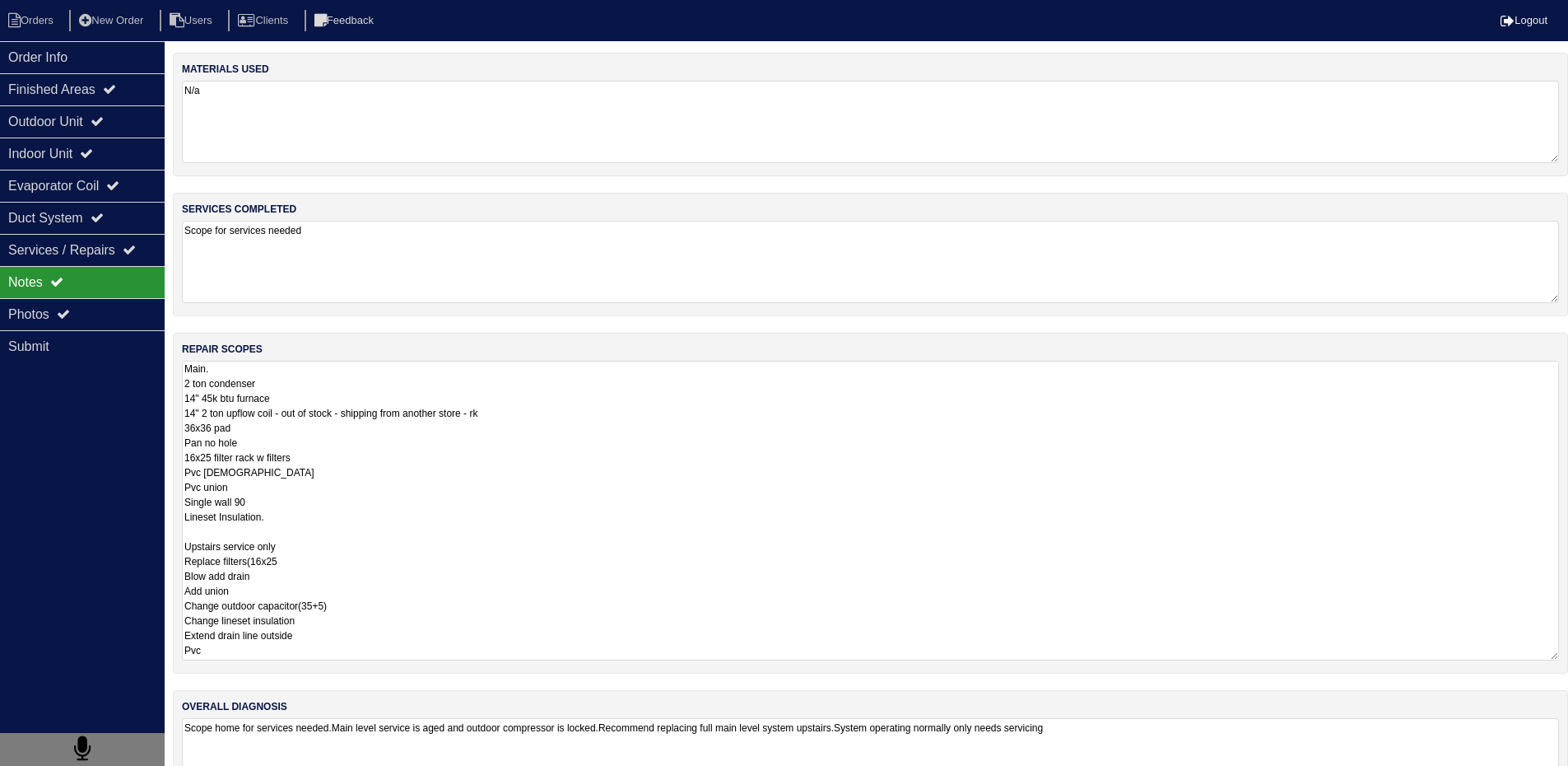
drag, startPoint x: 183, startPoint y: 370, endPoint x: 305, endPoint y: 665, distance: 319.2
click at [305, 665] on div "repair scopes Main. 2 ton condenser 14" 45k btu furnace 14" 2 ton upflow coil -…" at bounding box center [870, 503] width 1395 height 341
click at [40, 24] on li "Orders" at bounding box center [33, 21] width 67 height 23
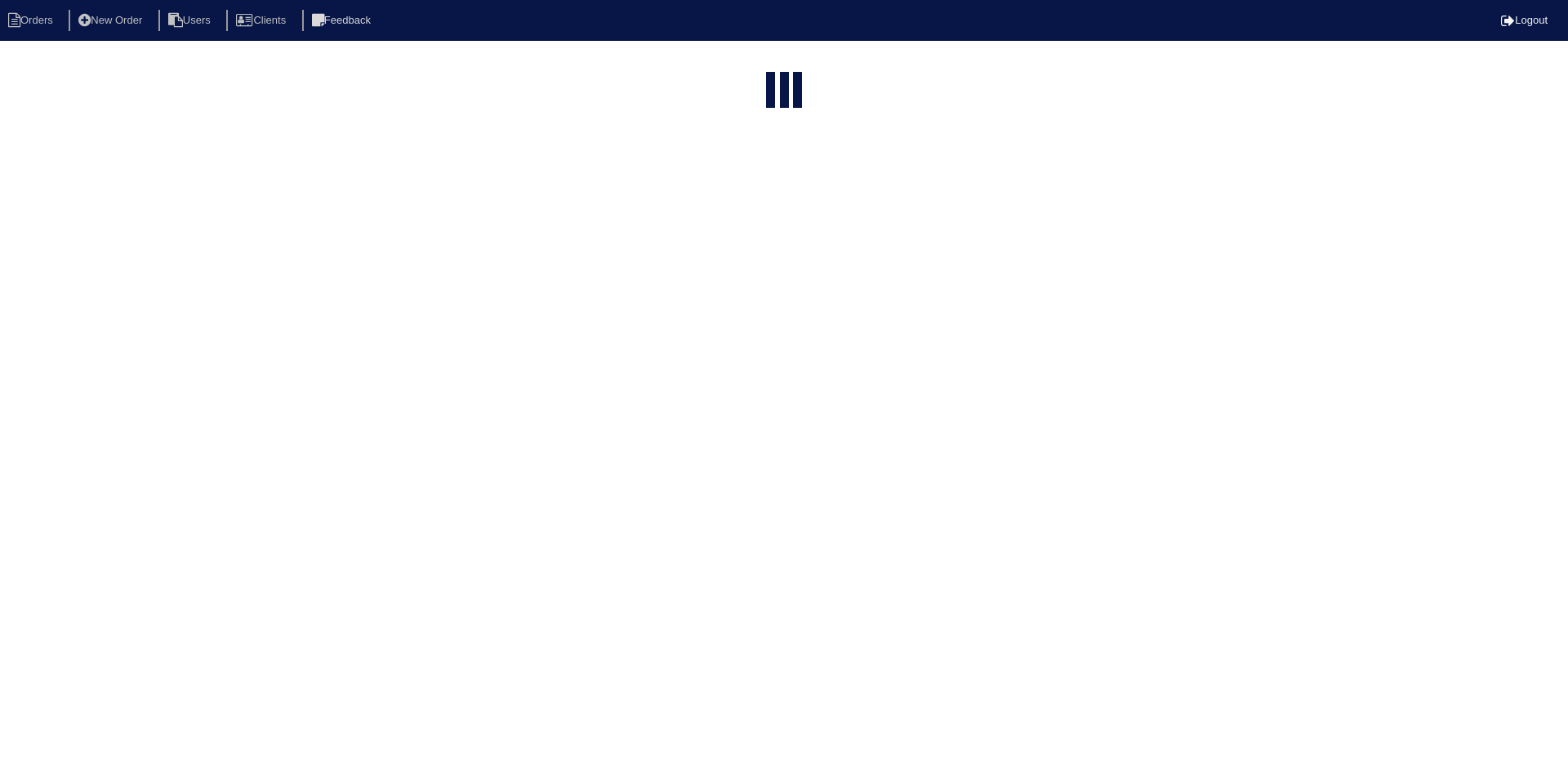
select select "15"
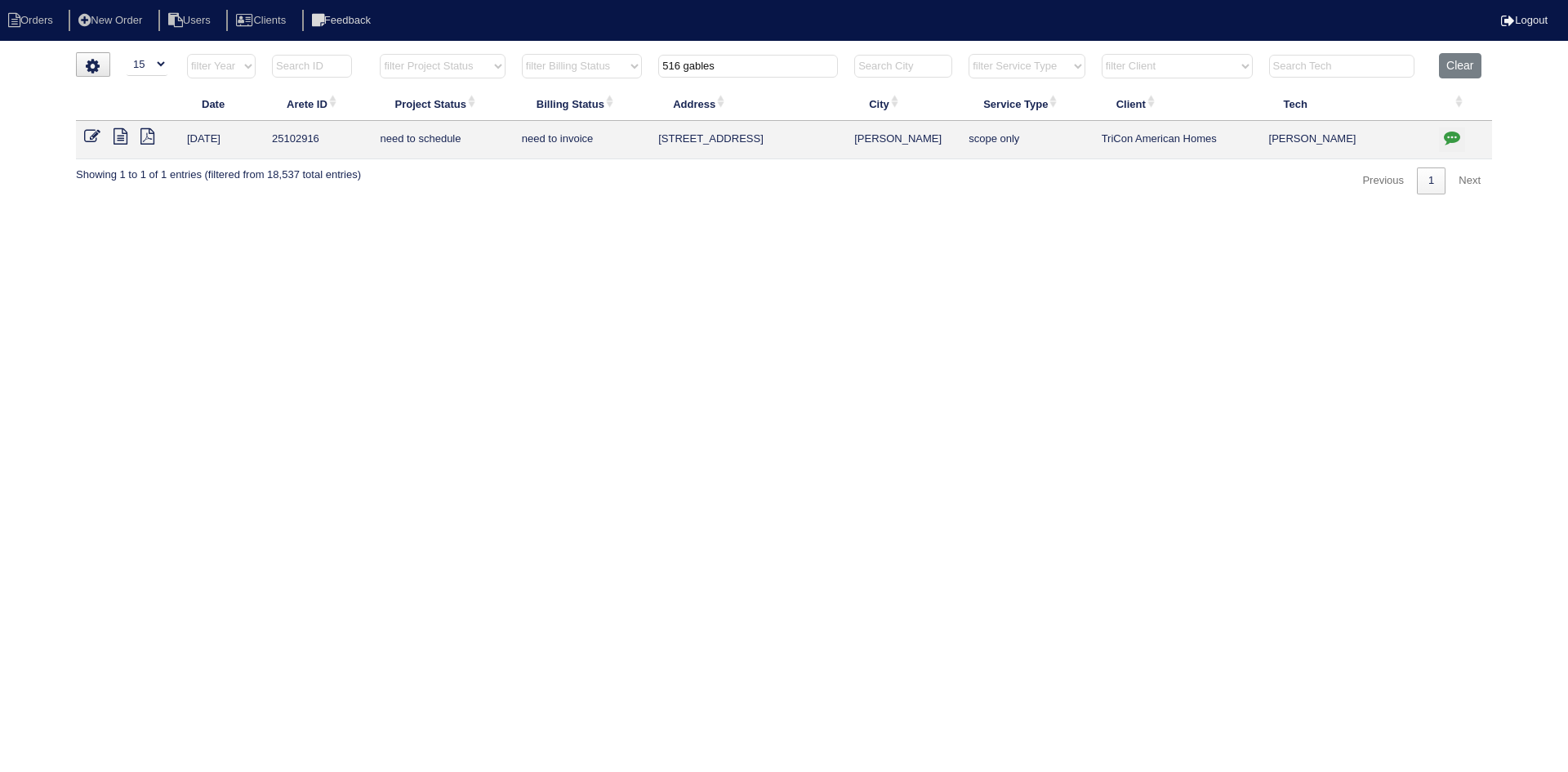
click at [719, 65] on input "516 gables" at bounding box center [748, 66] width 179 height 22
click at [720, 65] on input "516 gables" at bounding box center [748, 66] width 179 height 22
type input "110 melrose"
click at [121, 134] on icon at bounding box center [120, 136] width 14 height 16
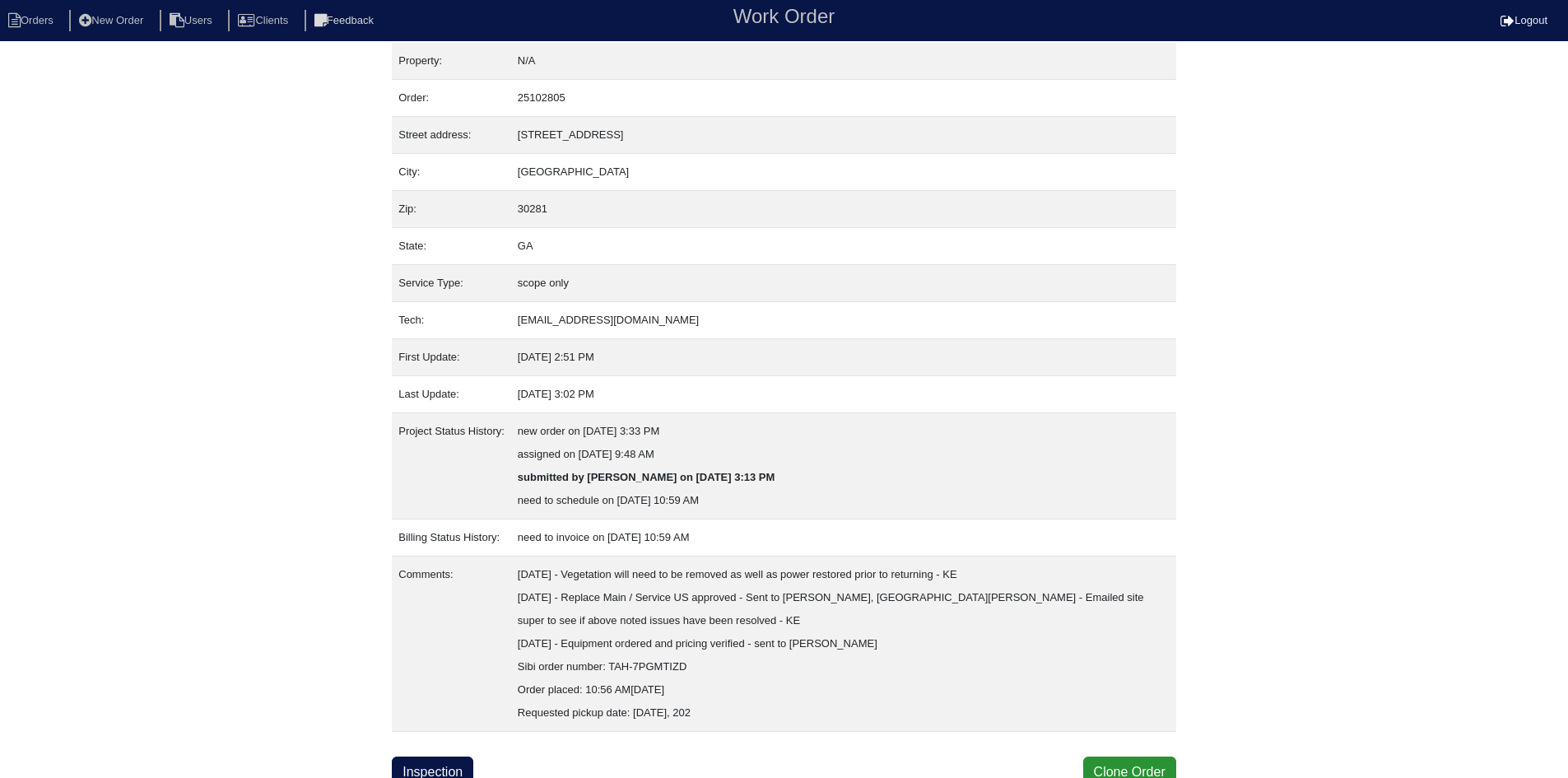
scroll to position [20, 0]
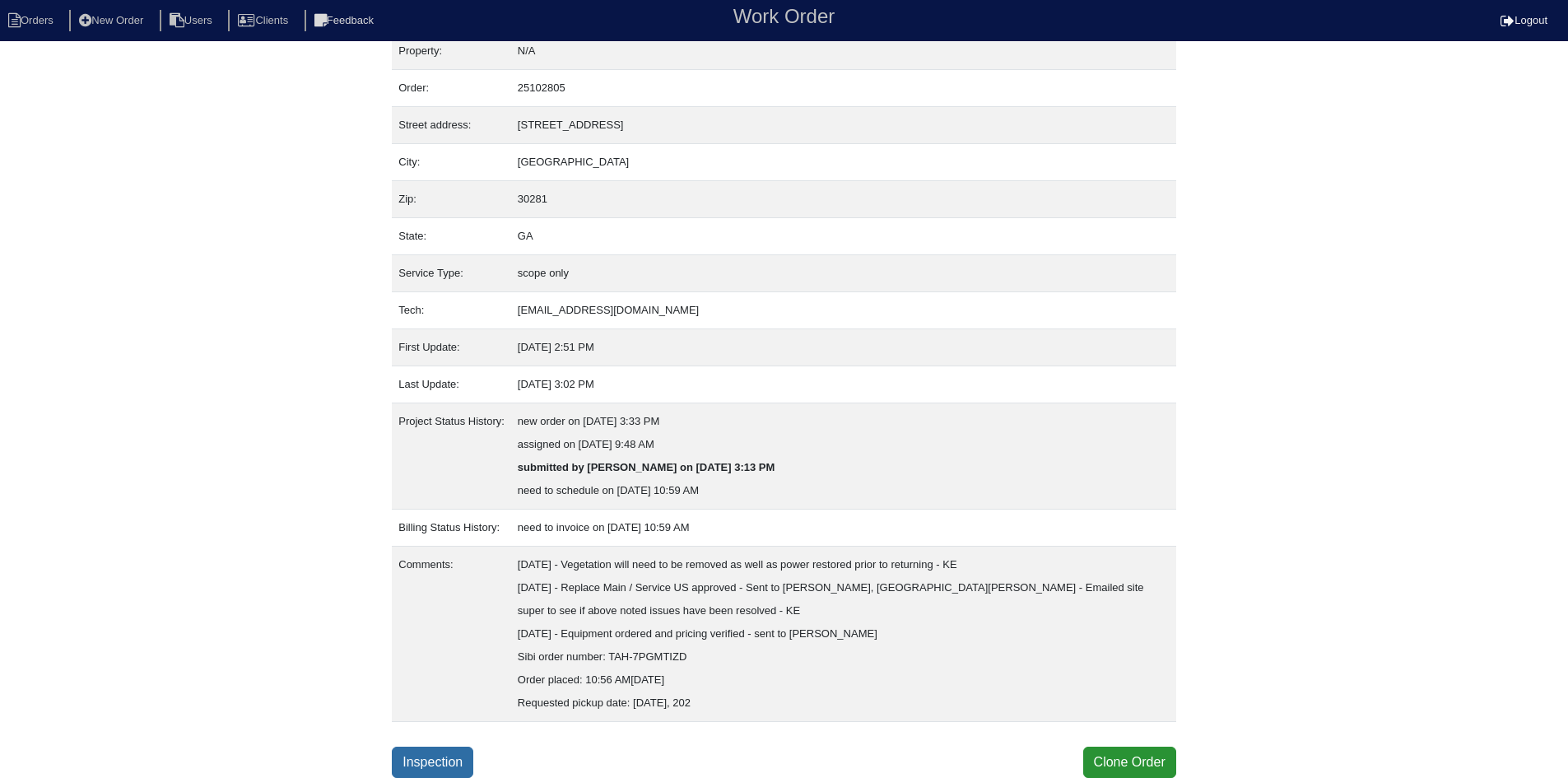
click at [430, 753] on link "Inspection" at bounding box center [432, 762] width 82 height 31
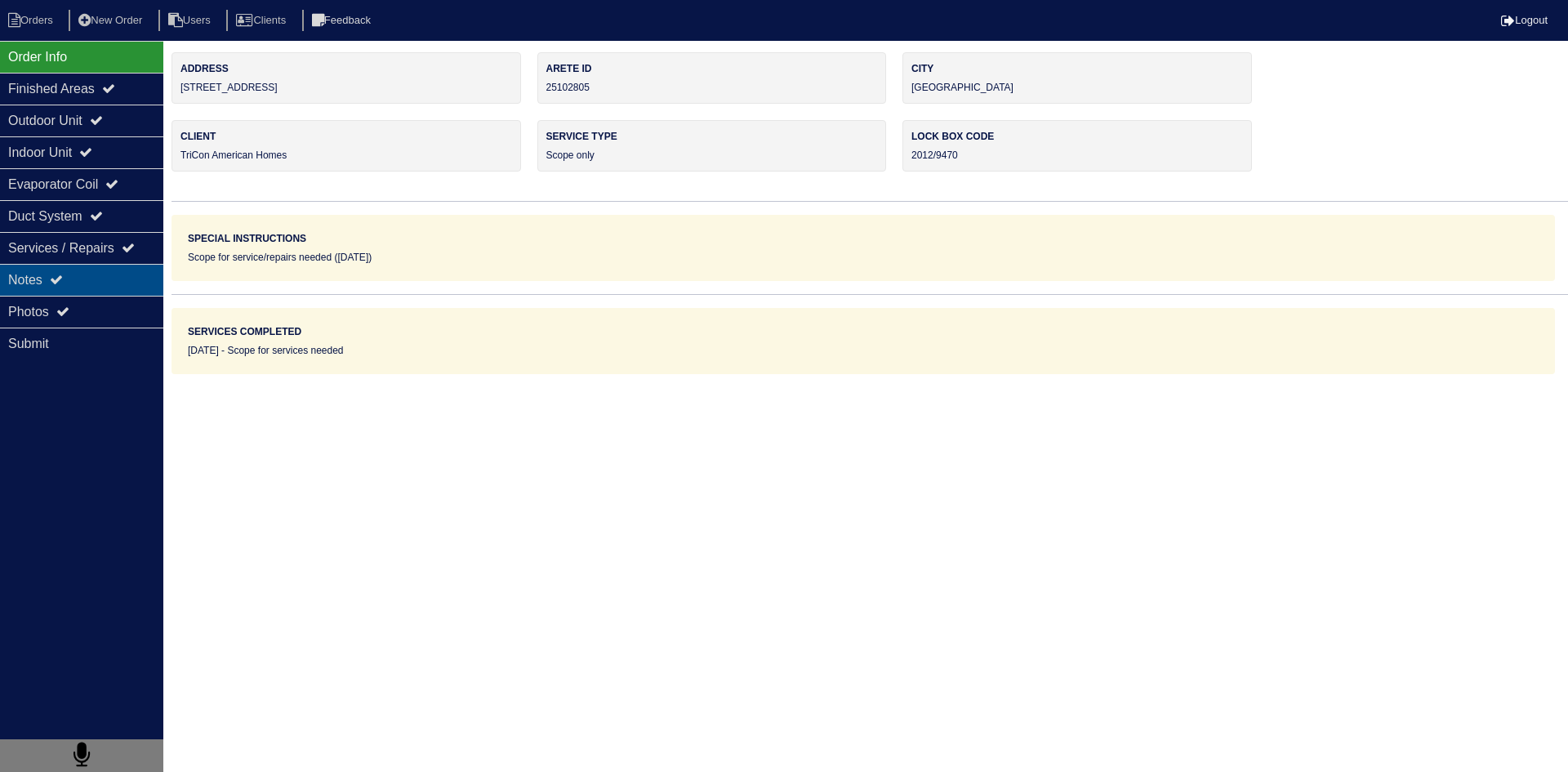
click at [128, 279] on div "Notes" at bounding box center [81, 279] width 164 height 32
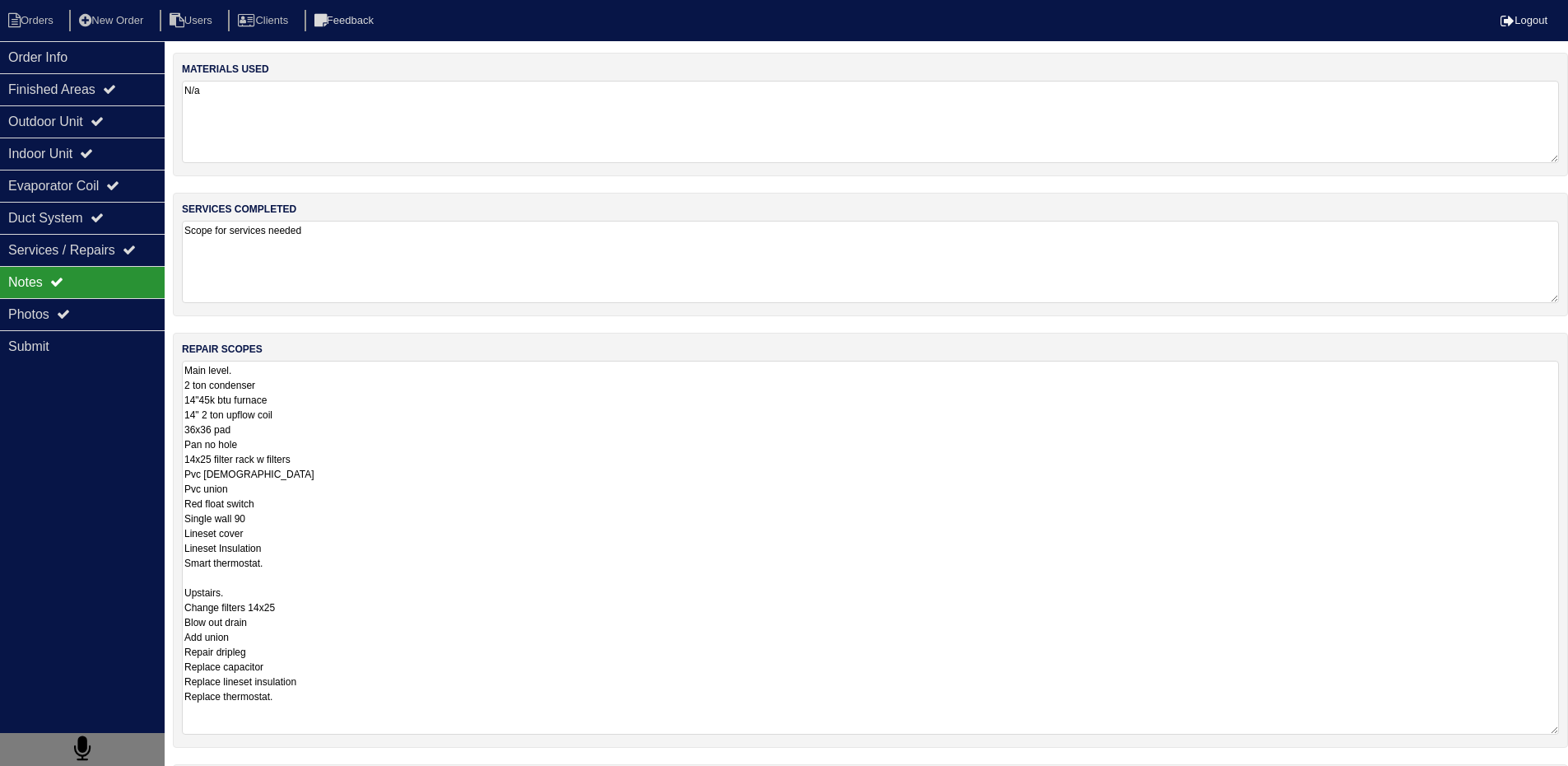
drag, startPoint x: 182, startPoint y: 370, endPoint x: 296, endPoint y: 497, distance: 170.7
click at [296, 497] on textarea "Main level. 2 ton condenser 14"45k btu furnace 14" 2 ton upflow coil 36x36 pad …" at bounding box center [870, 547] width 1377 height 374
click at [296, 499] on textarea "Main level. 2 ton condenser 14"45k btu furnace 14" 2 ton upflow coil 36x36 pad …" at bounding box center [870, 547] width 1377 height 374
